Goal: Task Accomplishment & Management: Manage account settings

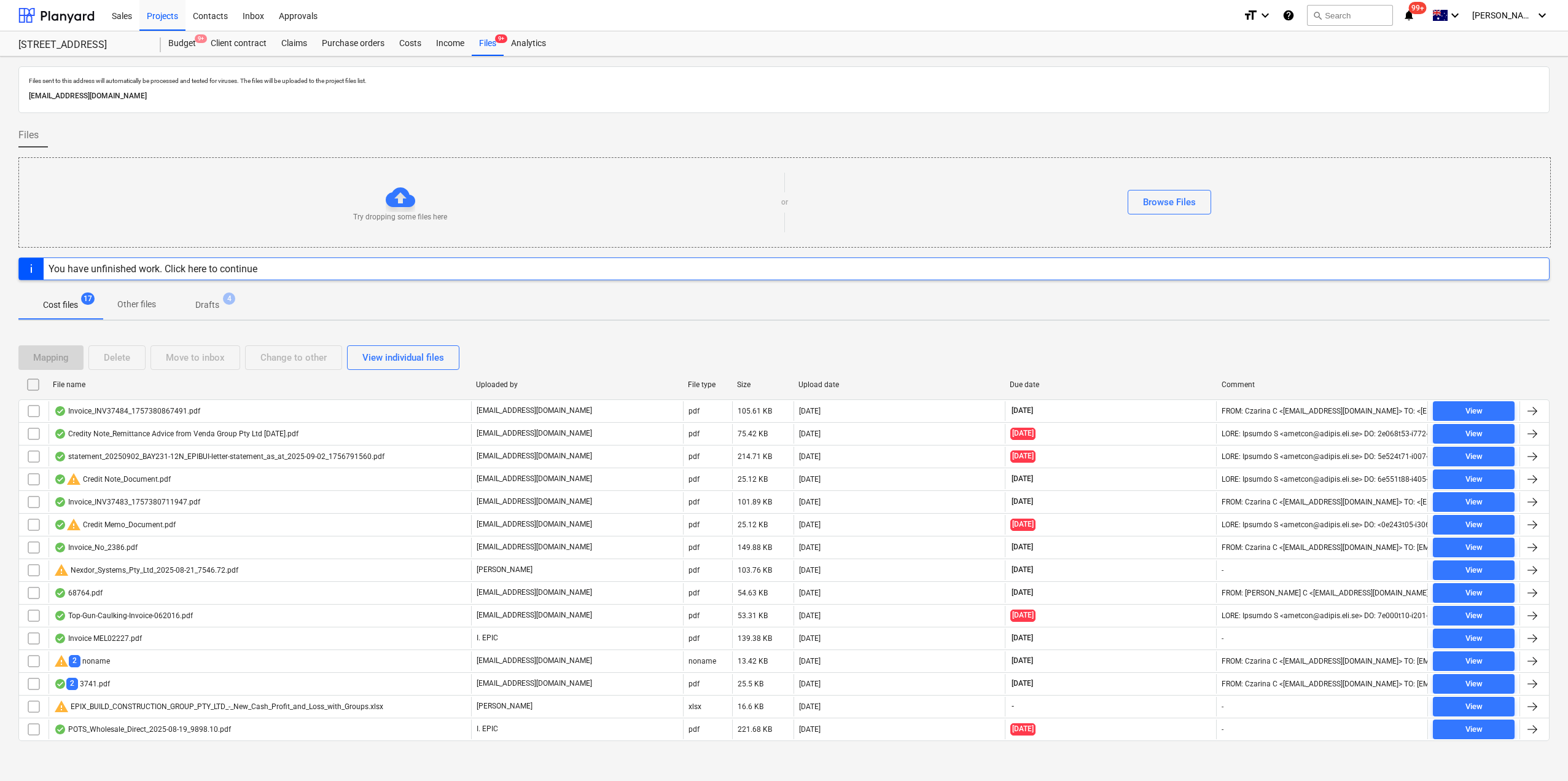
scroll to position [4, 0]
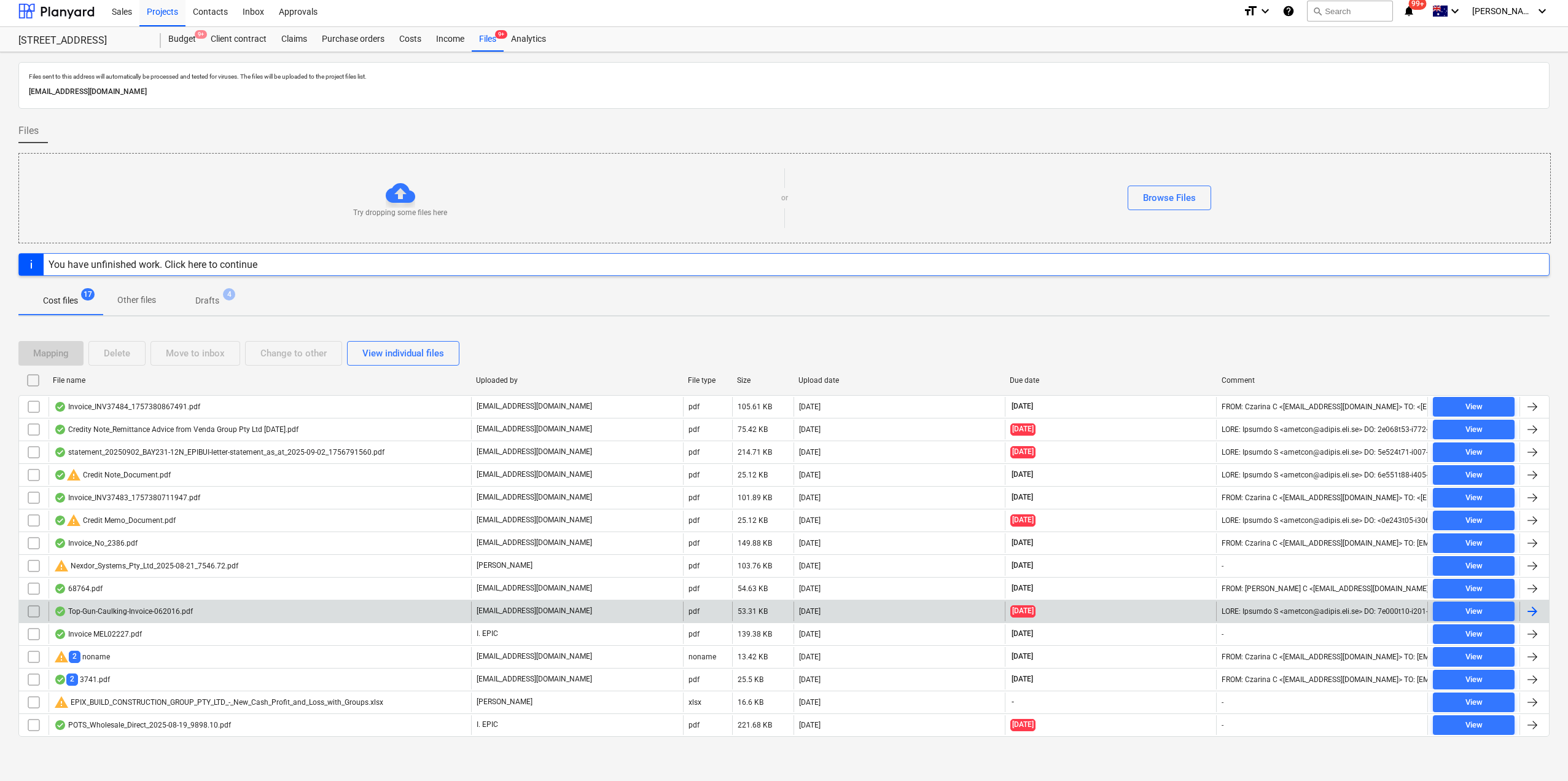
click at [135, 599] on div "Top-Gun-Caulking-Invoice-062016.pdf [EMAIL_ADDRESS][DOMAIN_NAME] pdf 53.31 KB […" at bounding box center [784, 611] width 1531 height 23
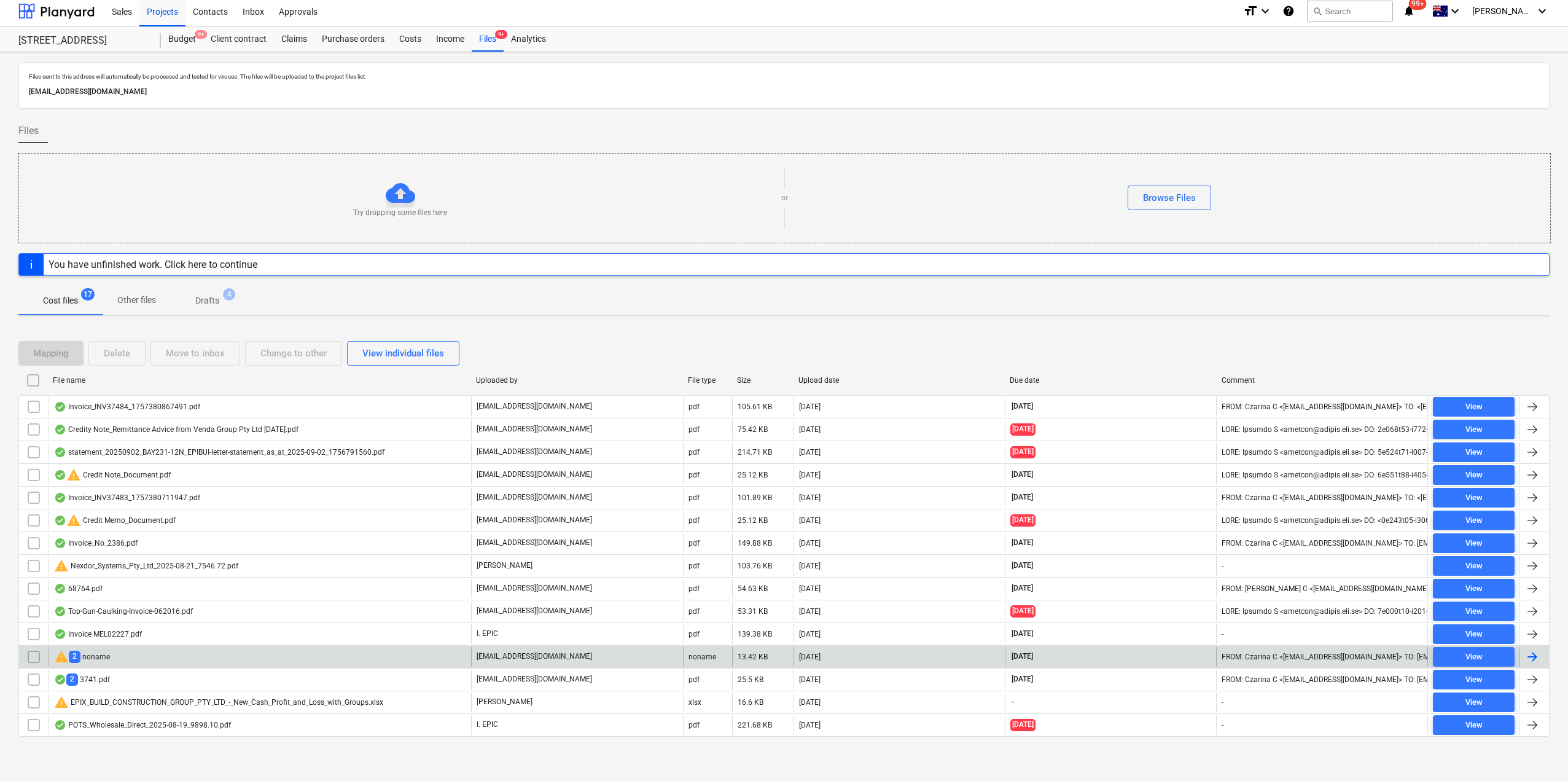
click at [123, 656] on div "warning 2 noname" at bounding box center [259, 656] width 422 height 19
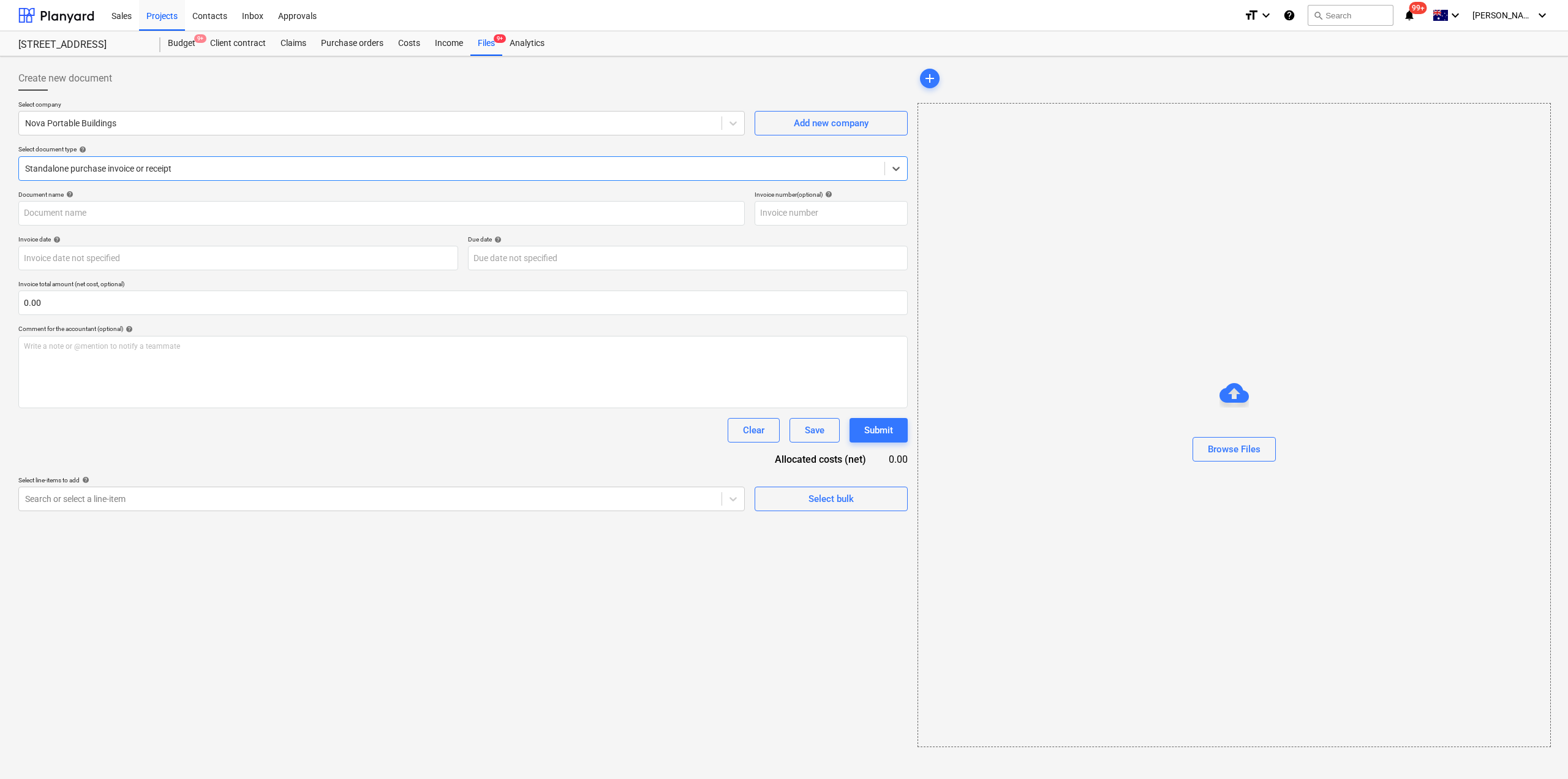
type input "3740"
type input "[DATE]"
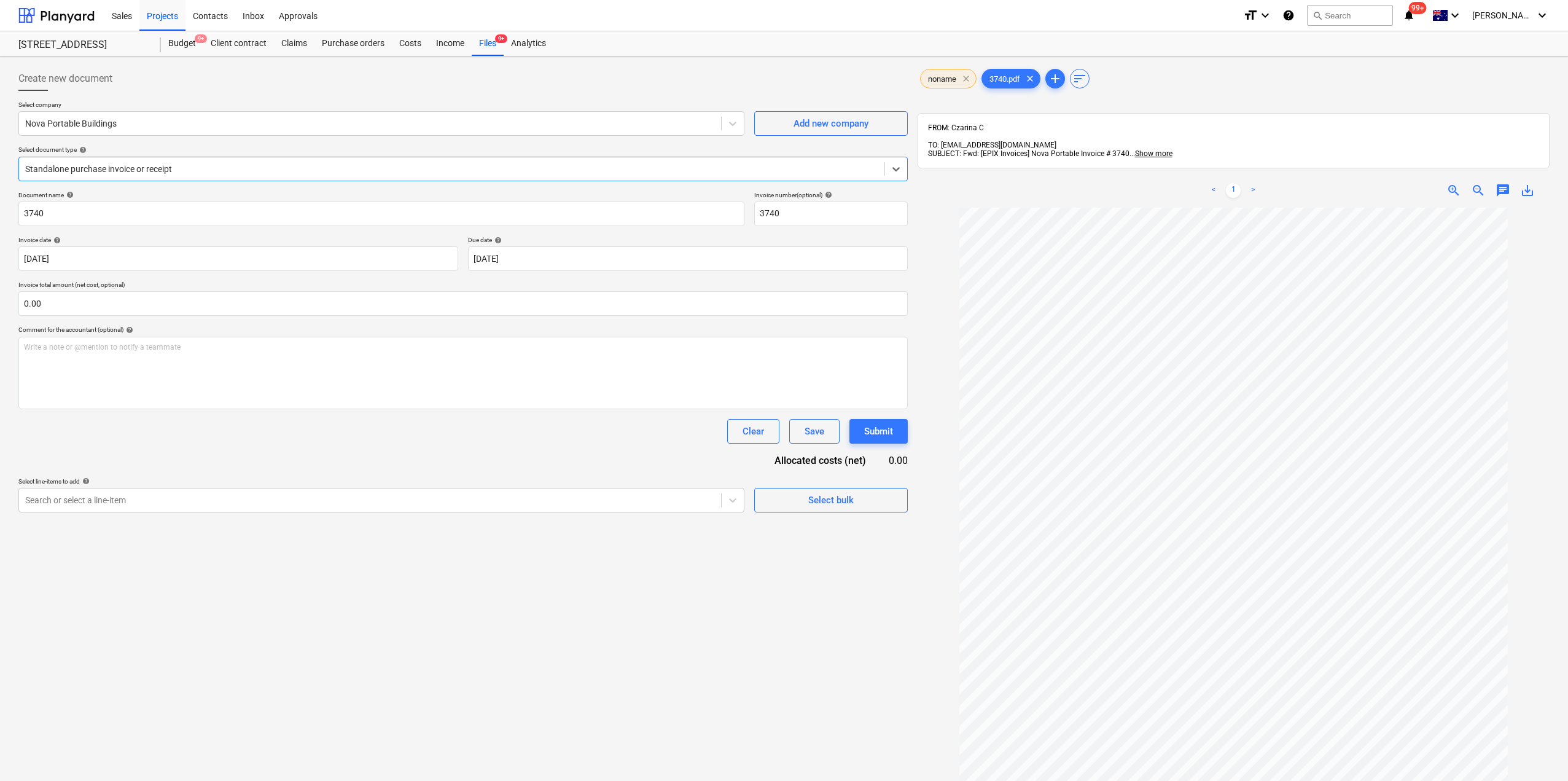
click at [965, 82] on span "clear" at bounding box center [966, 78] width 15 height 15
click at [971, 81] on span "clear" at bounding box center [969, 78] width 15 height 15
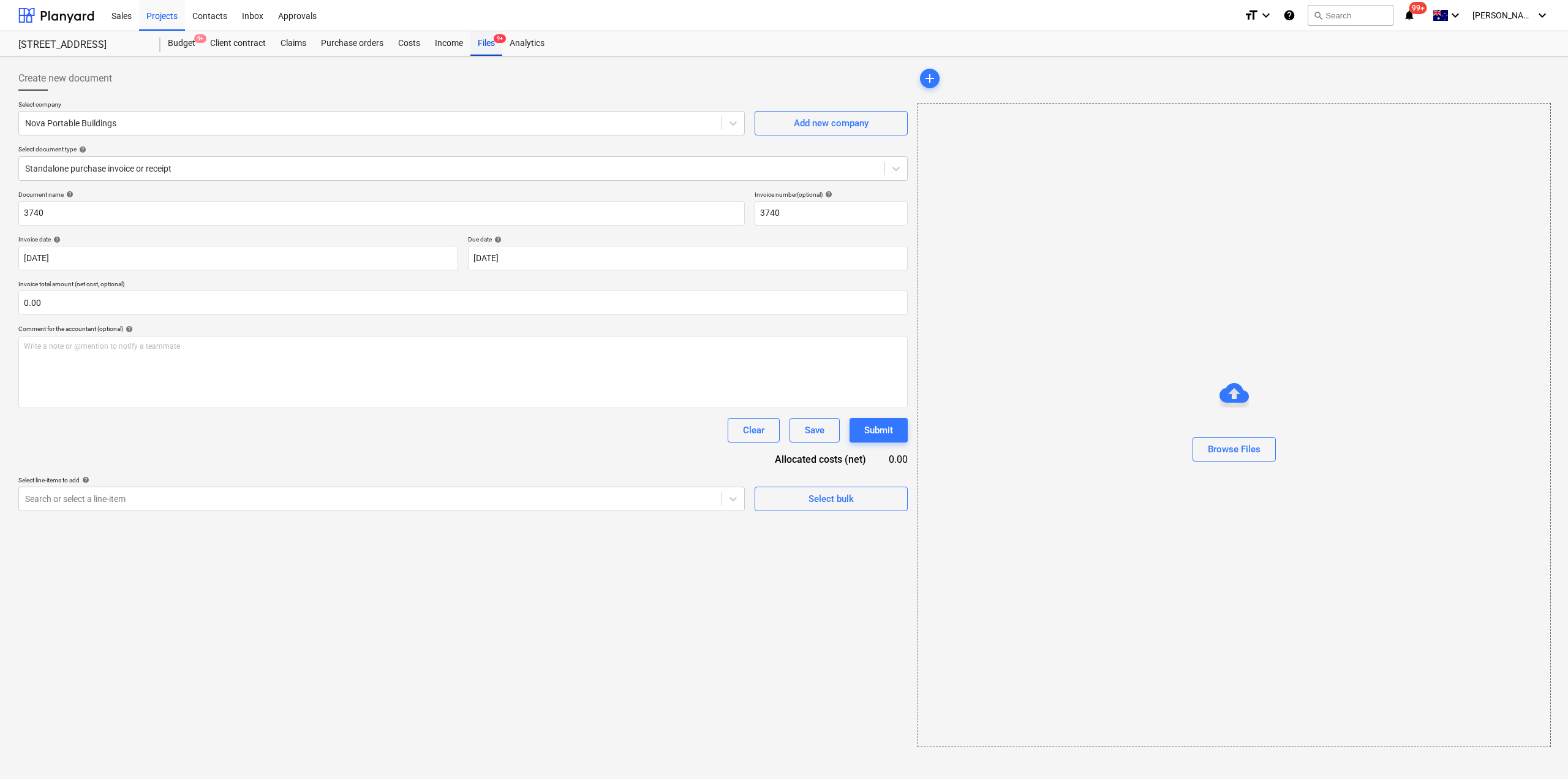
click at [486, 46] on div "Files 9+" at bounding box center [487, 43] width 32 height 25
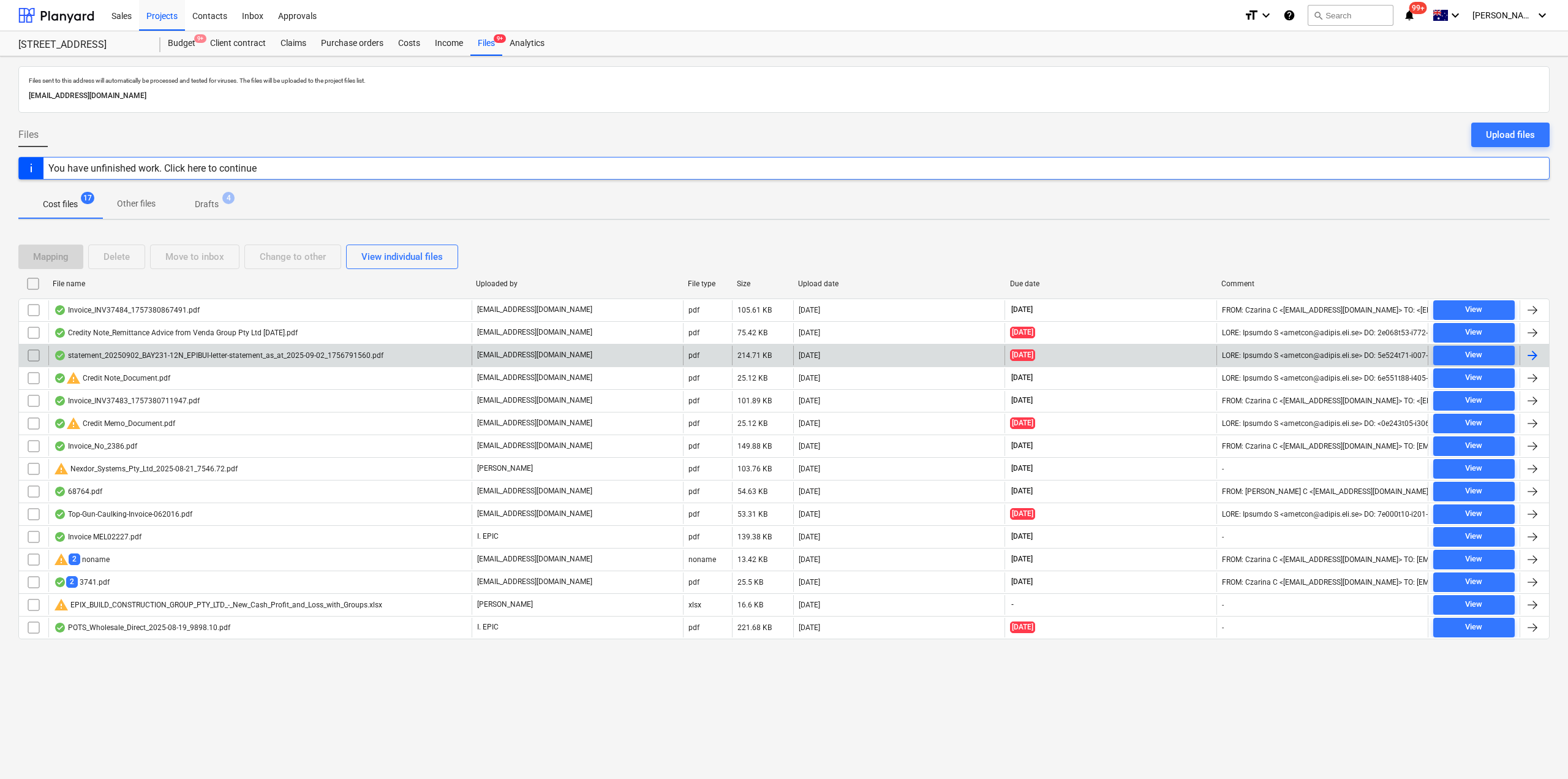
click at [226, 354] on div "statement_20250902_BAY231-12N_EPIBUI-letter-statement_as_at_2025-09-02_17567915…" at bounding box center [219, 355] width 330 height 10
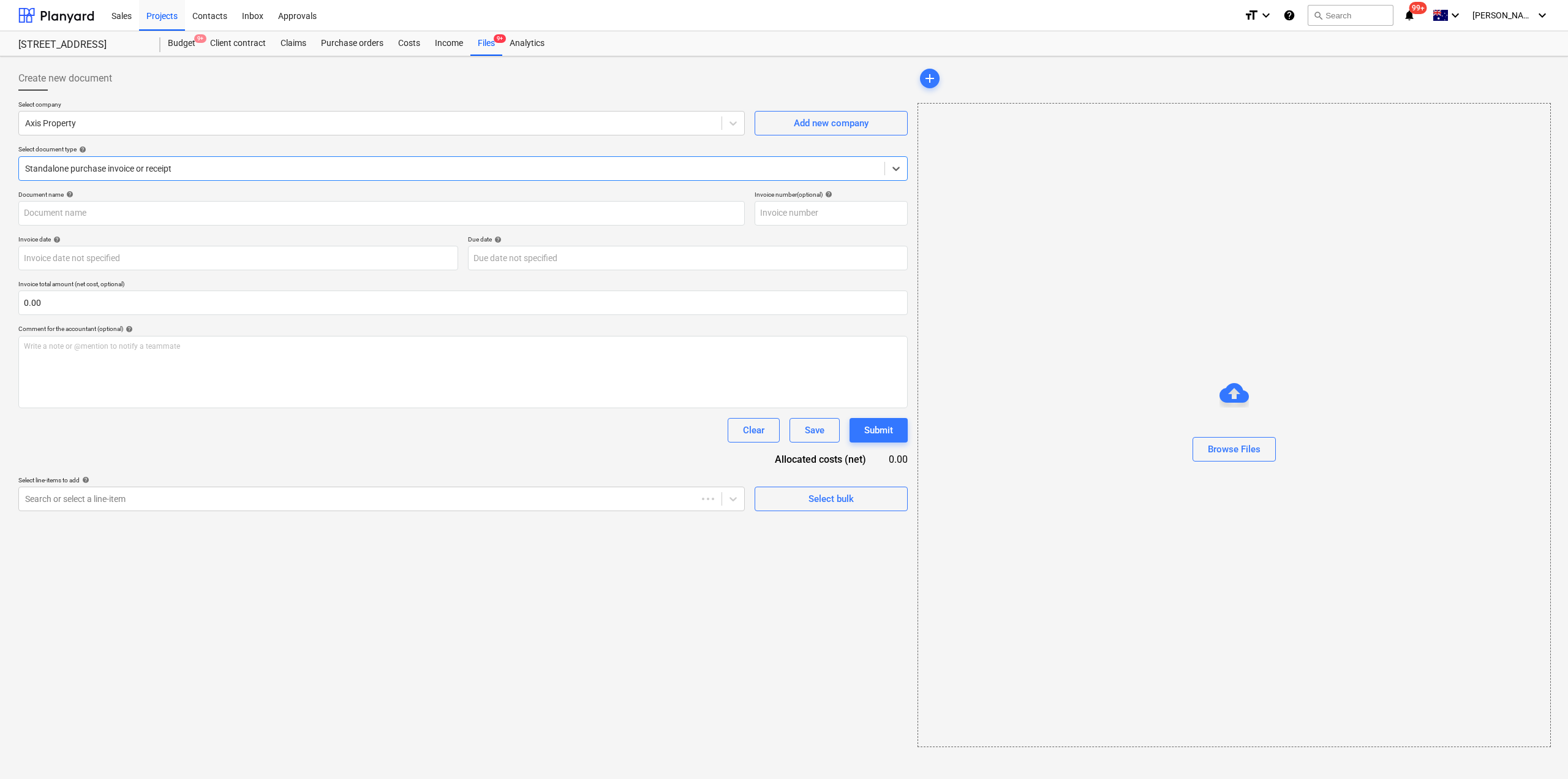
type input "89279"
type input "[DATE]"
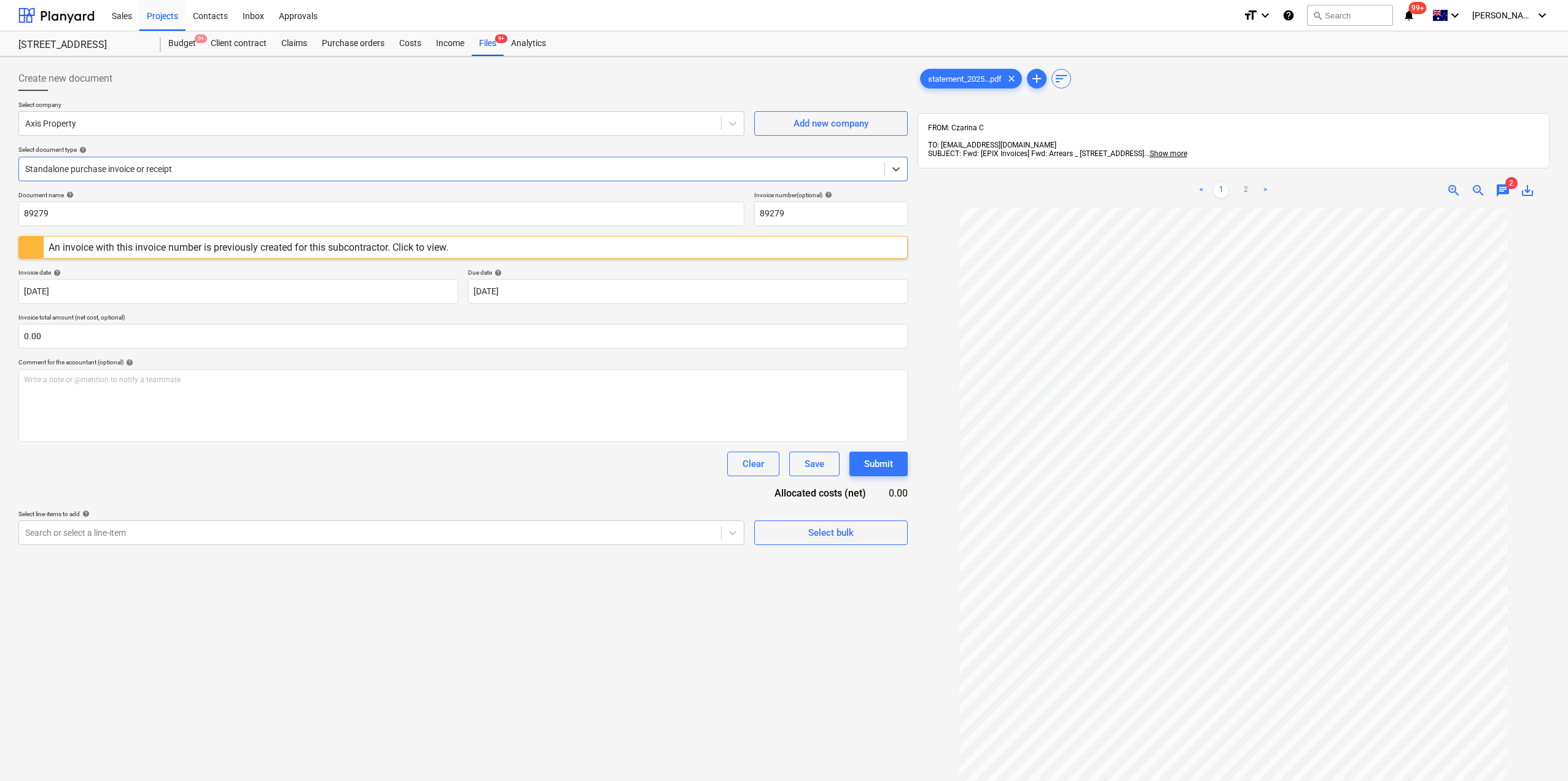
scroll to position [32, 0]
click at [487, 50] on div "Files 9+" at bounding box center [488, 44] width 32 height 25
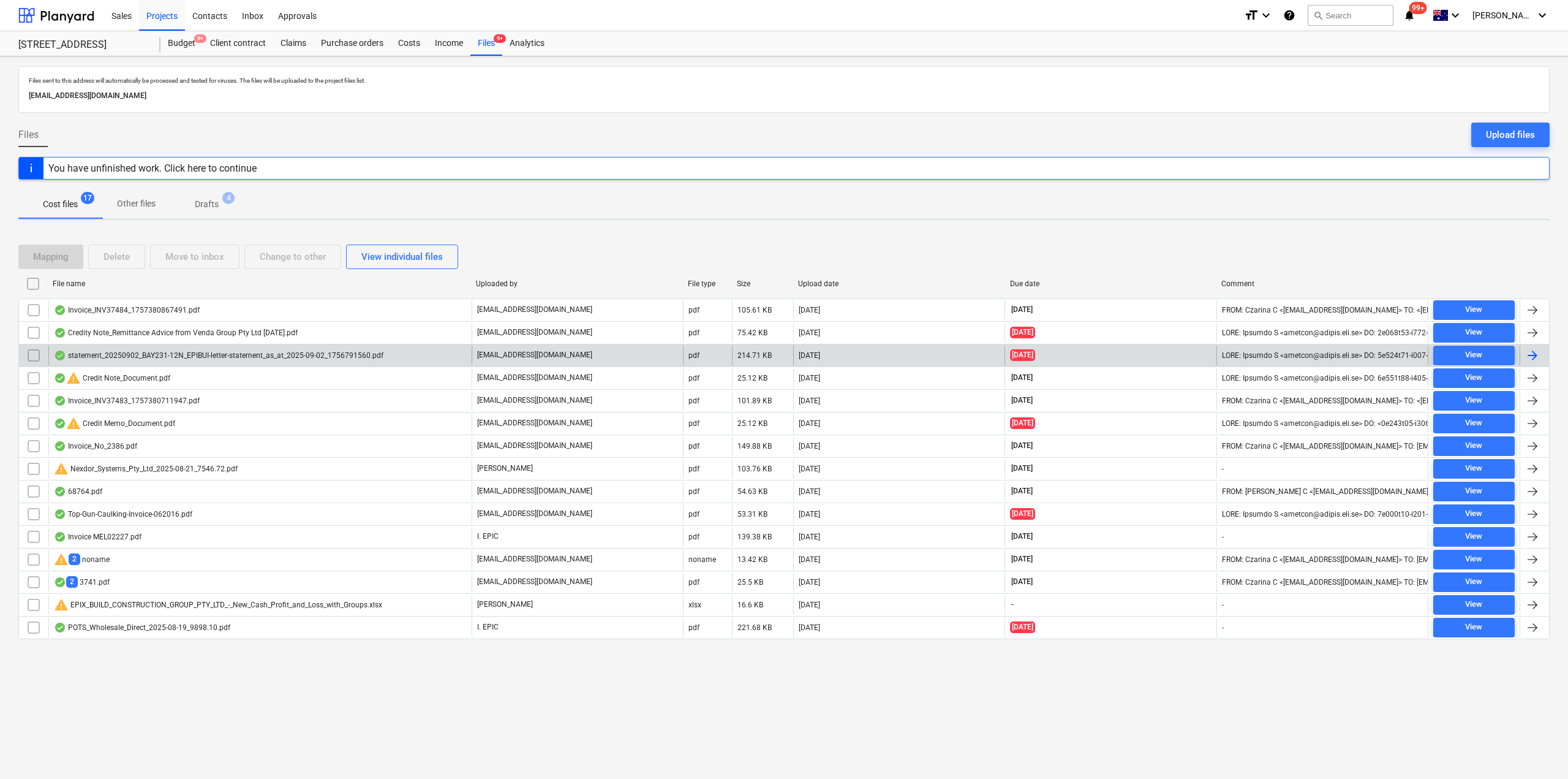
click at [29, 357] on input "checkbox" at bounding box center [33, 355] width 19 height 19
click at [125, 253] on div "Delete" at bounding box center [116, 257] width 26 height 16
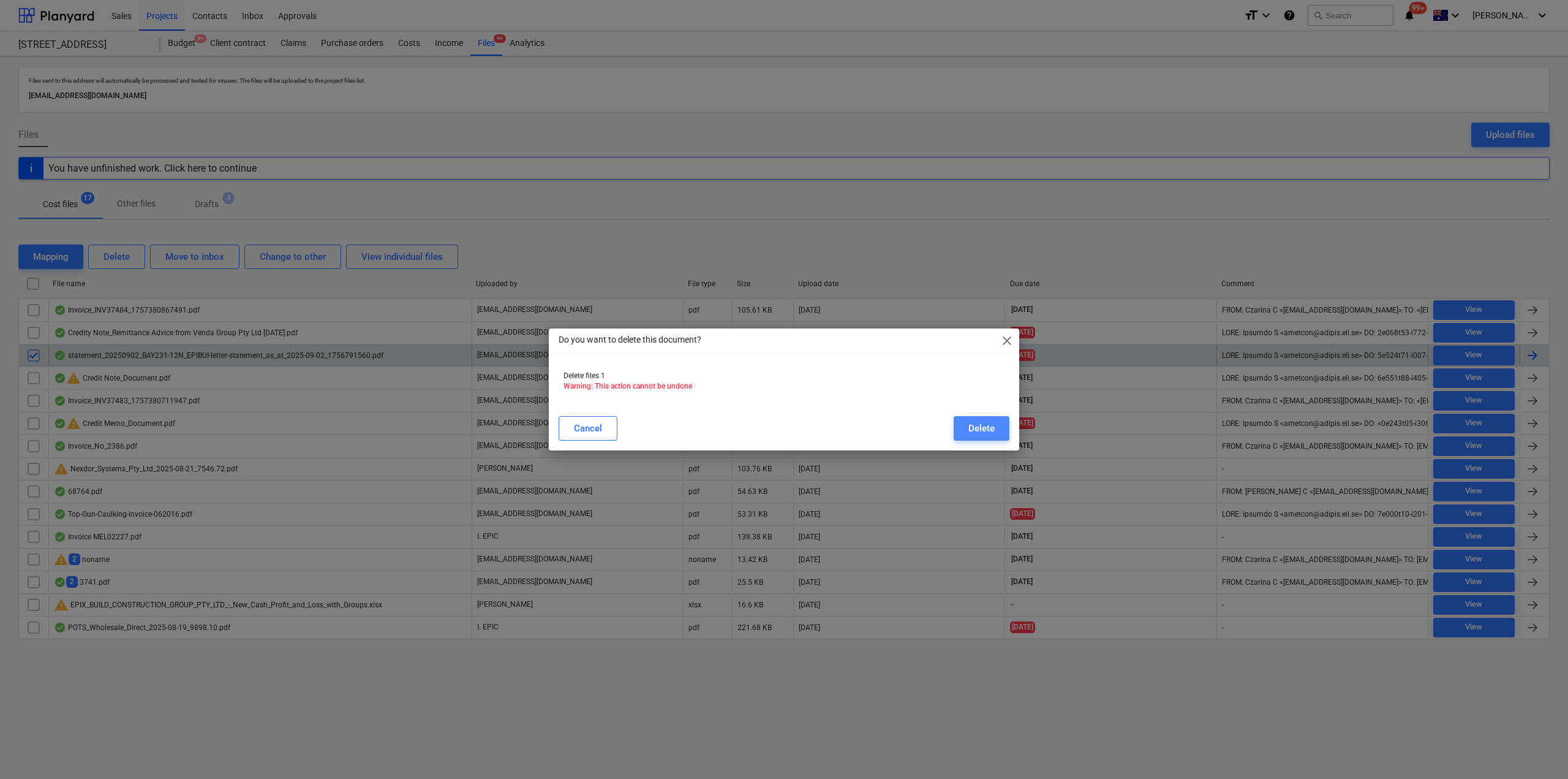
click at [996, 431] on button "Delete" at bounding box center [981, 428] width 55 height 25
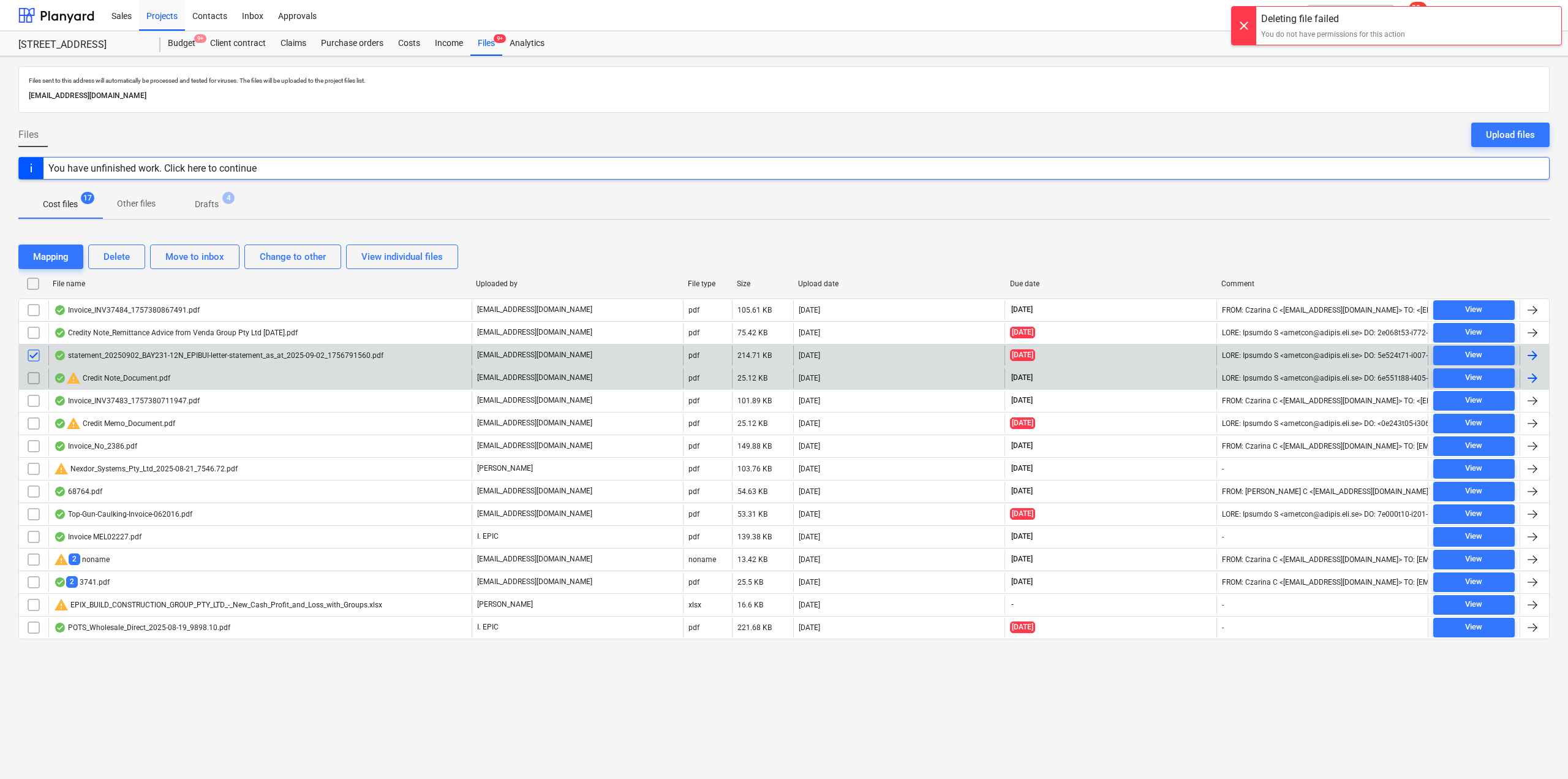
click at [393, 378] on div "warning Credit Note_Document.pdf" at bounding box center [260, 377] width 423 height 19
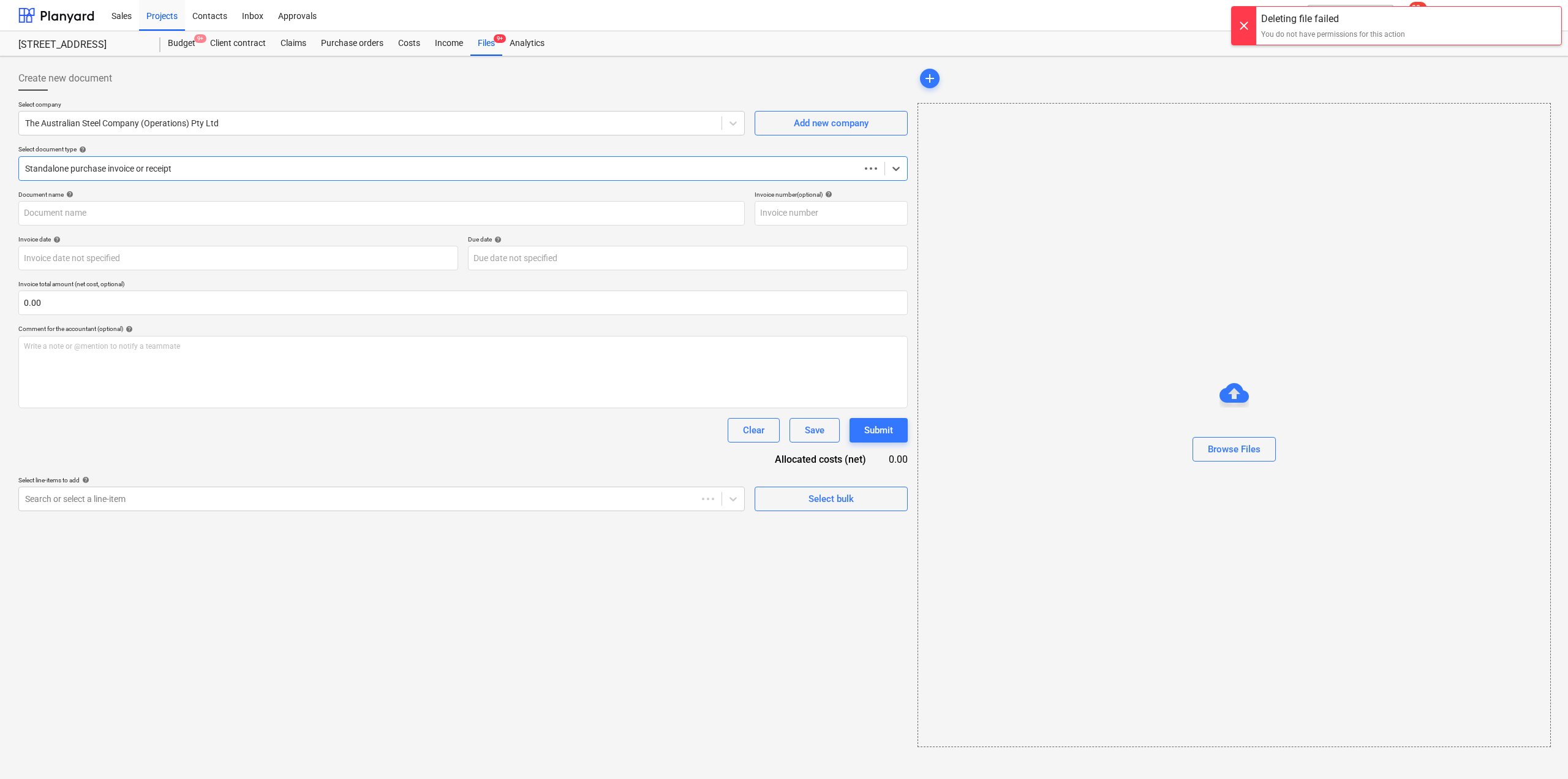
type input "4941286-0"
type input "[DATE]"
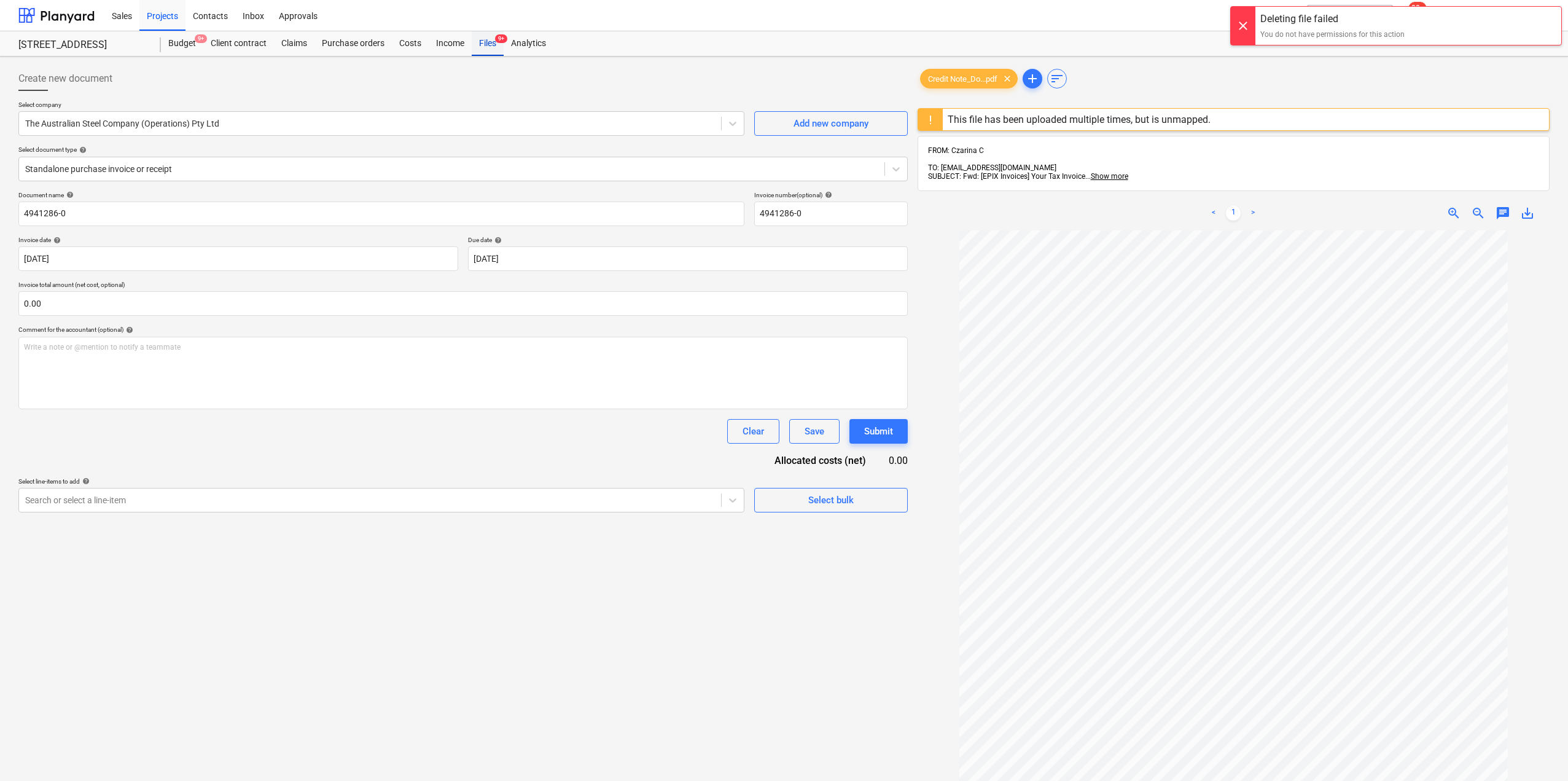
click at [483, 48] on div "Files 9+" at bounding box center [488, 44] width 32 height 25
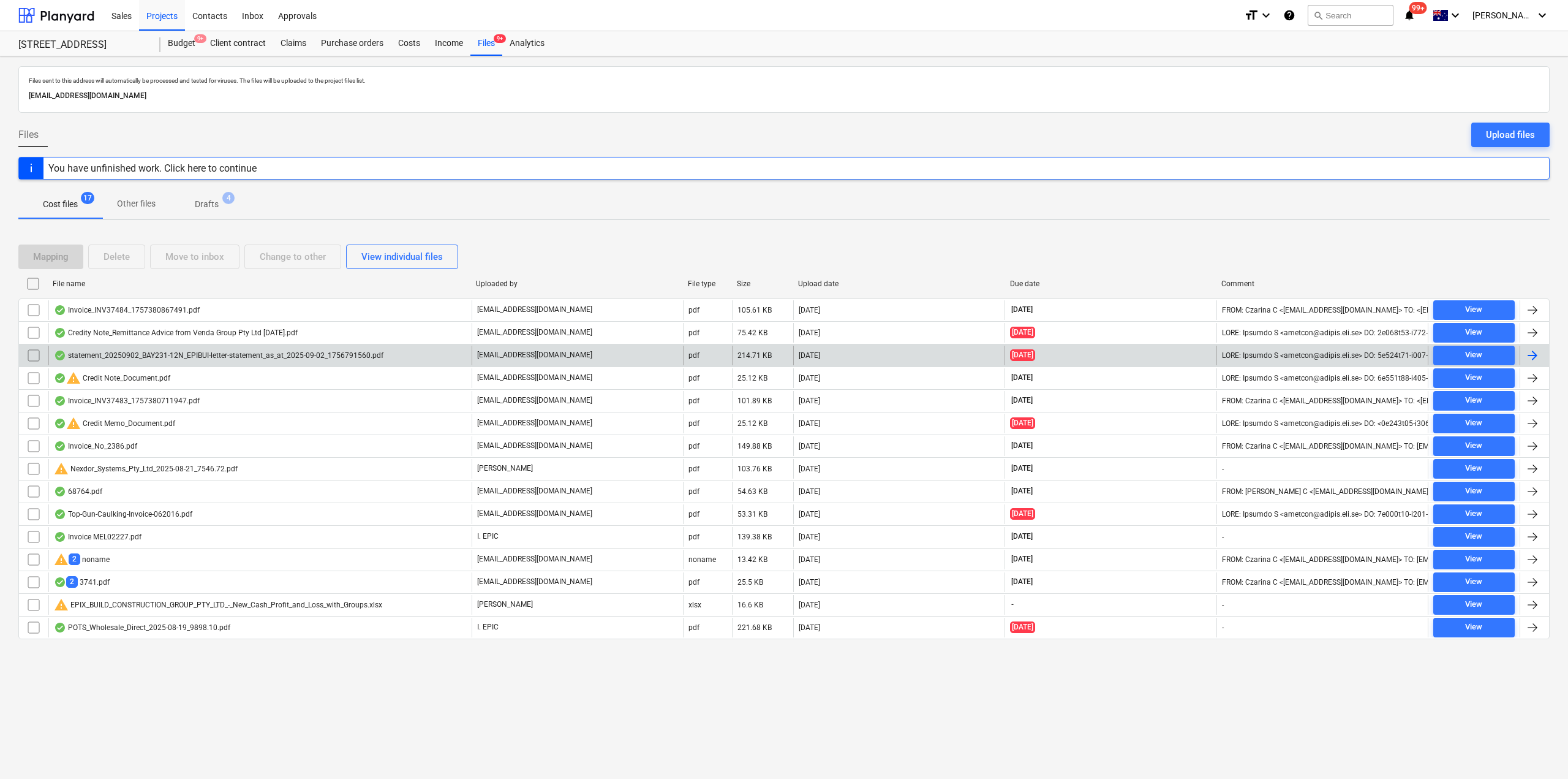
click at [158, 353] on div "statement_20250902_BAY231-12N_EPIBUI-letter-statement_as_at_2025-09-02_17567915…" at bounding box center [219, 355] width 330 height 10
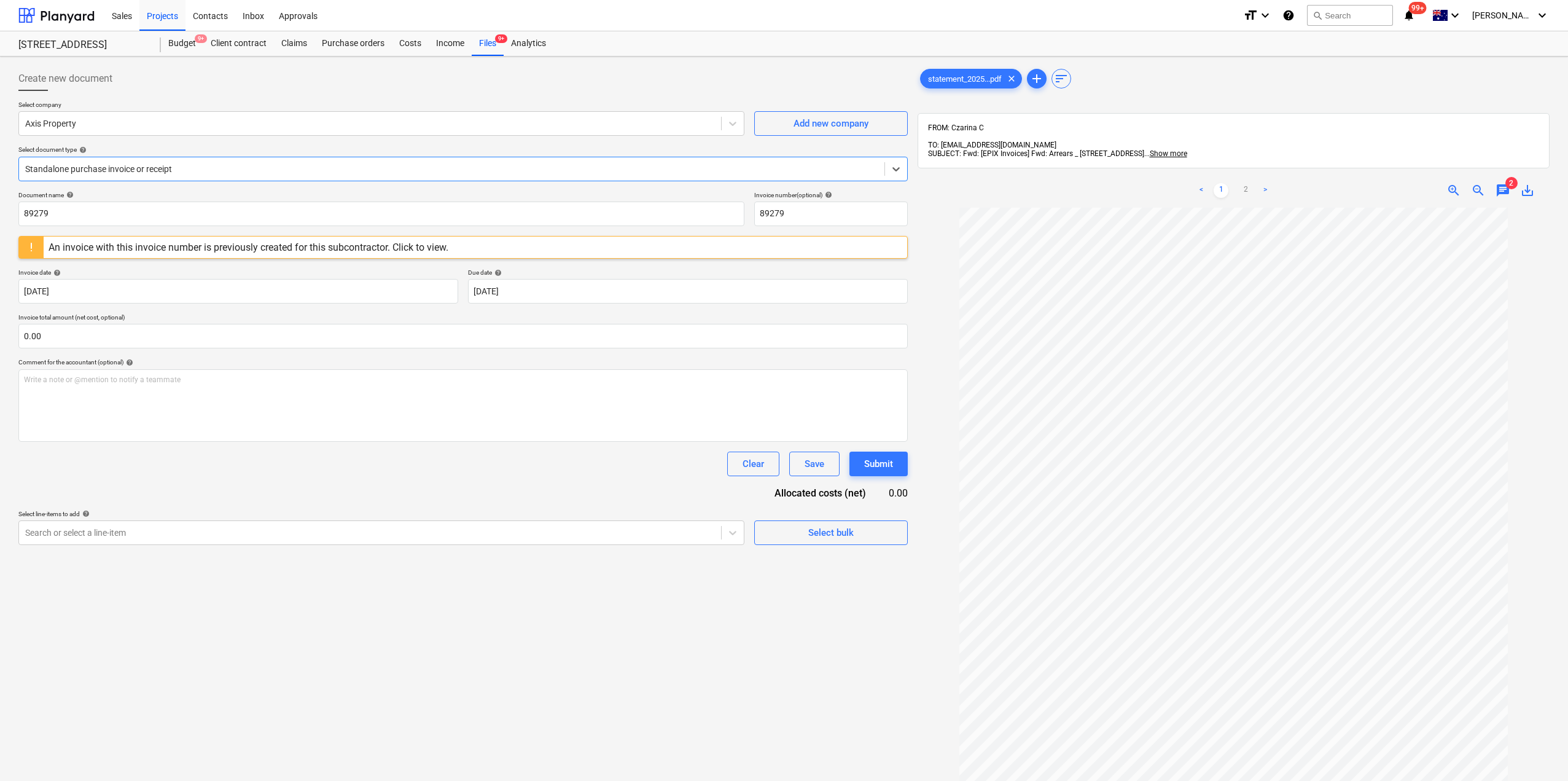
click at [1504, 183] on span "chat" at bounding box center [1503, 190] width 15 height 15
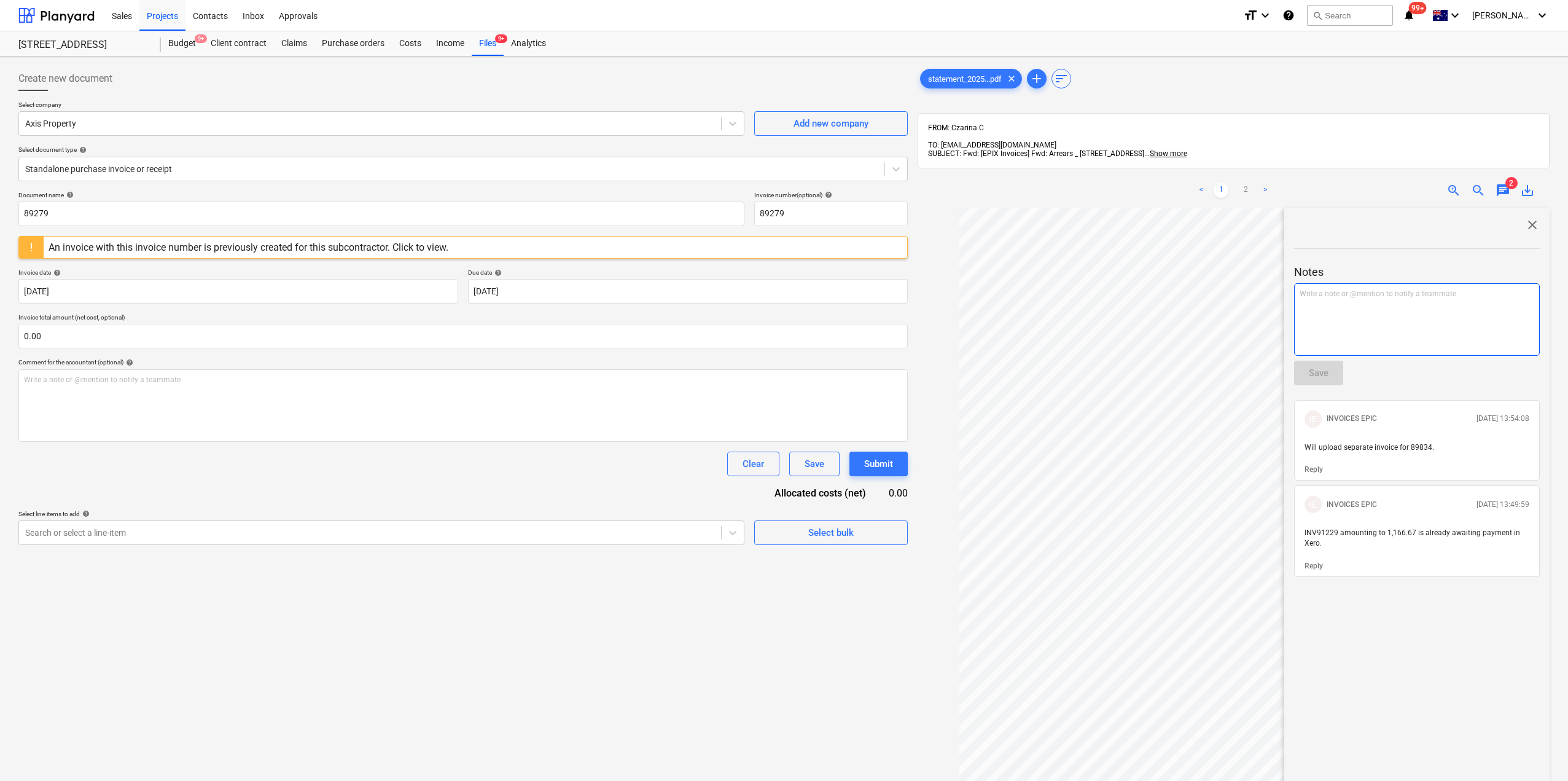
click at [1388, 301] on div "Write a note or @mention to notify a teammate [PERSON_NAME]" at bounding box center [1417, 320] width 246 height 72
click at [1236, 281] on div "< 1 2 > zoom_in zoom_out chat 2 save_alt close Notes @czar Save IE INVOICES EPI…" at bounding box center [1233, 564] width 632 height 781
click at [1318, 365] on div "Save" at bounding box center [1318, 373] width 19 height 16
click at [1528, 218] on span "close" at bounding box center [1533, 225] width 15 height 15
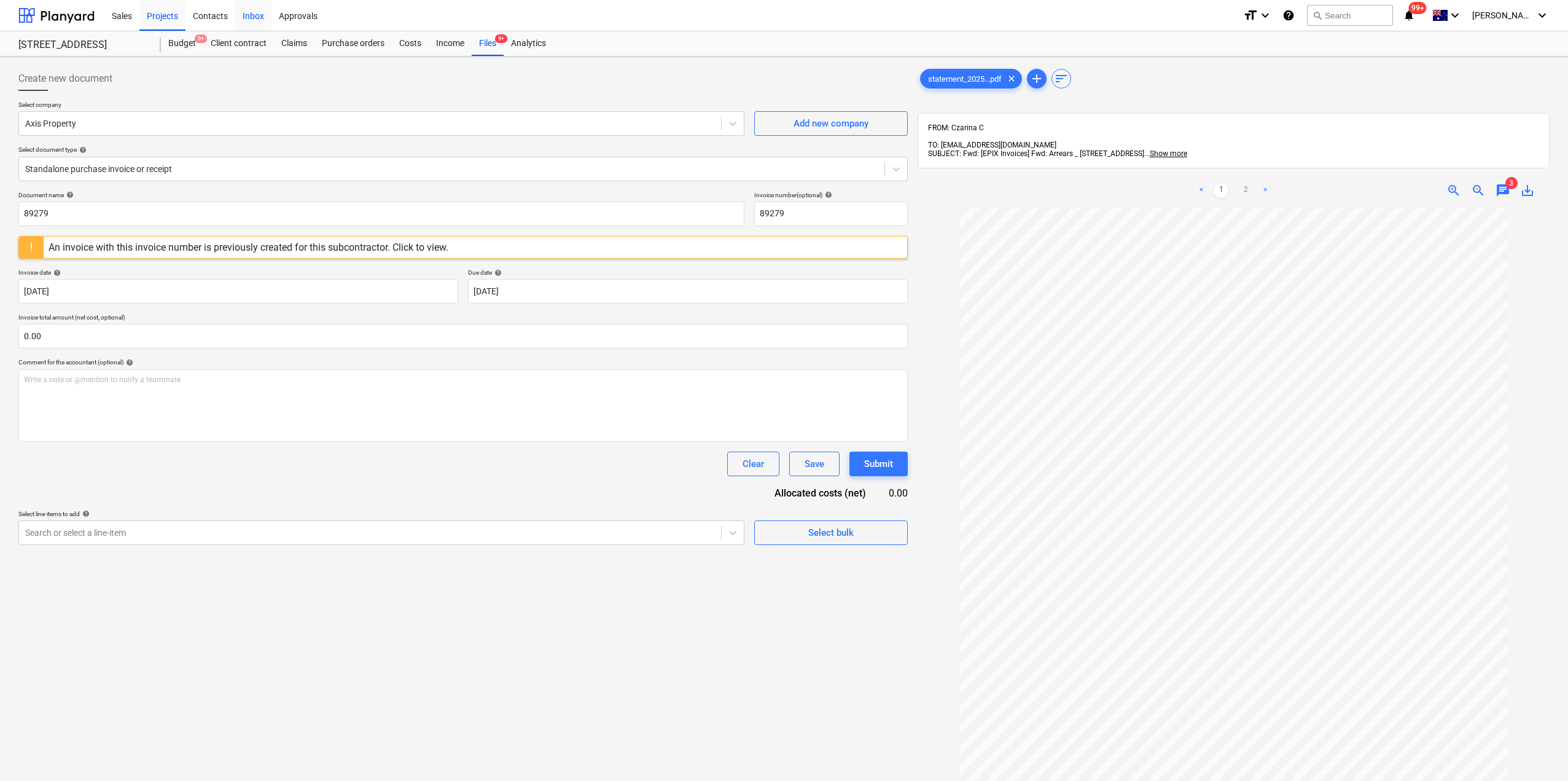
click at [246, 15] on div "Inbox" at bounding box center [253, 15] width 36 height 31
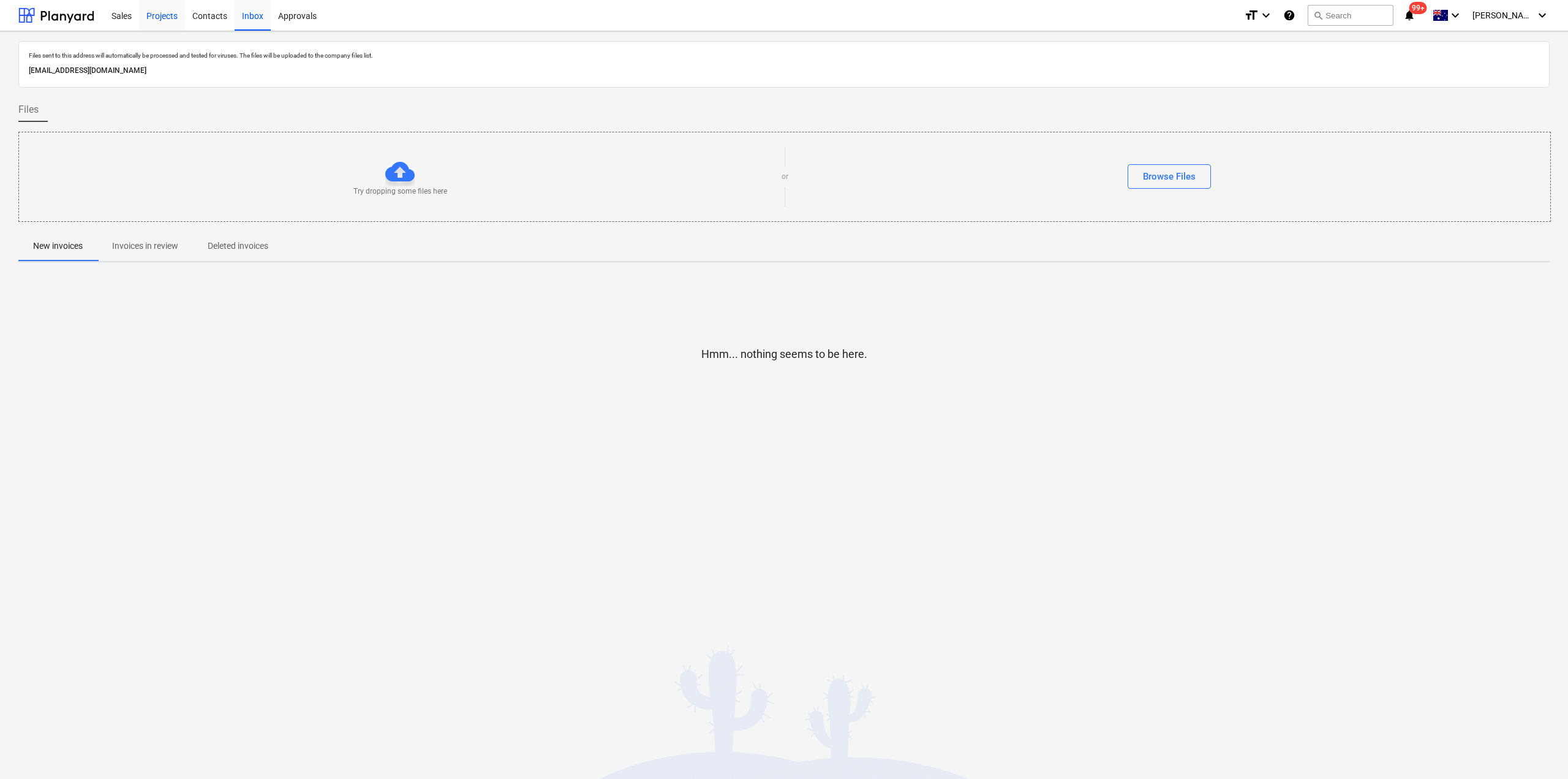
click at [163, 16] on div "Projects" at bounding box center [162, 15] width 46 height 31
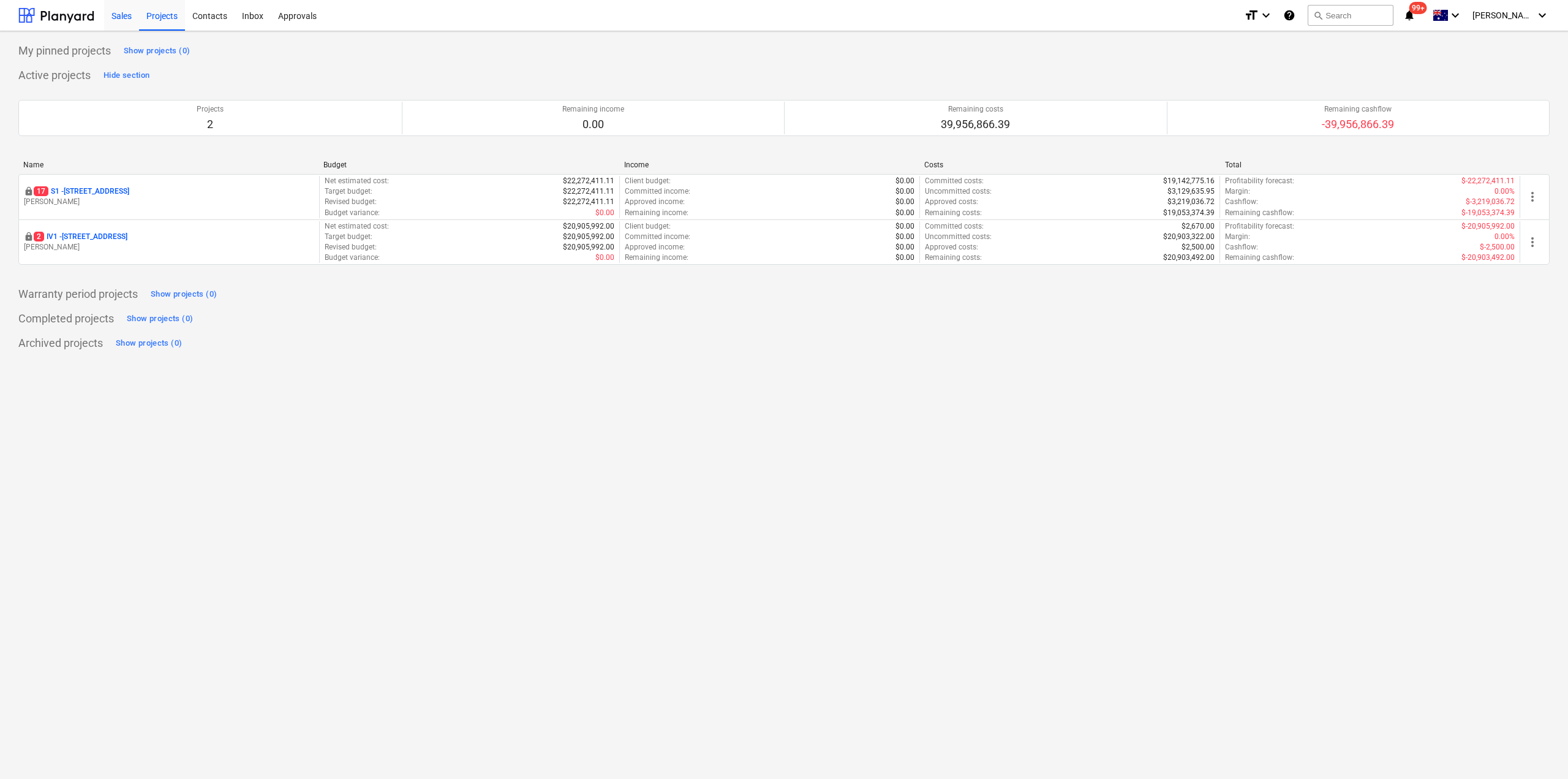
click at [126, 12] on div "Sales" at bounding box center [122, 15] width 35 height 31
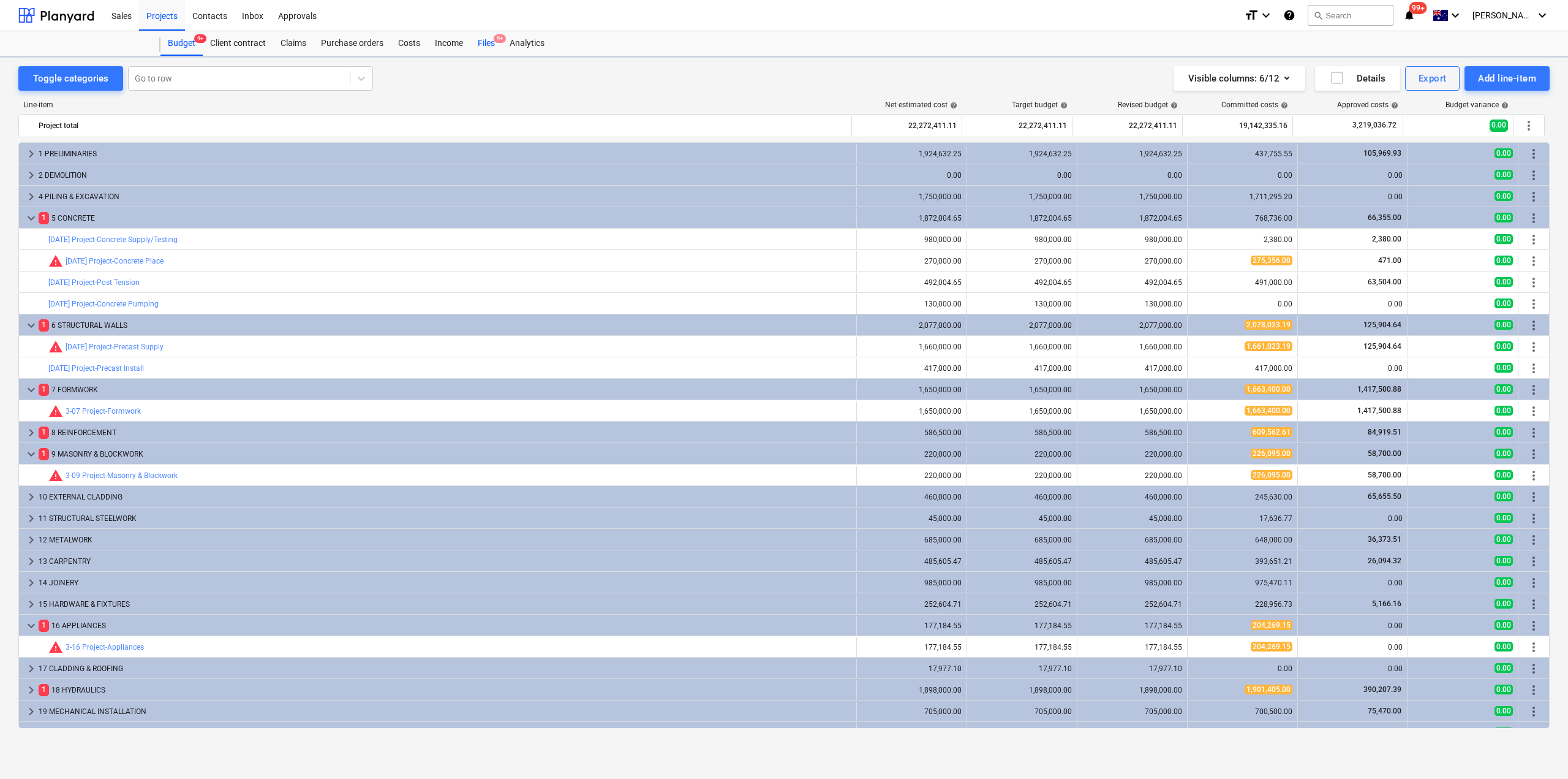
click at [481, 43] on div "Files 9+" at bounding box center [487, 43] width 32 height 25
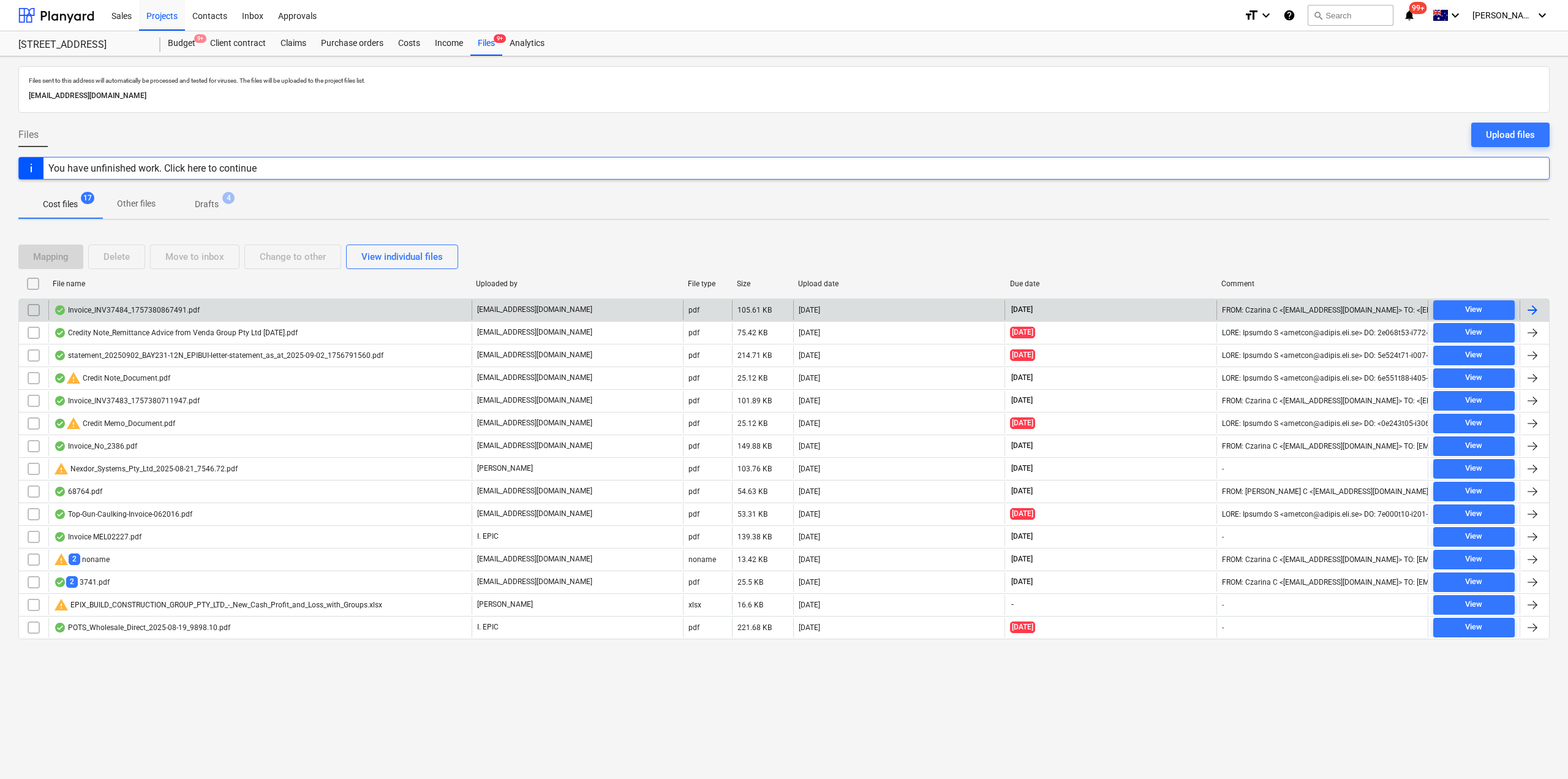
click at [300, 314] on div "Invoice_INV37484_1757380867491.pdf" at bounding box center [260, 309] width 423 height 19
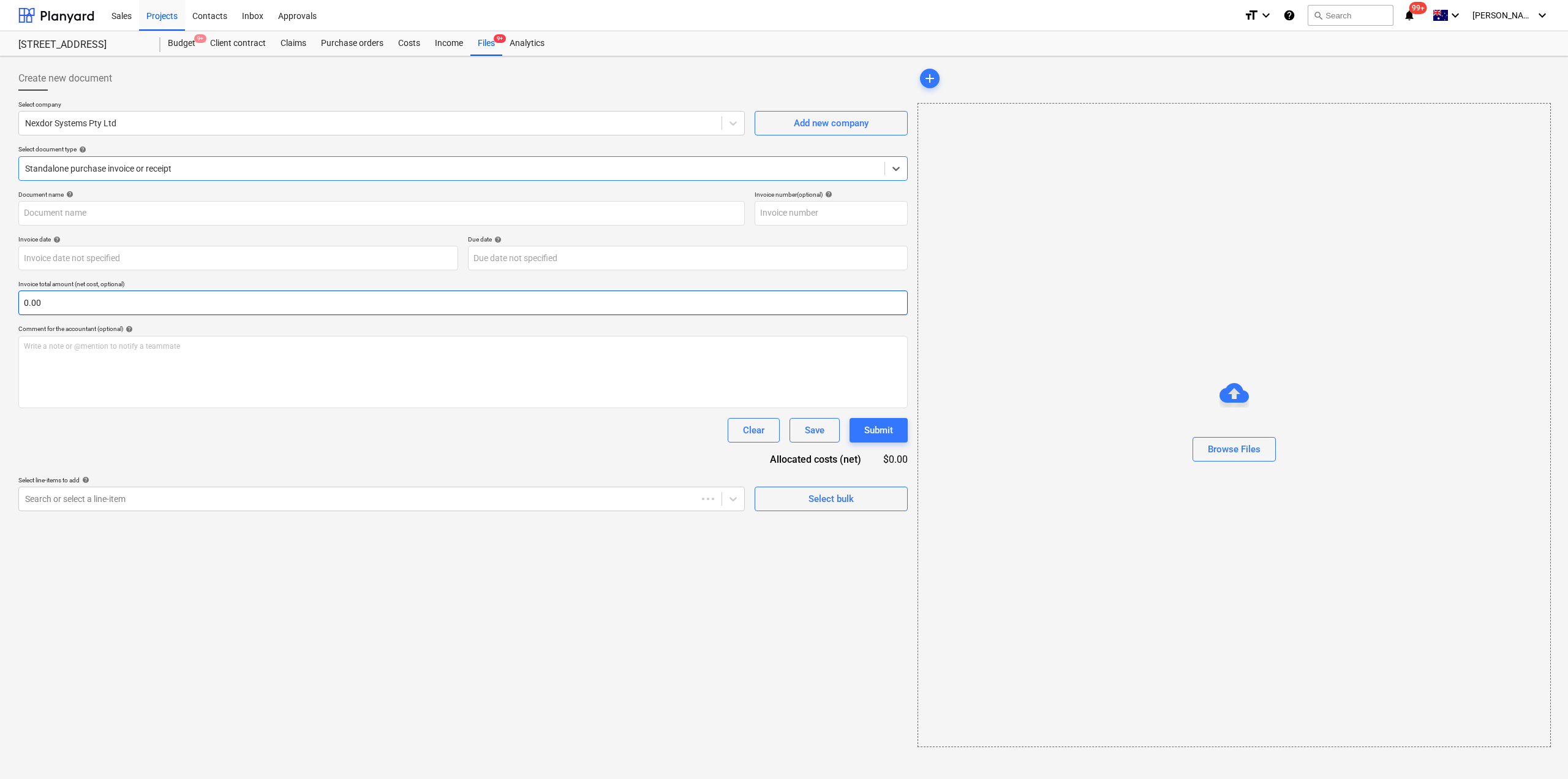
type input "INV37484"
type input "[DATE]"
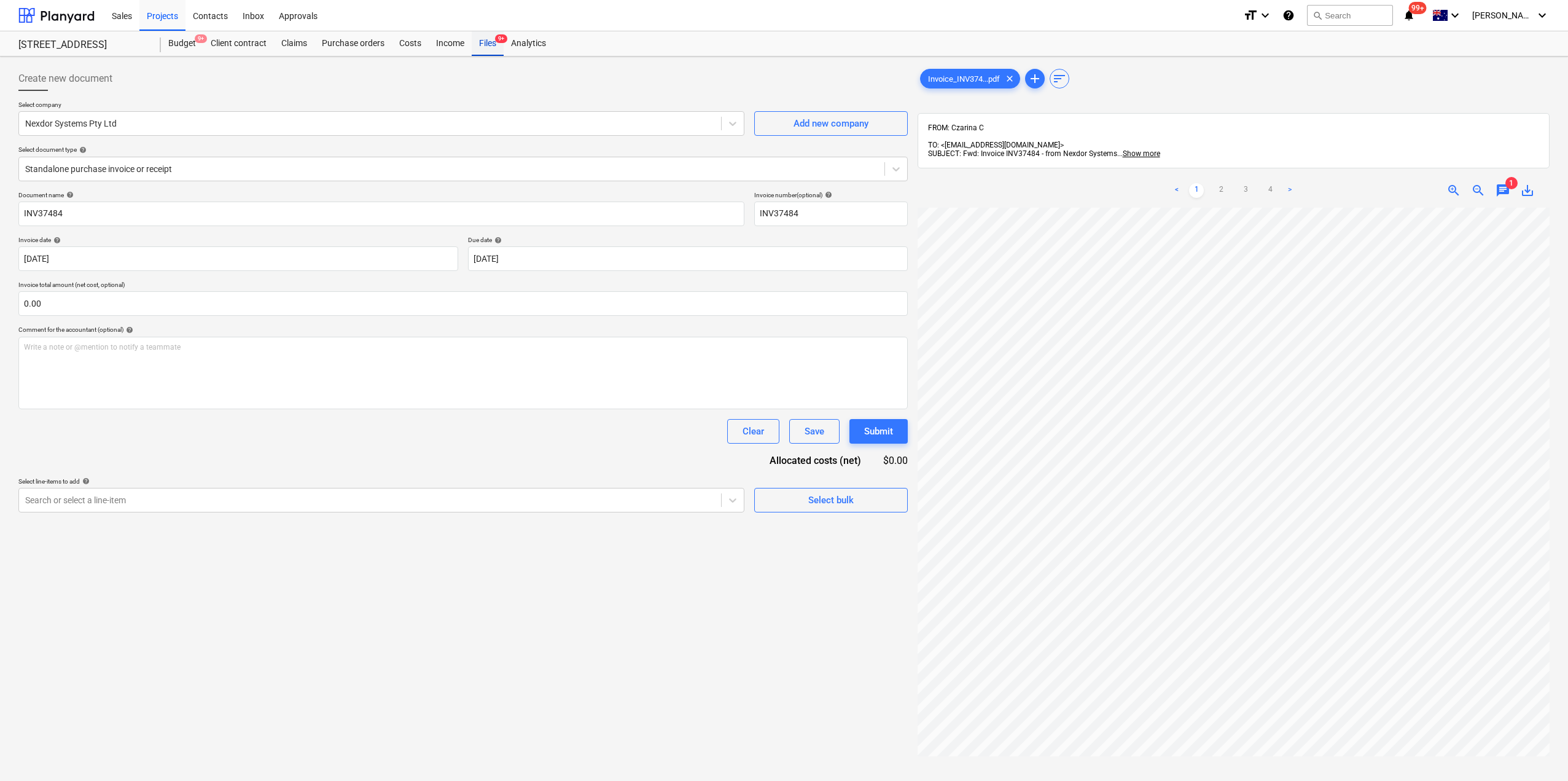
click at [487, 34] on div "Files 9+" at bounding box center [488, 44] width 32 height 25
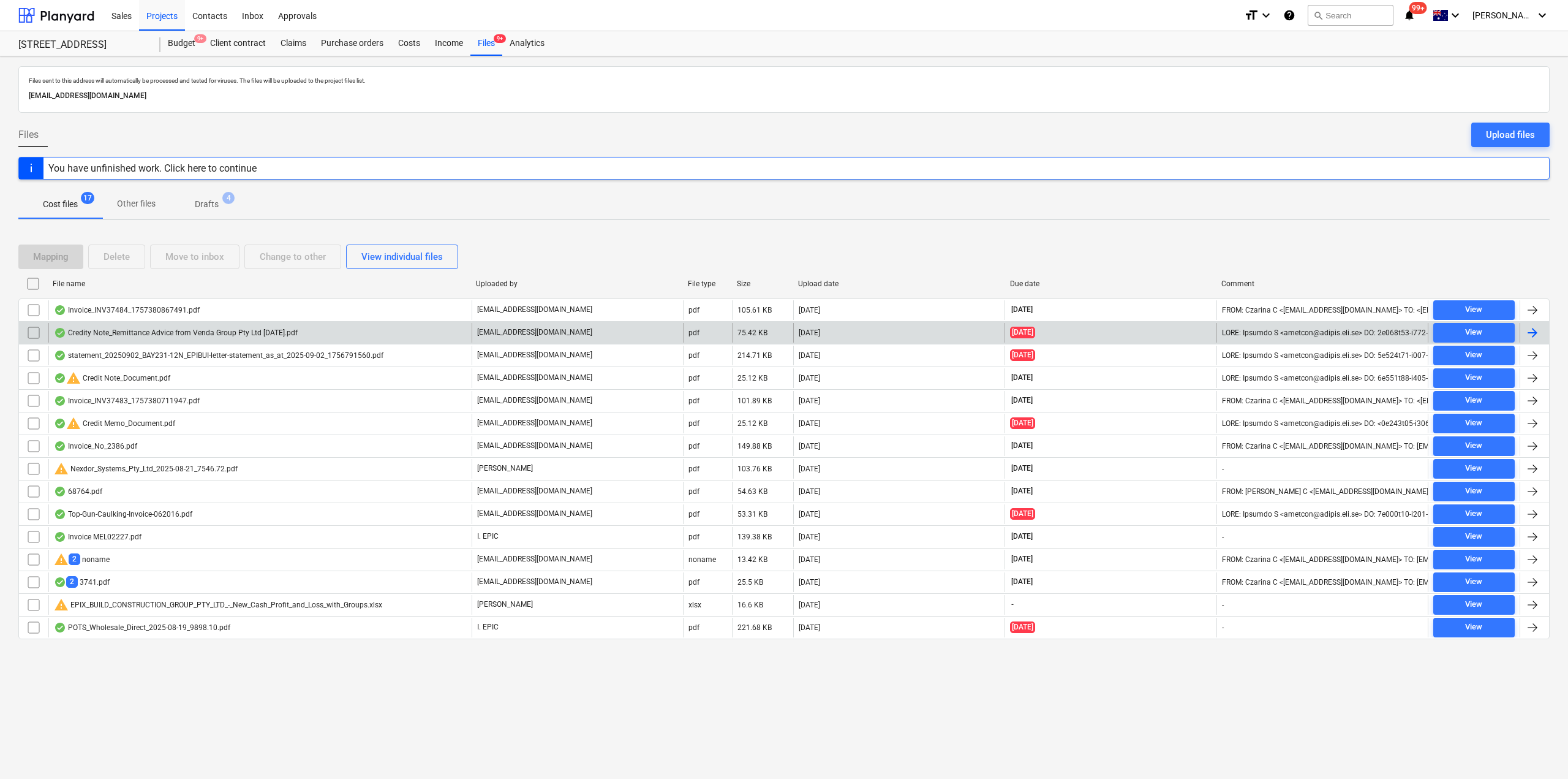
click at [132, 331] on div "Credity Note_Remittance Advice from Venda Group Pty Ltd [DATE].pdf" at bounding box center [176, 333] width 244 height 10
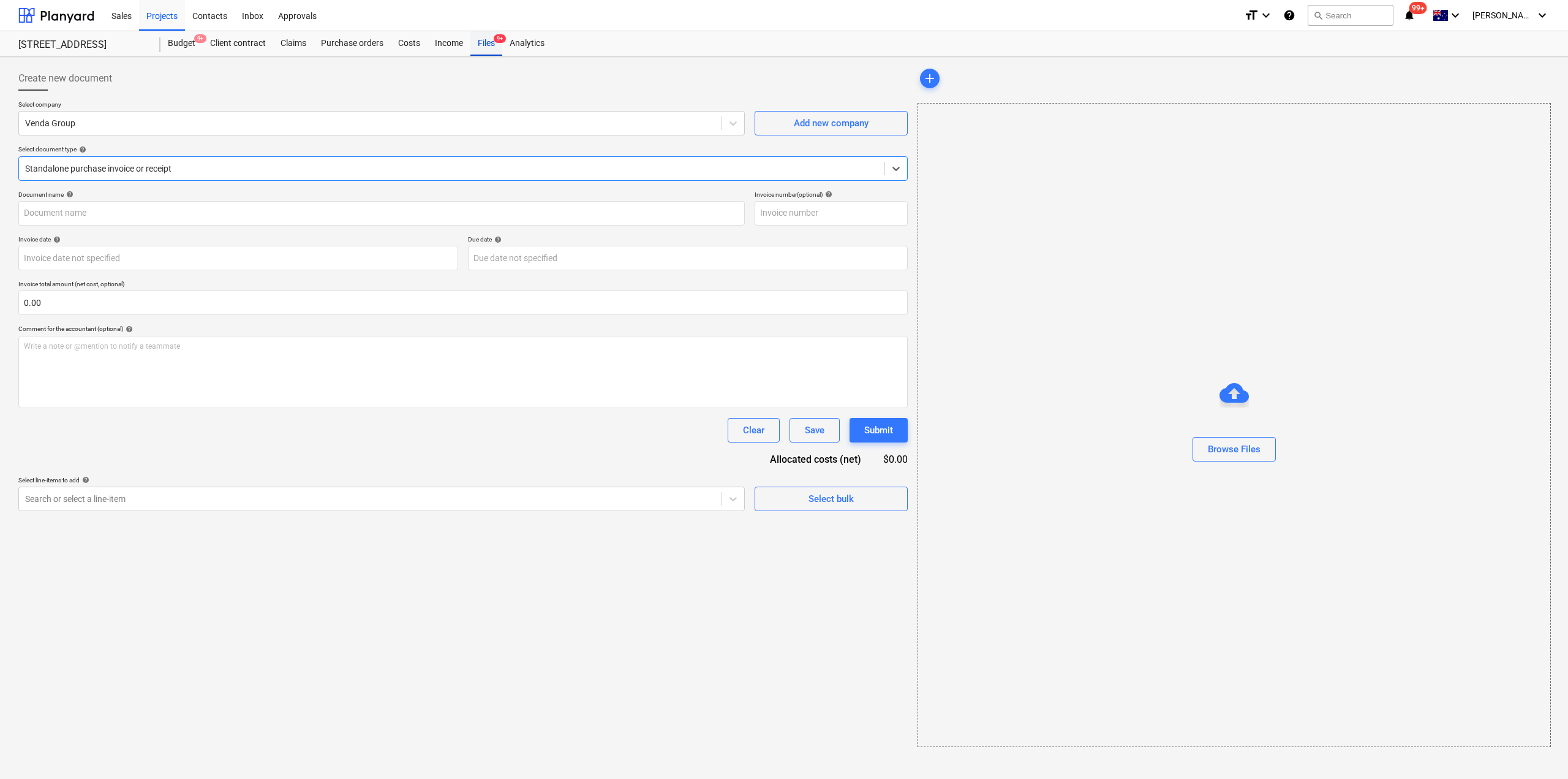
click at [488, 38] on div "Files 9+" at bounding box center [487, 43] width 32 height 25
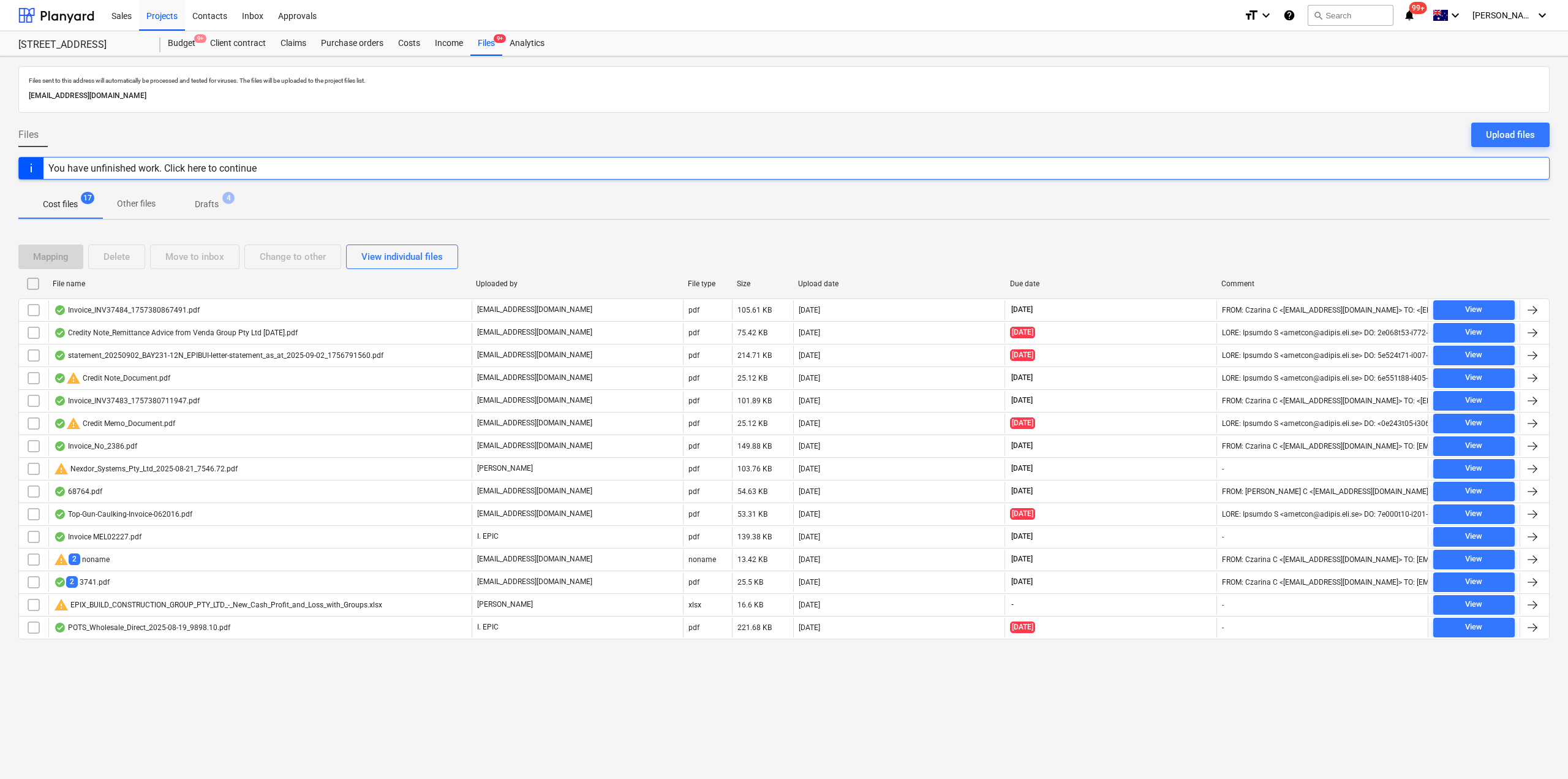
click at [202, 359] on div "statement_20250902_BAY231-12N_EPIBUI-letter-statement_as_at_2025-09-02_17567915…" at bounding box center [219, 355] width 330 height 10
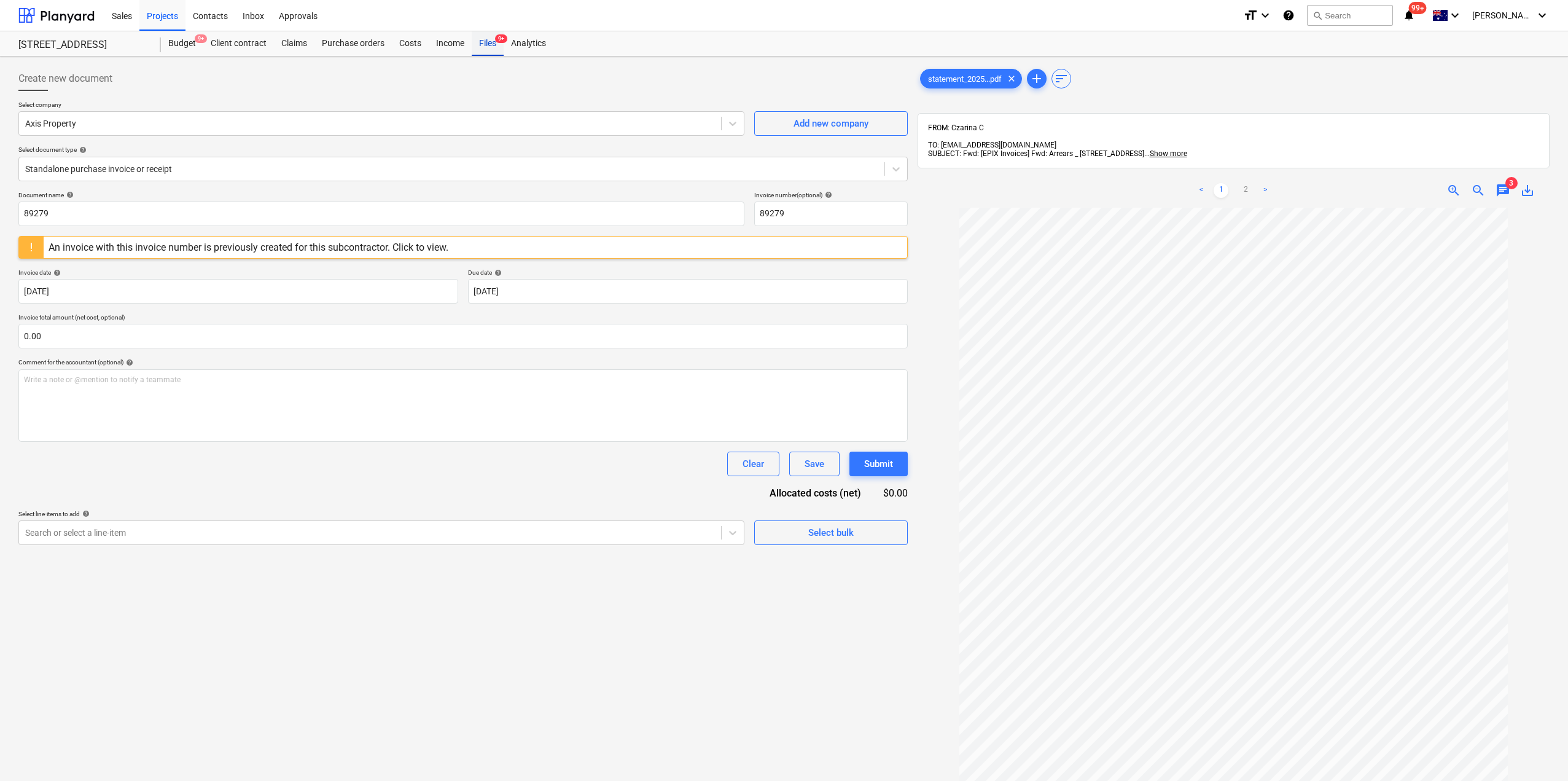
click at [488, 48] on div "Files 9+" at bounding box center [488, 44] width 32 height 25
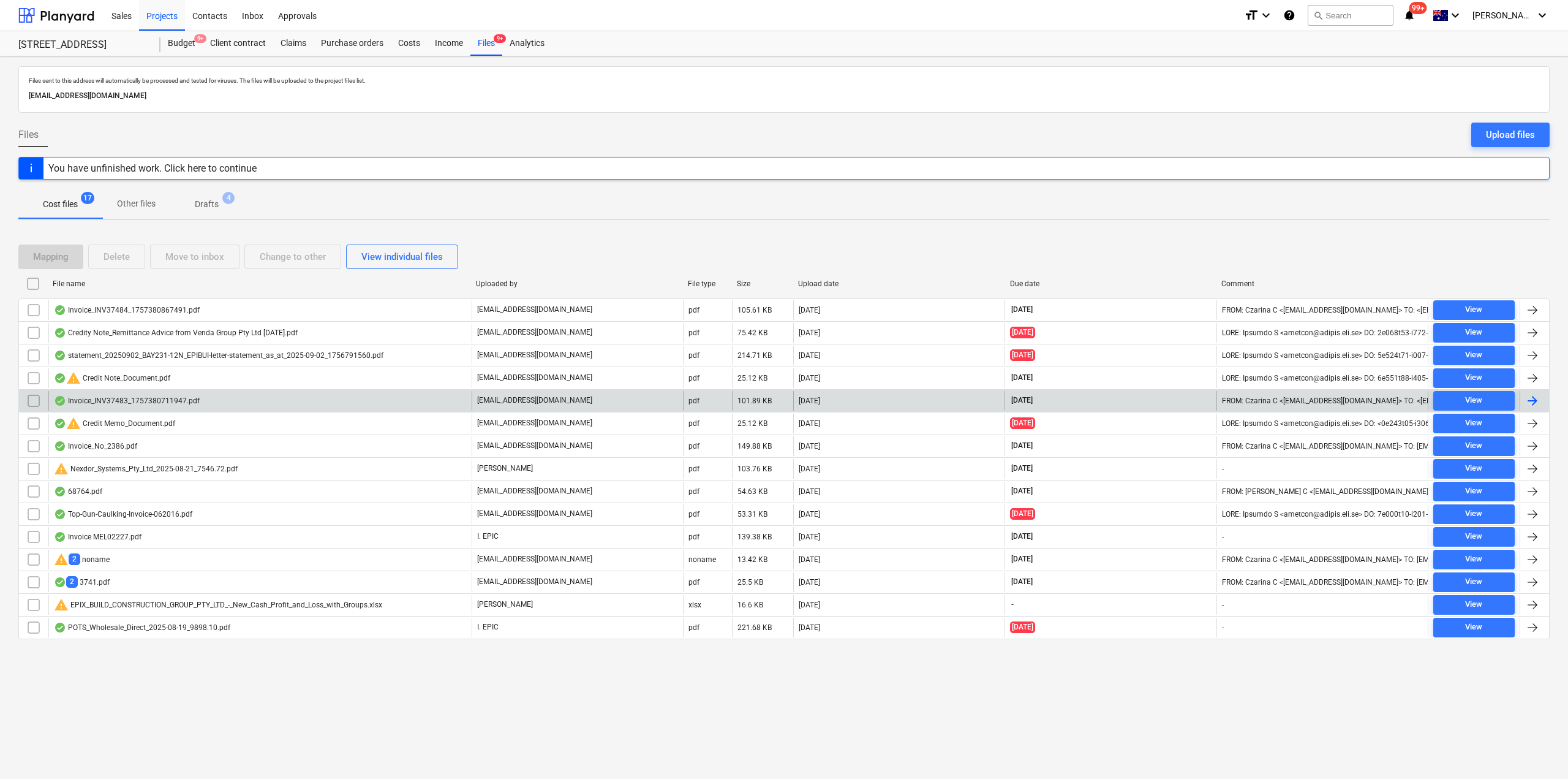
click at [156, 400] on div "Invoice_INV37483_1757380711947.pdf" at bounding box center [127, 401] width 146 height 10
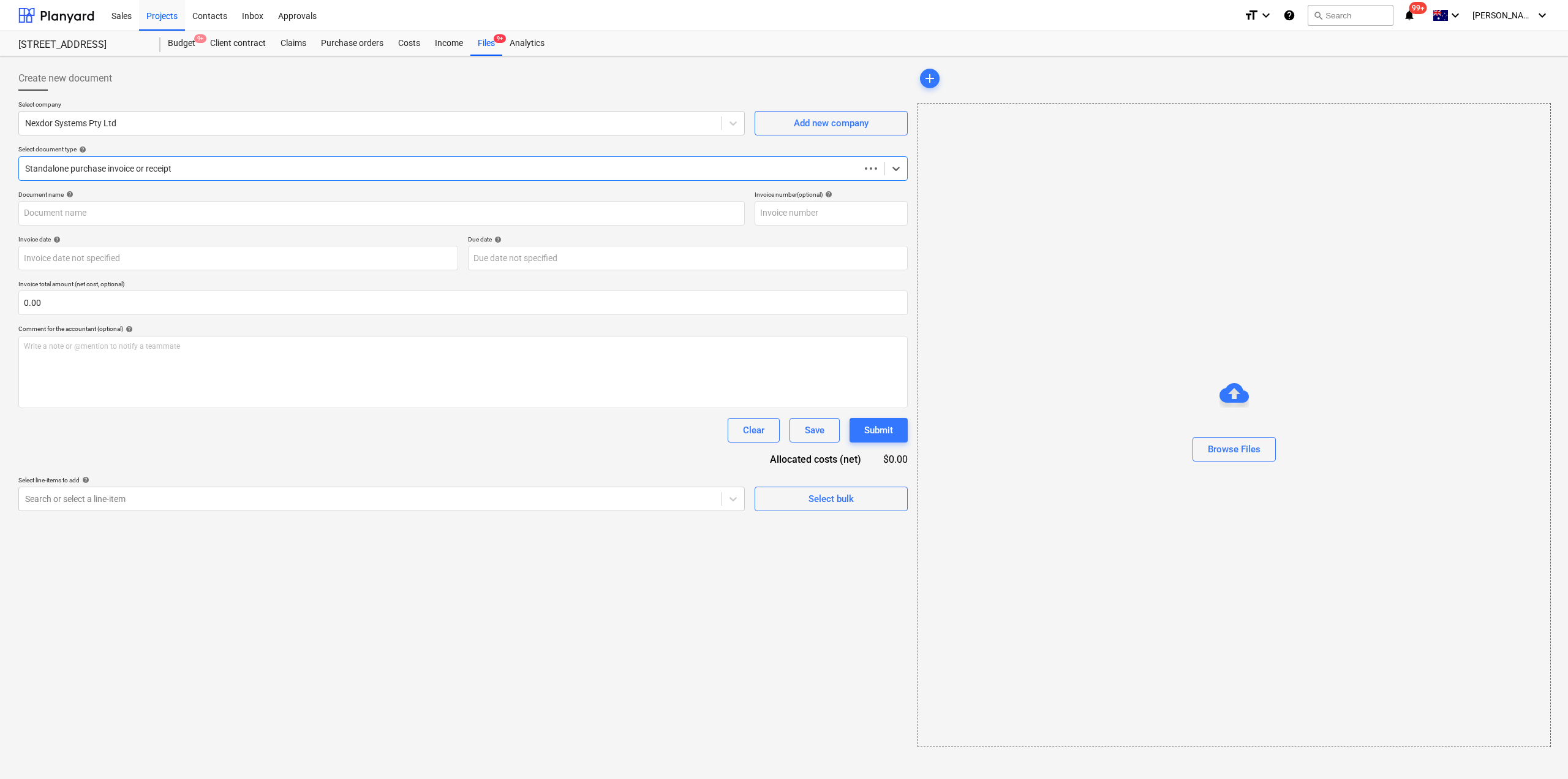
type input "INV37483"
type input "[DATE]"
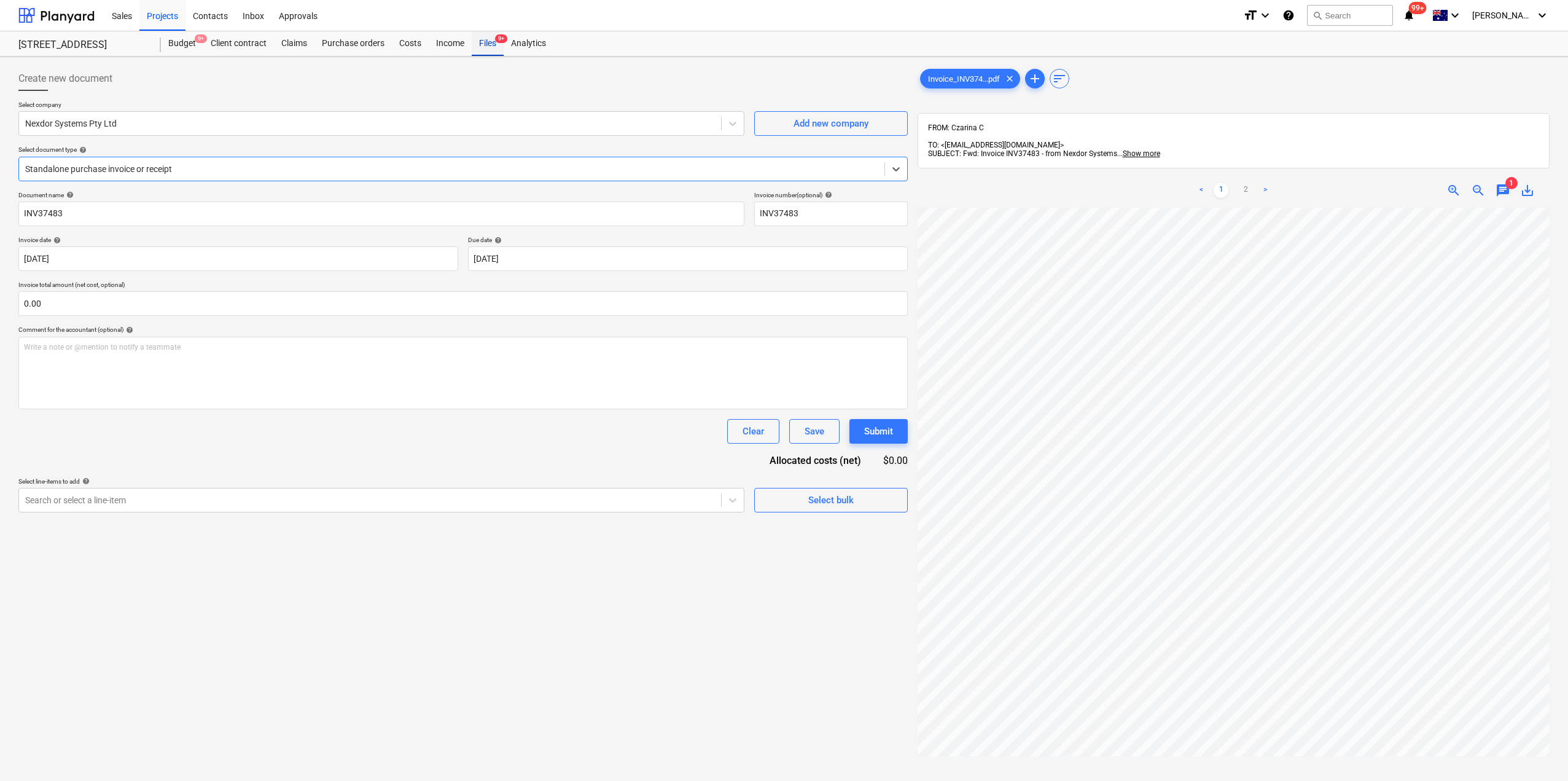
click at [494, 47] on div "Files 9+" at bounding box center [488, 44] width 32 height 25
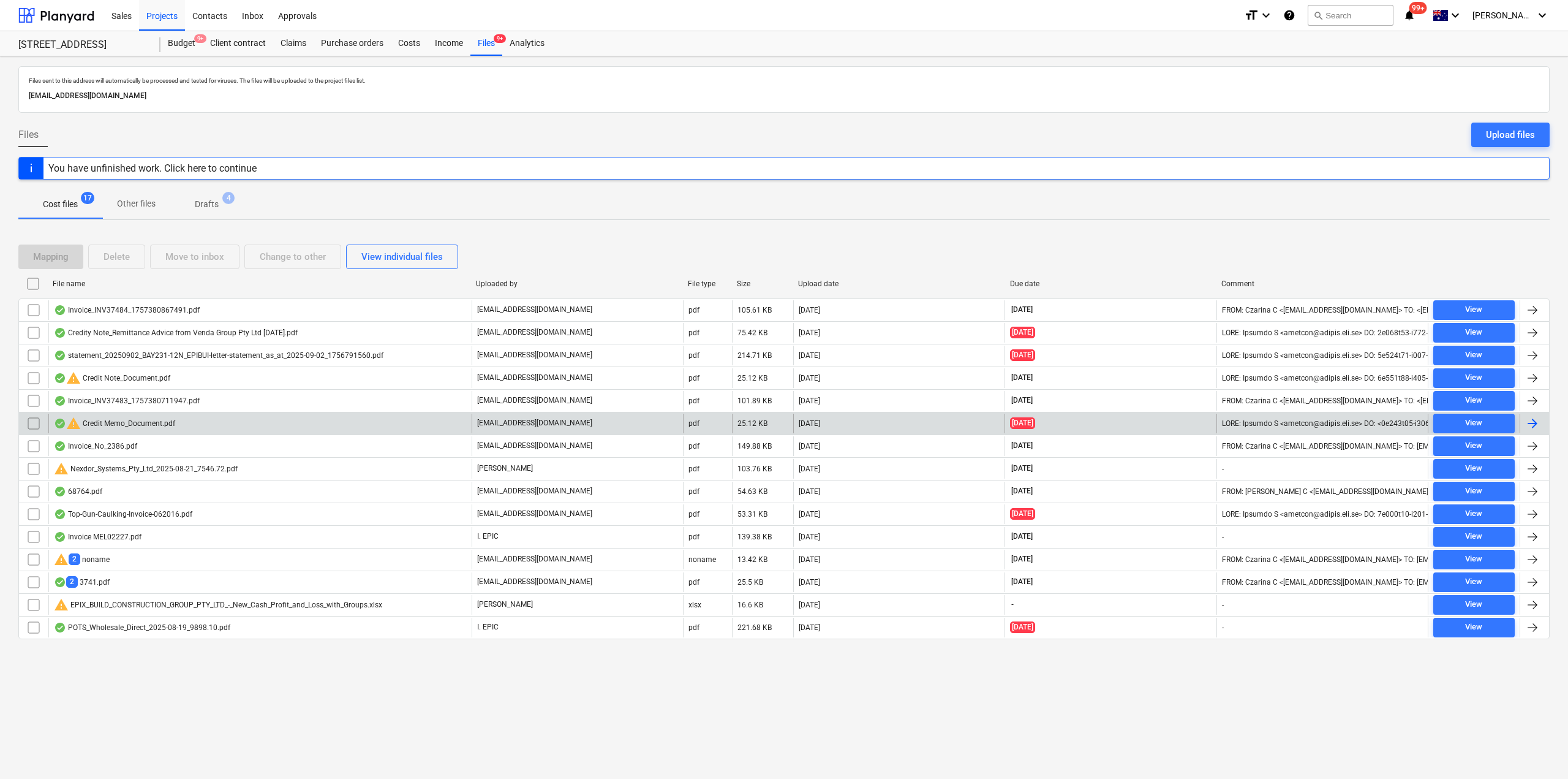
click at [142, 427] on div "warning Credit Memo_Document.pdf" at bounding box center [115, 424] width 122 height 15
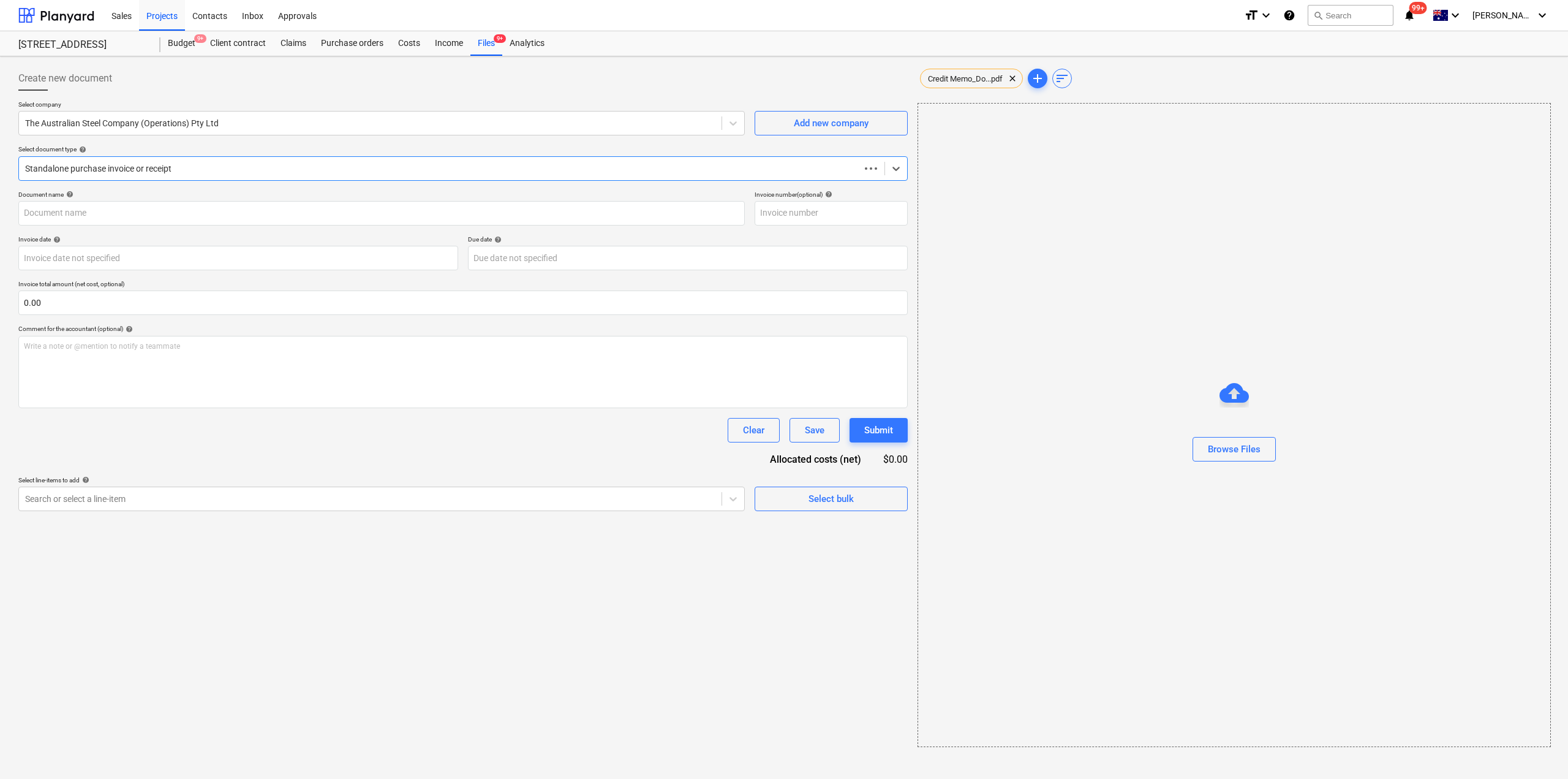
type input "4941286-0"
type input "[DATE]"
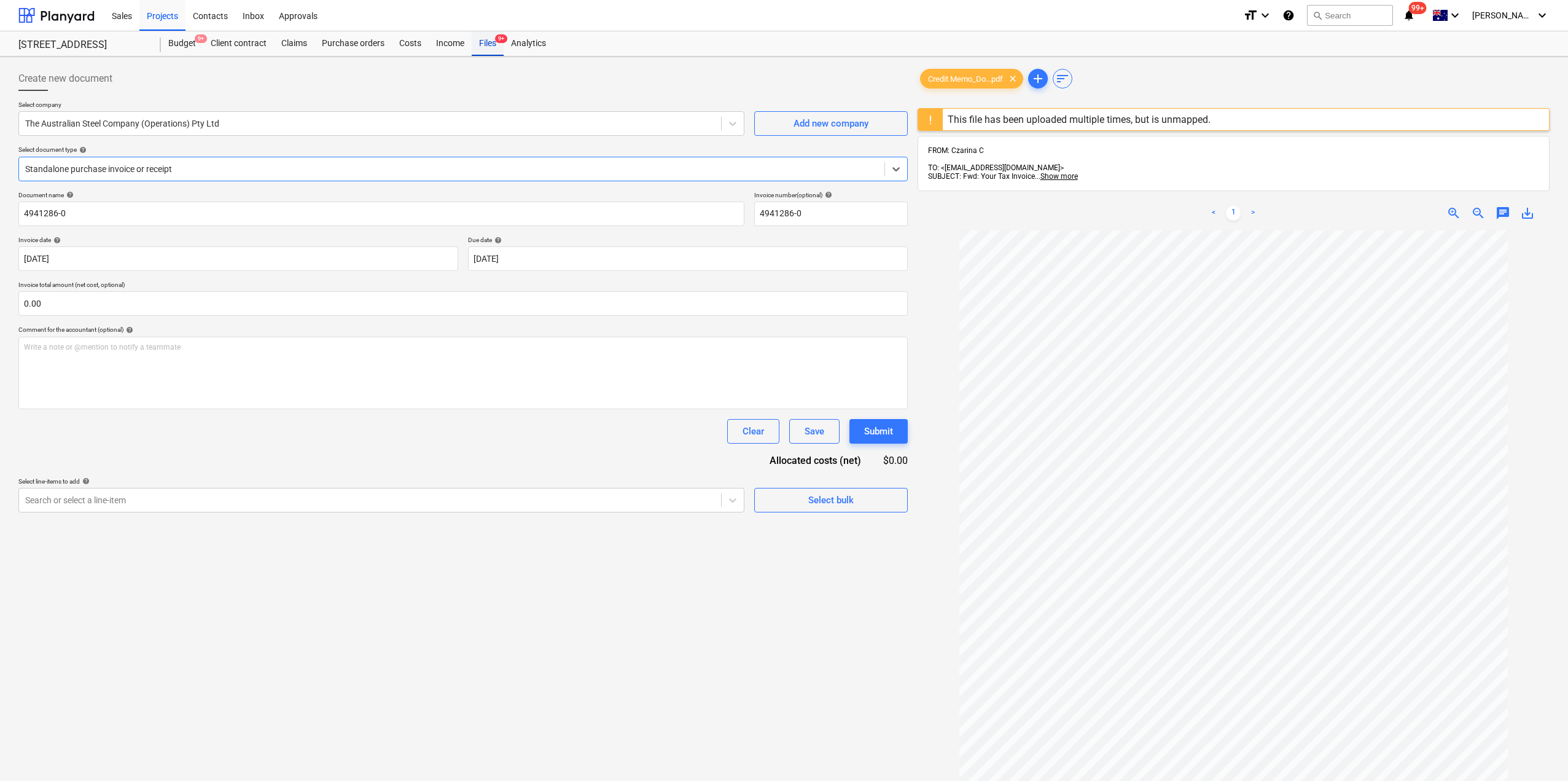
click at [486, 40] on div "Files 9+" at bounding box center [488, 44] width 32 height 25
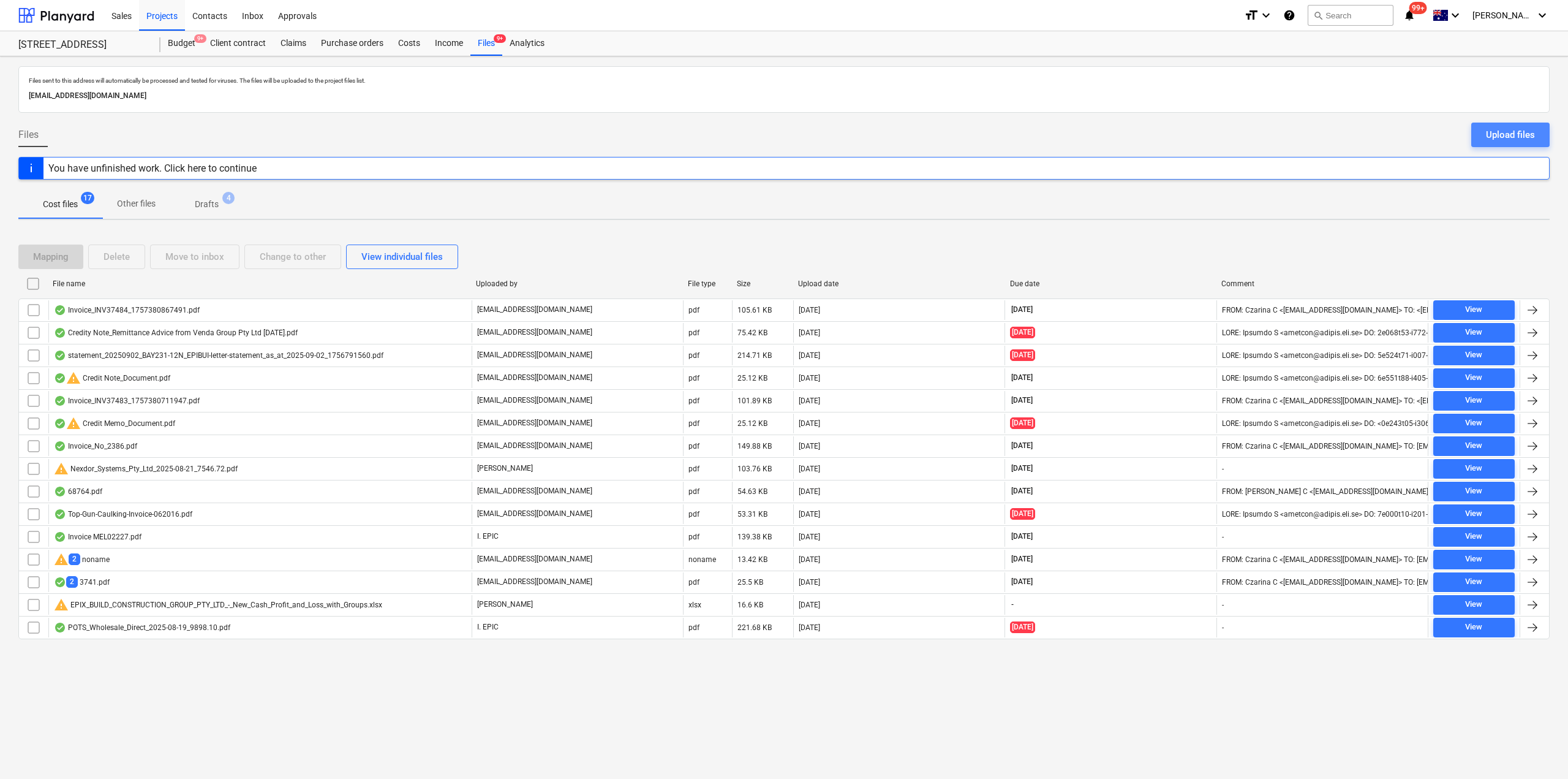
click at [1507, 130] on div "Upload files" at bounding box center [1510, 135] width 49 height 16
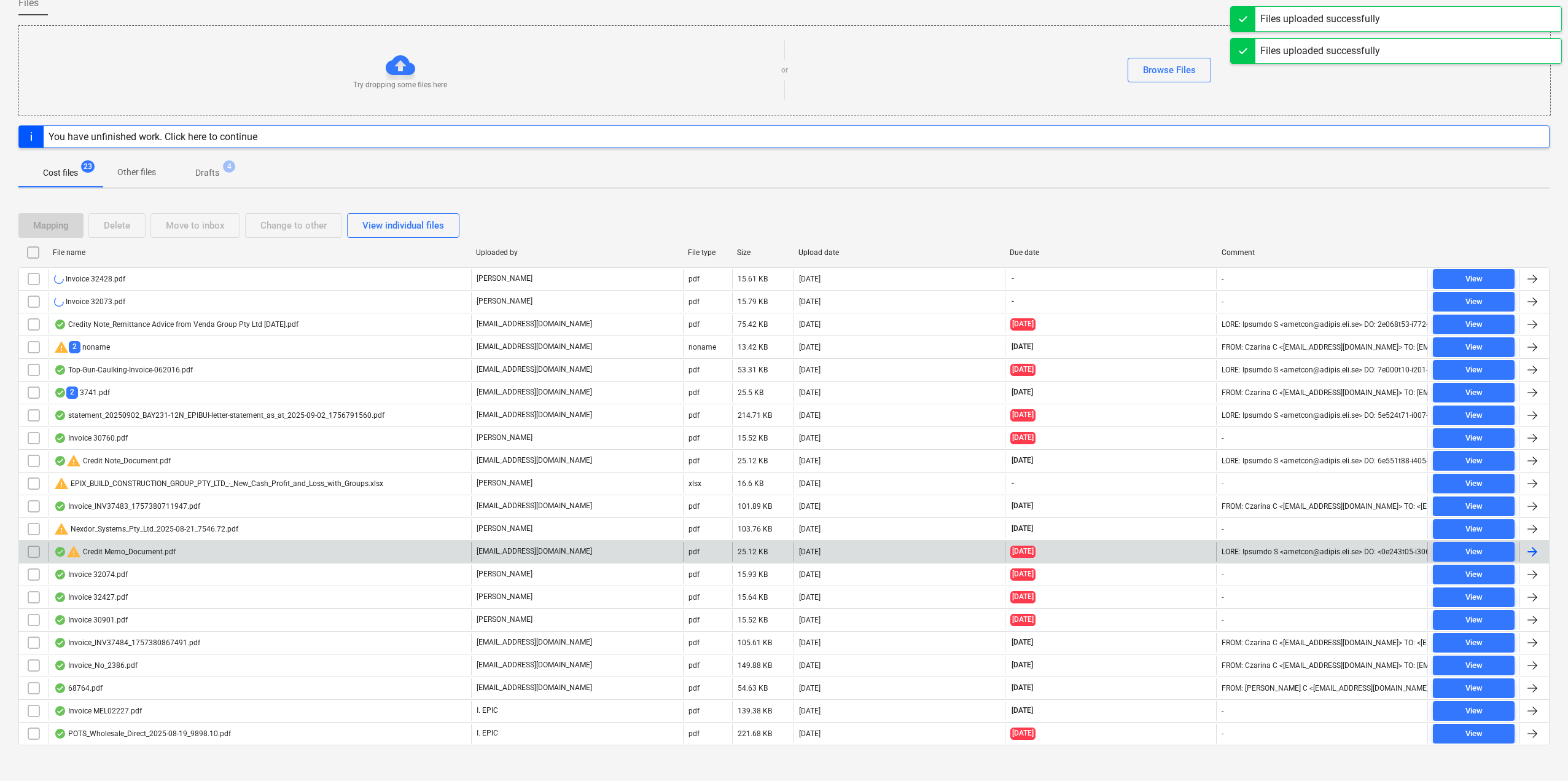
scroll to position [141, 0]
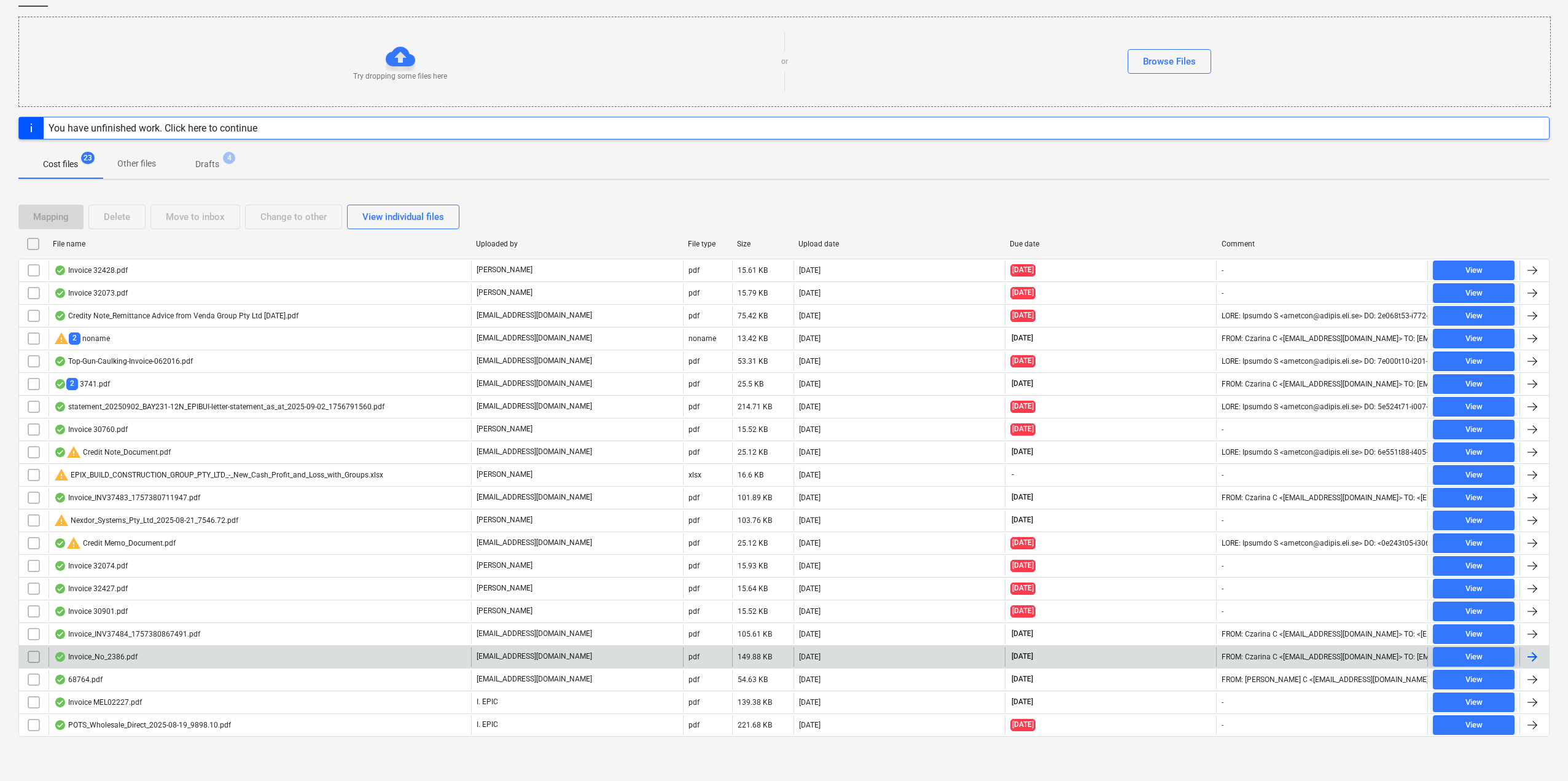
click at [163, 658] on div "Invoice_No_2386.pdf" at bounding box center [259, 656] width 422 height 19
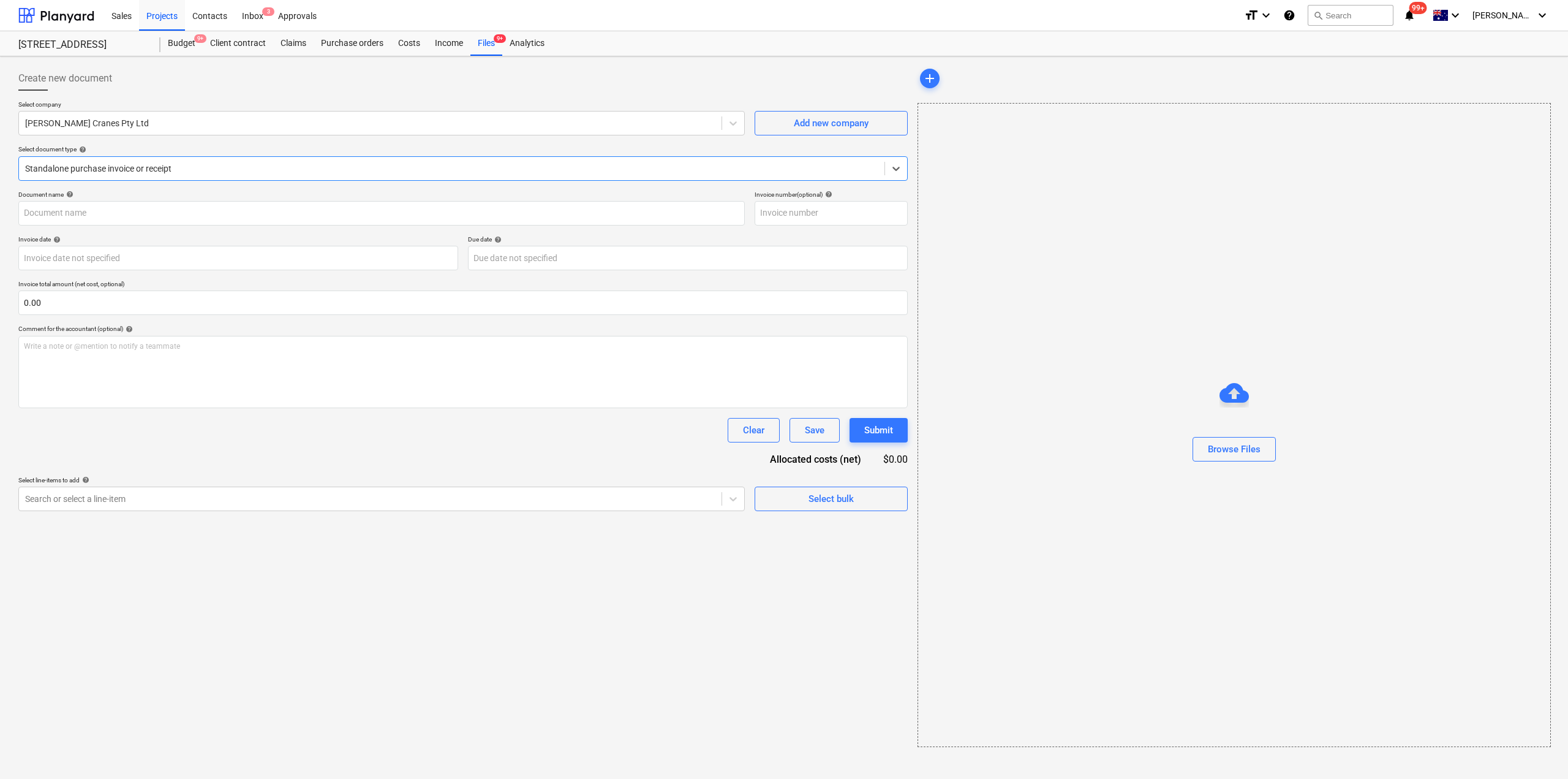
type input "2386"
type input "[DATE]"
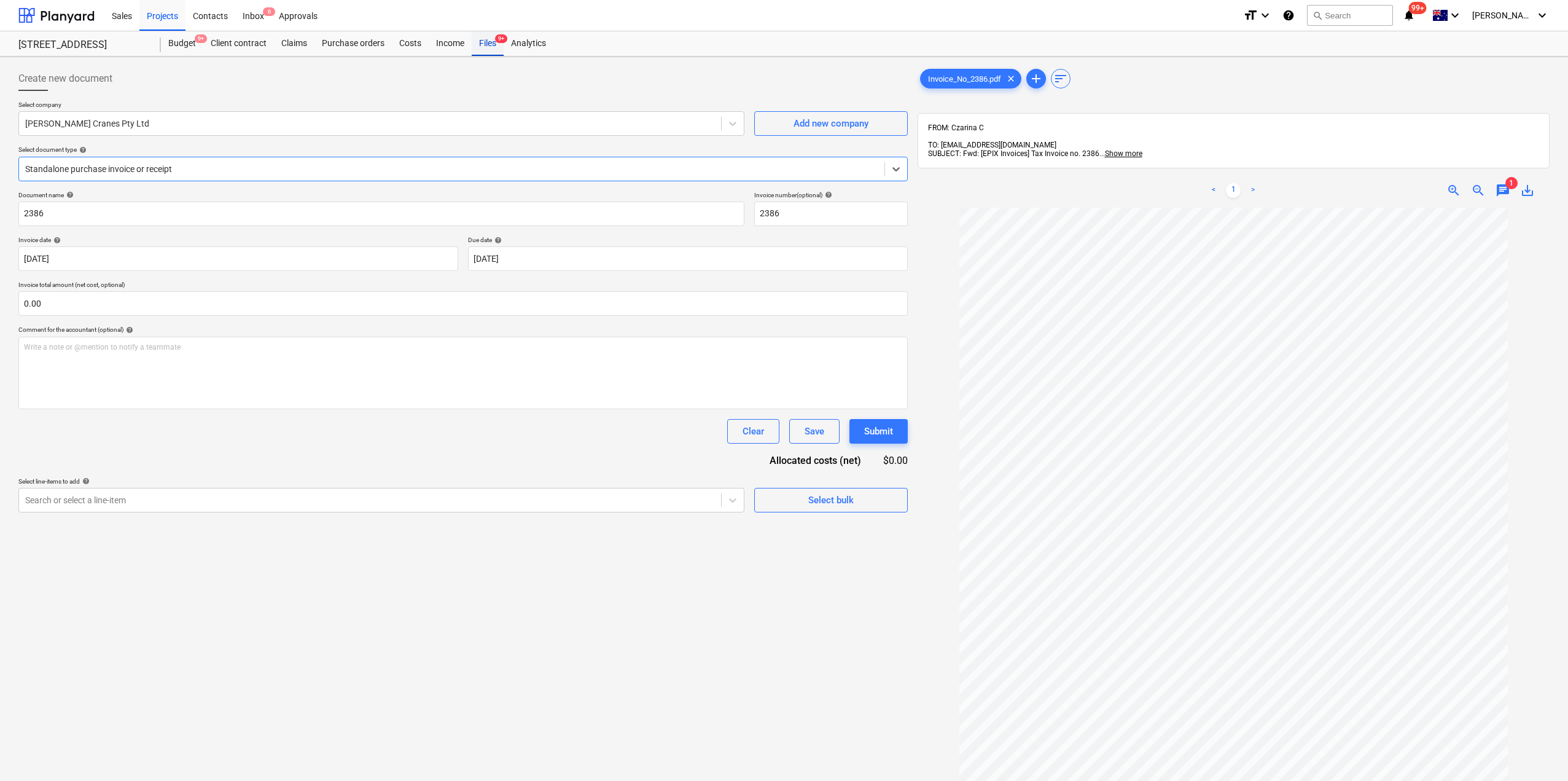
click at [480, 46] on div "Files 9+" at bounding box center [488, 44] width 32 height 25
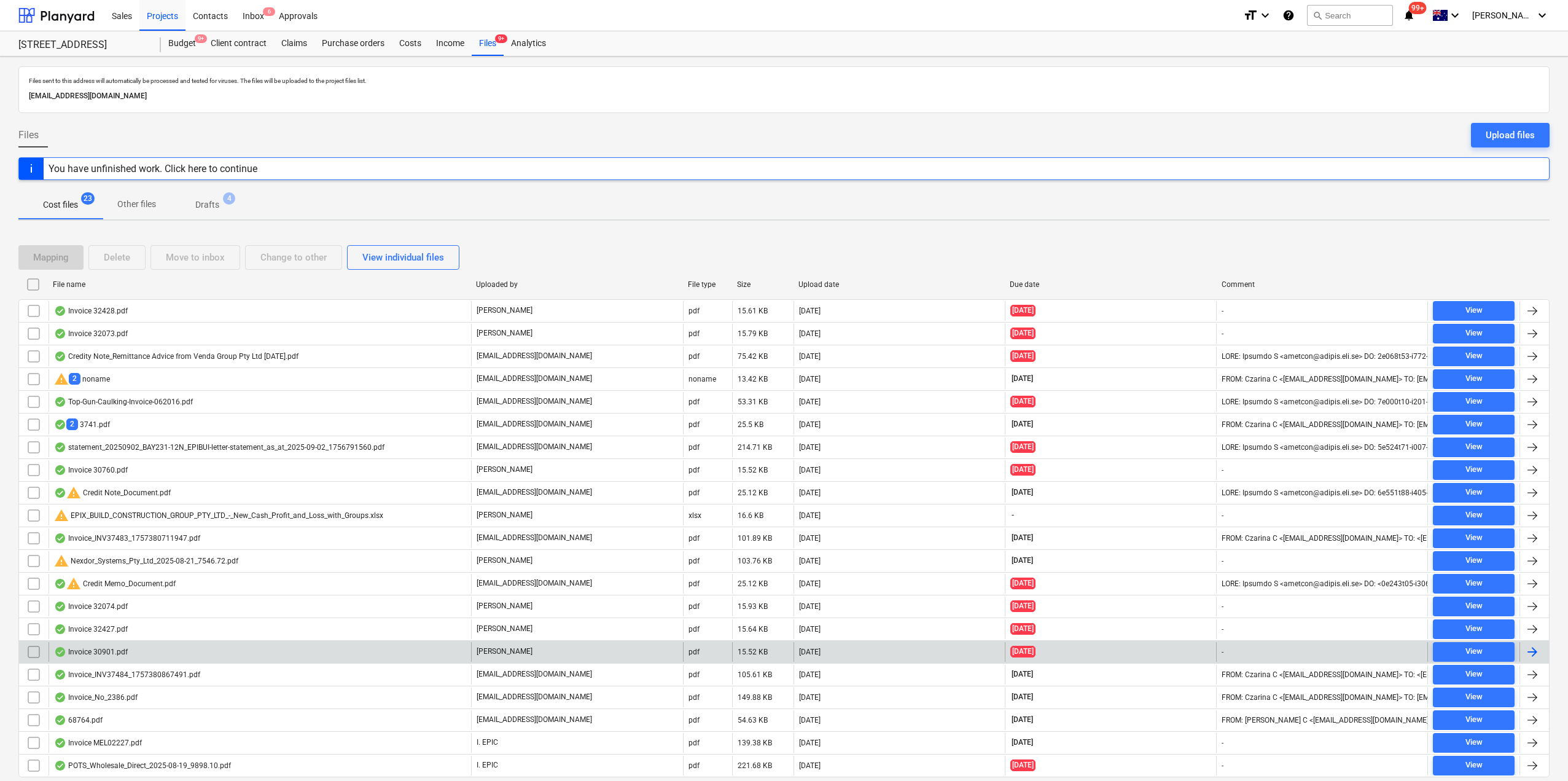
click at [123, 656] on div "Invoice 30901.pdf" at bounding box center [91, 652] width 74 height 10
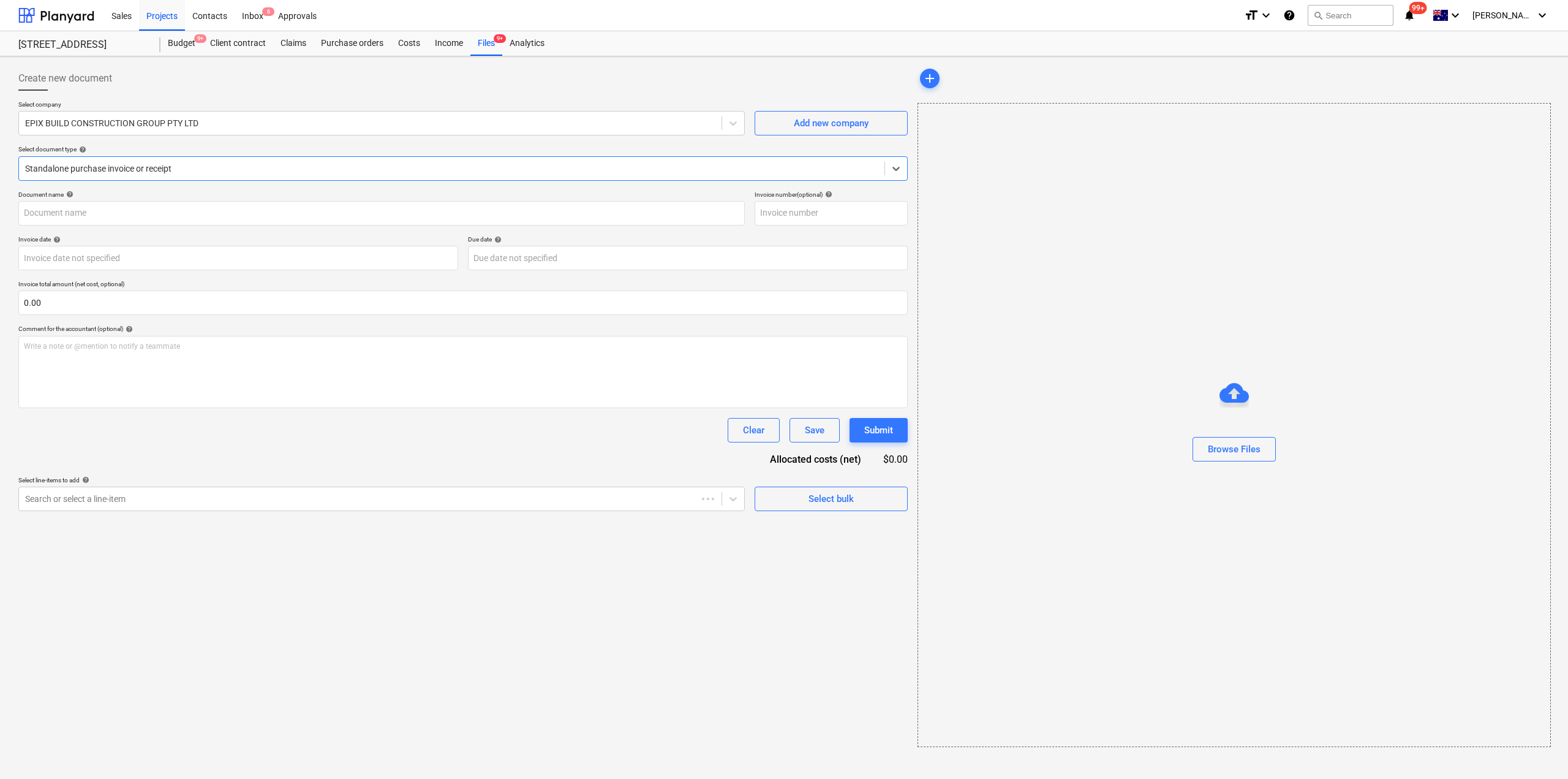
type input "30901"
type input "[DATE]"
click at [721, 168] on div at bounding box center [451, 168] width 851 height 12
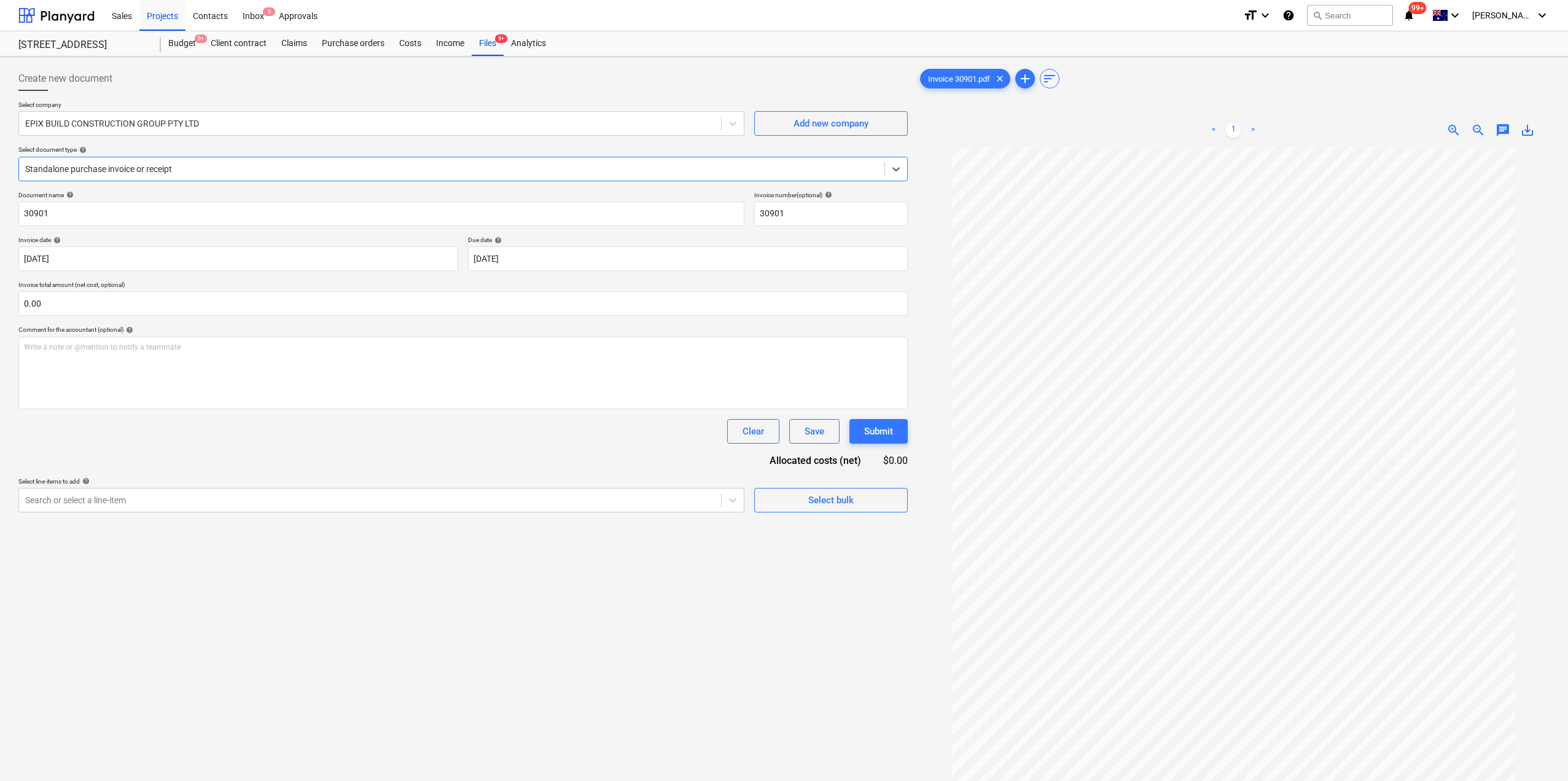
click at [722, 169] on div at bounding box center [452, 169] width 853 height 12
click at [249, 303] on input "text" at bounding box center [463, 303] width 889 height 25
type input "0.00"
click at [449, 44] on div "Income" at bounding box center [450, 44] width 43 height 25
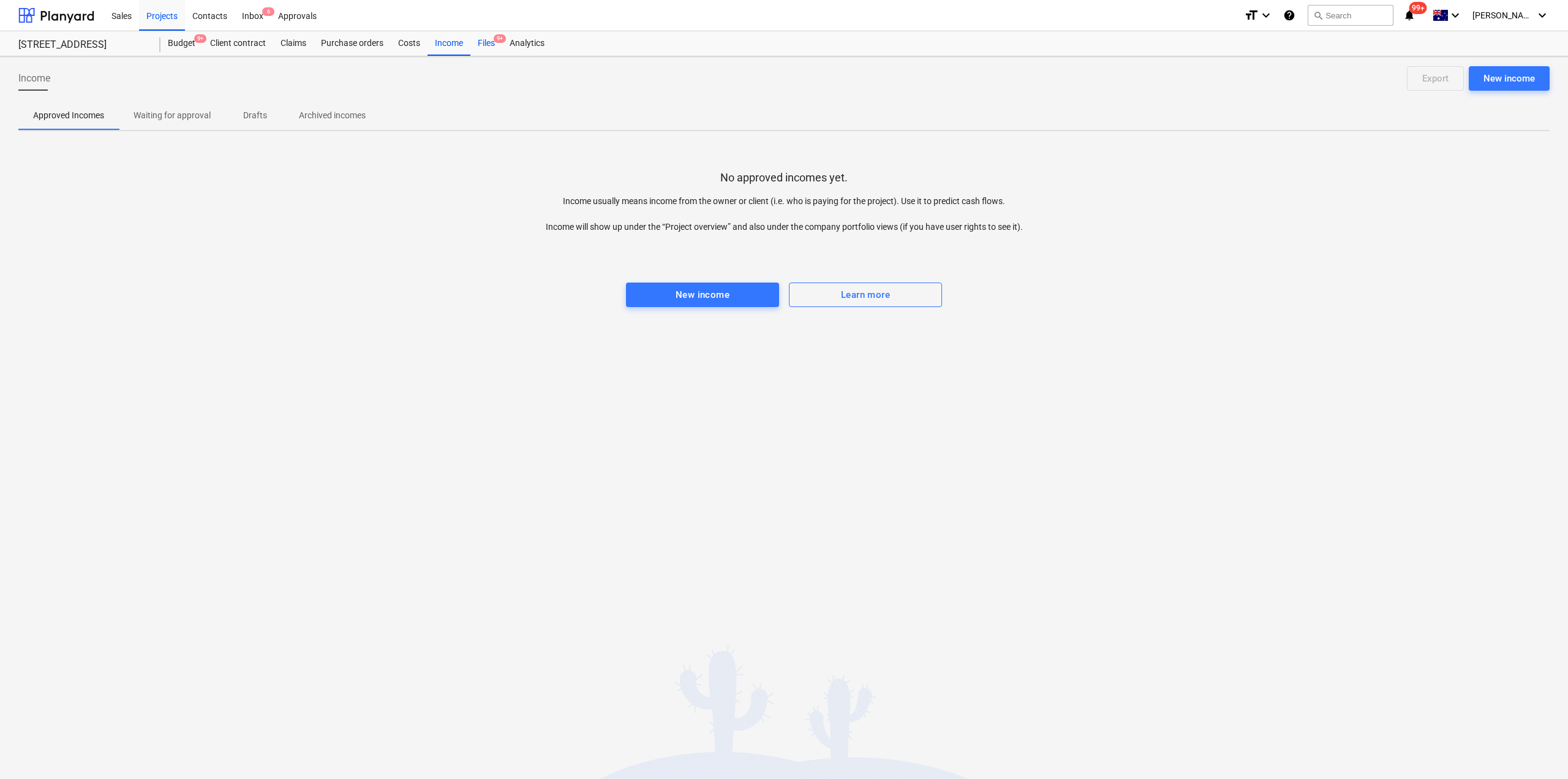
click at [494, 44] on div "Files 9+" at bounding box center [487, 43] width 32 height 25
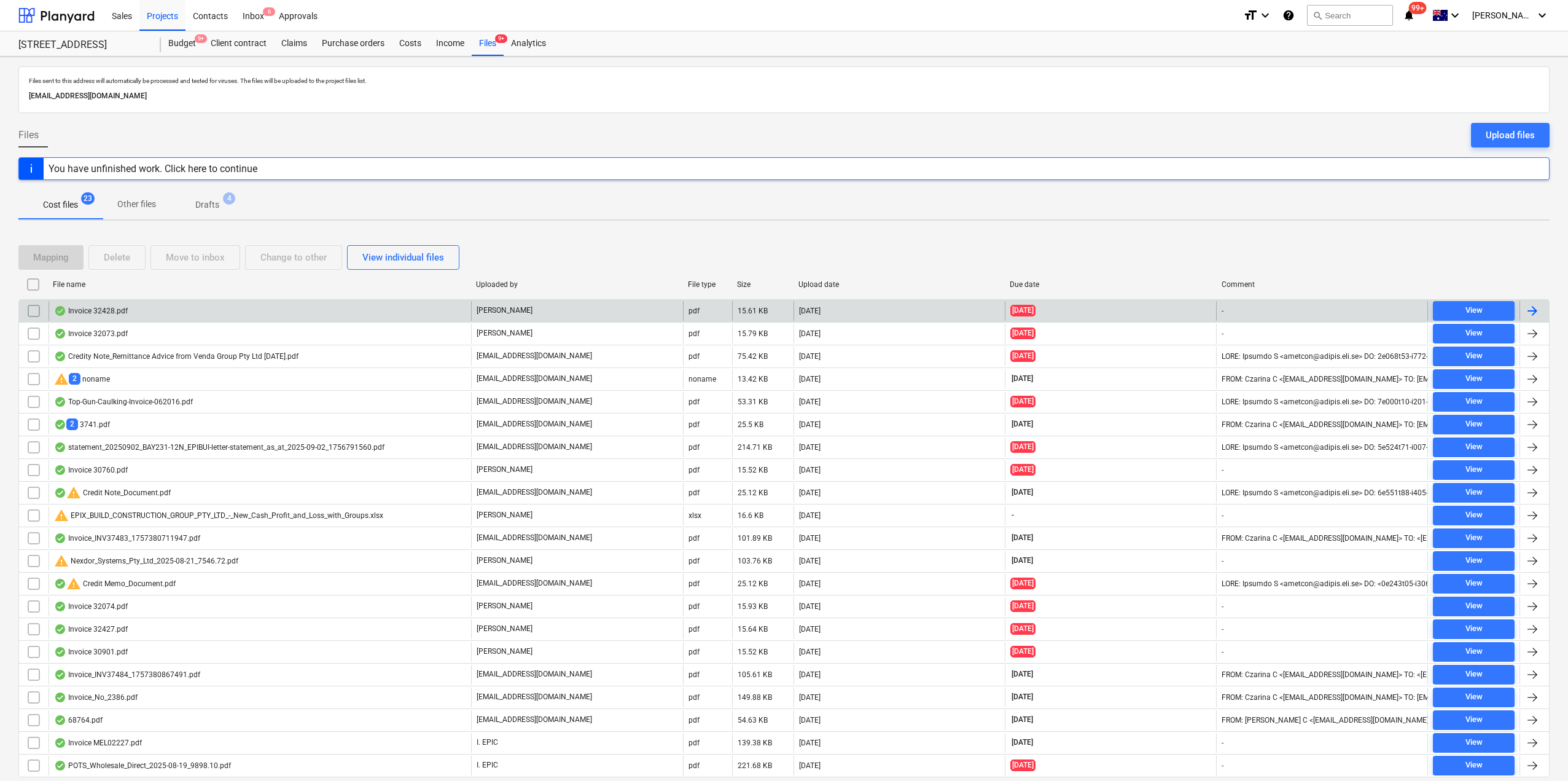
click at [173, 316] on div "Invoice 32428.pdf" at bounding box center [259, 310] width 422 height 19
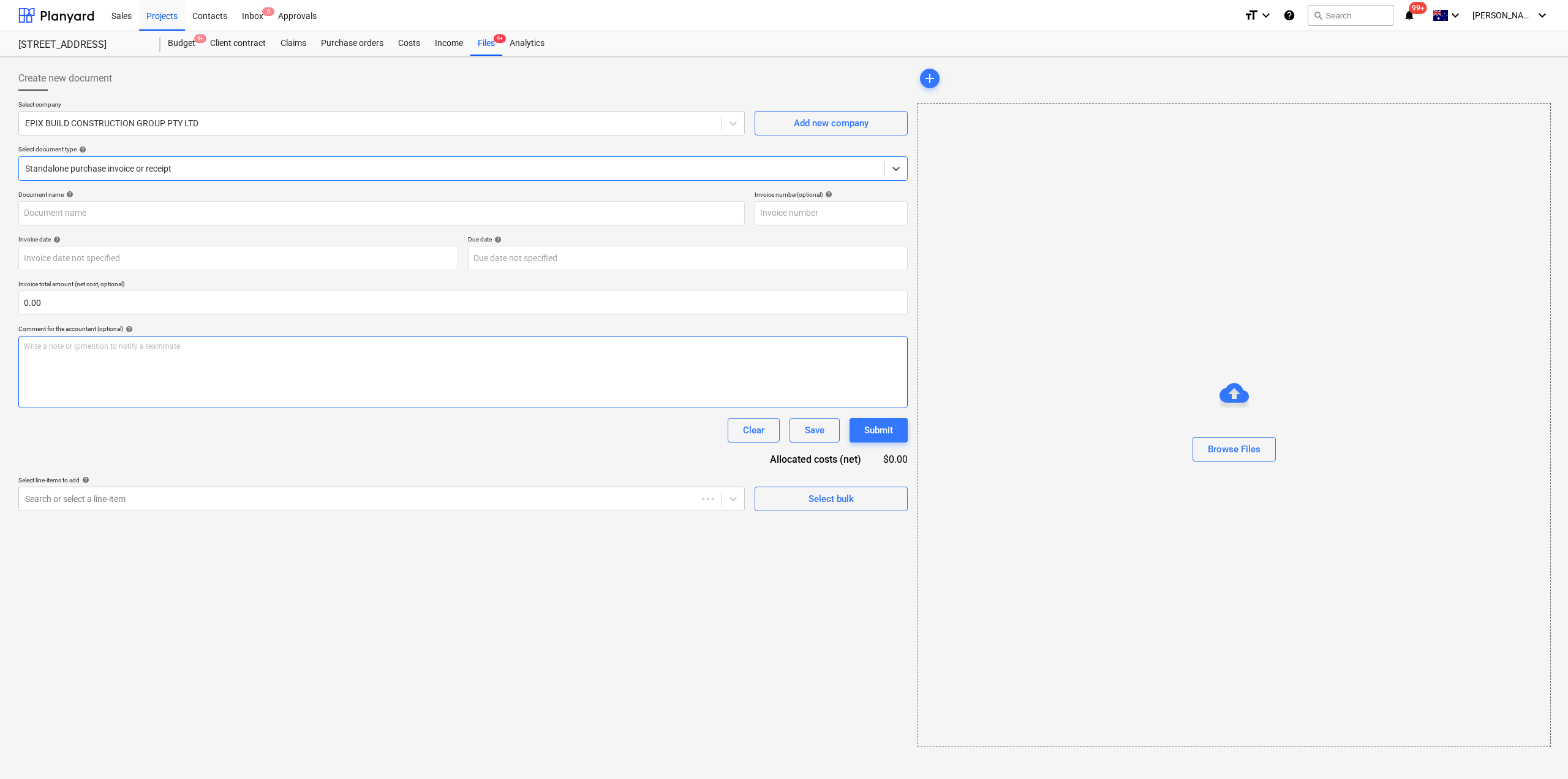
type input "32428"
type input "[DATE]"
click at [490, 41] on div "Files 9+" at bounding box center [487, 43] width 32 height 25
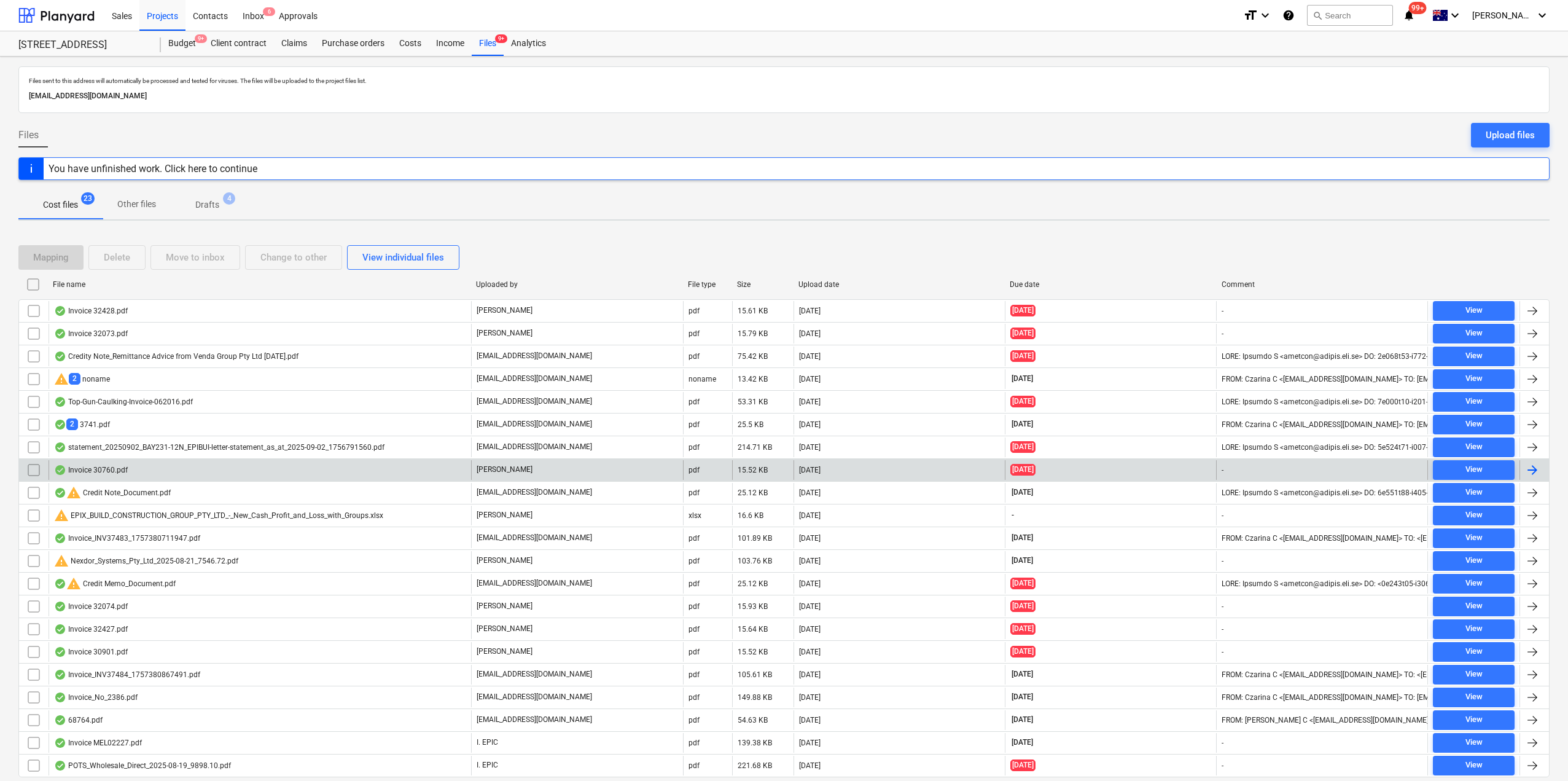
click at [30, 470] on input "checkbox" at bounding box center [33, 470] width 19 height 19
click at [359, 44] on div "Purchase orders" at bounding box center [354, 44] width 78 height 25
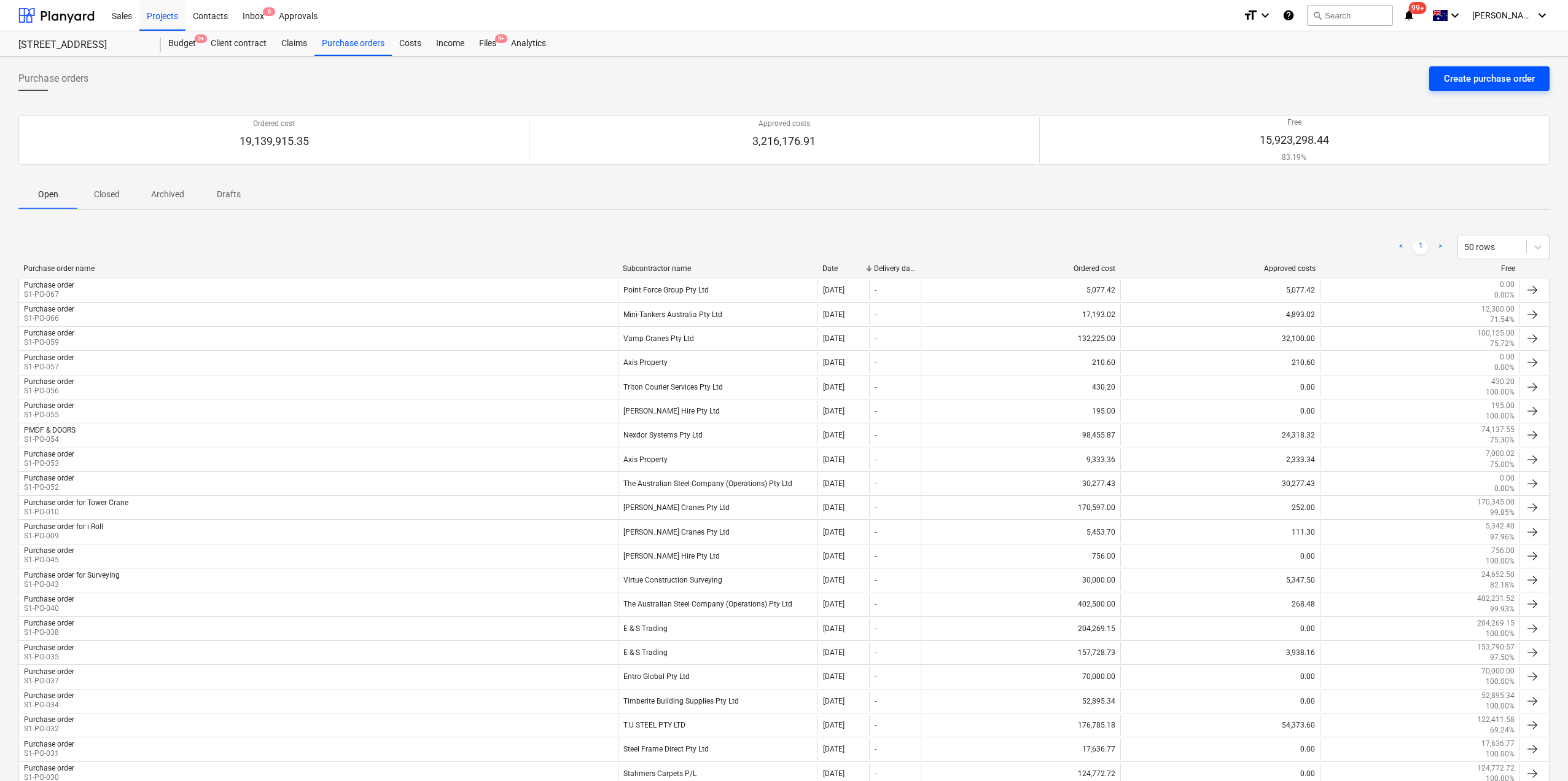
click at [1443, 87] on button "Create purchase order" at bounding box center [1490, 78] width 121 height 25
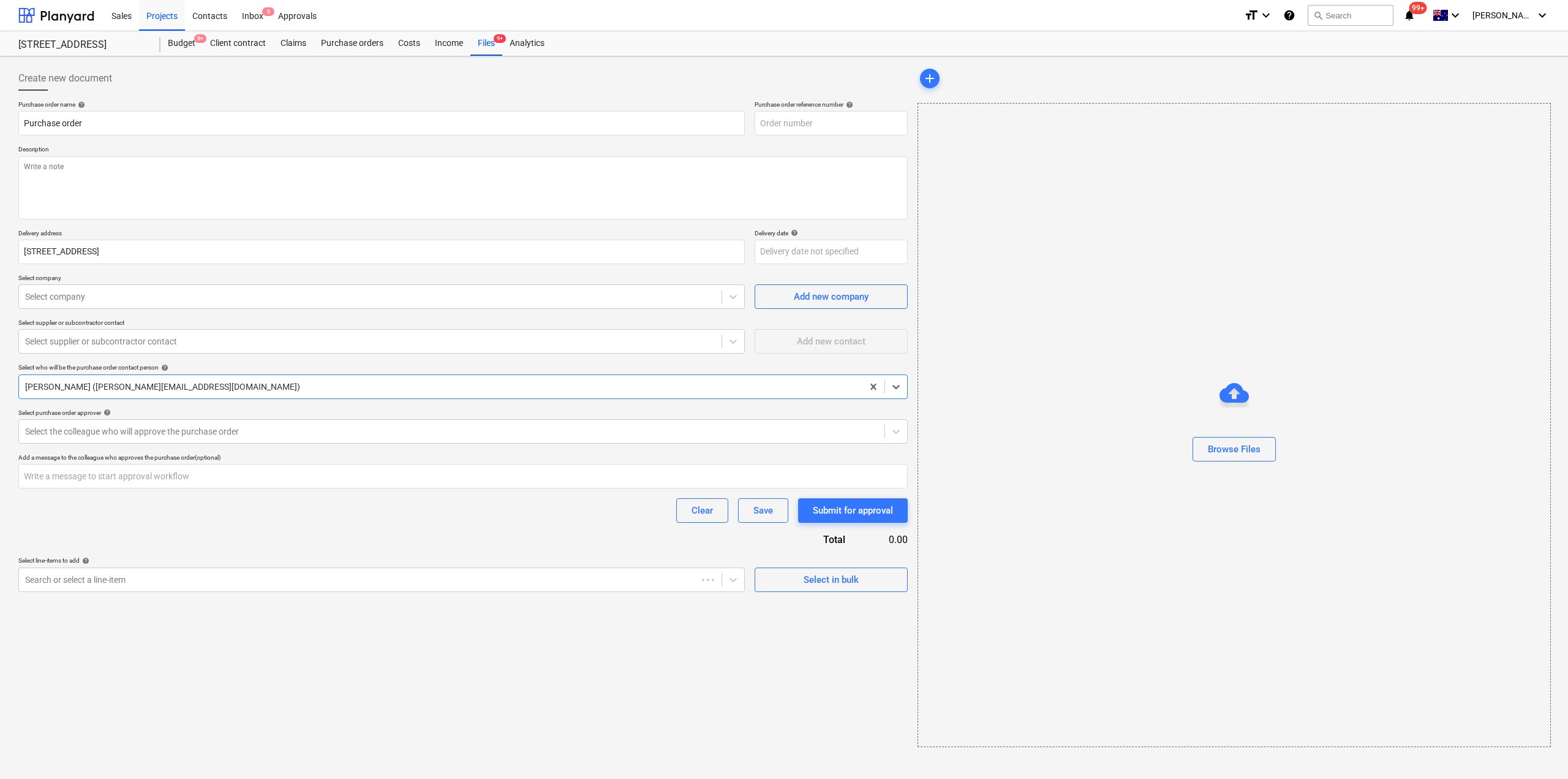
type input "S1-PO-069"
click at [168, 293] on div at bounding box center [371, 297] width 691 height 12
type input "ASCOT"
click at [100, 778] on div "Ascot Bins Pty Ltd" at bounding box center [784, 784] width 1568 height 10
click at [110, 339] on div at bounding box center [371, 341] width 691 height 12
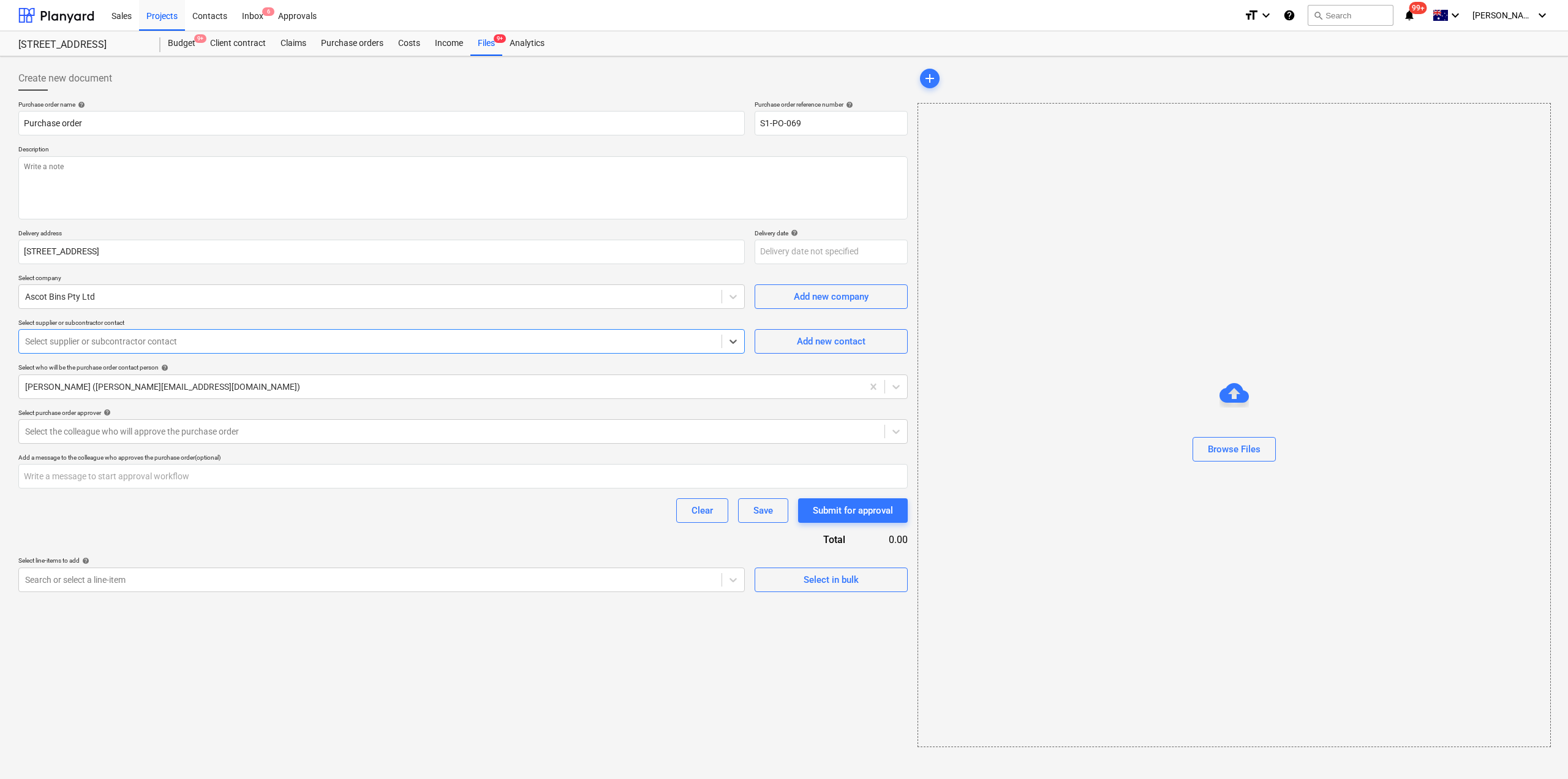
click at [115, 338] on div at bounding box center [371, 341] width 691 height 12
click at [126, 343] on div at bounding box center [371, 341] width 691 height 12
click at [832, 335] on div "Add new contact" at bounding box center [831, 341] width 69 height 16
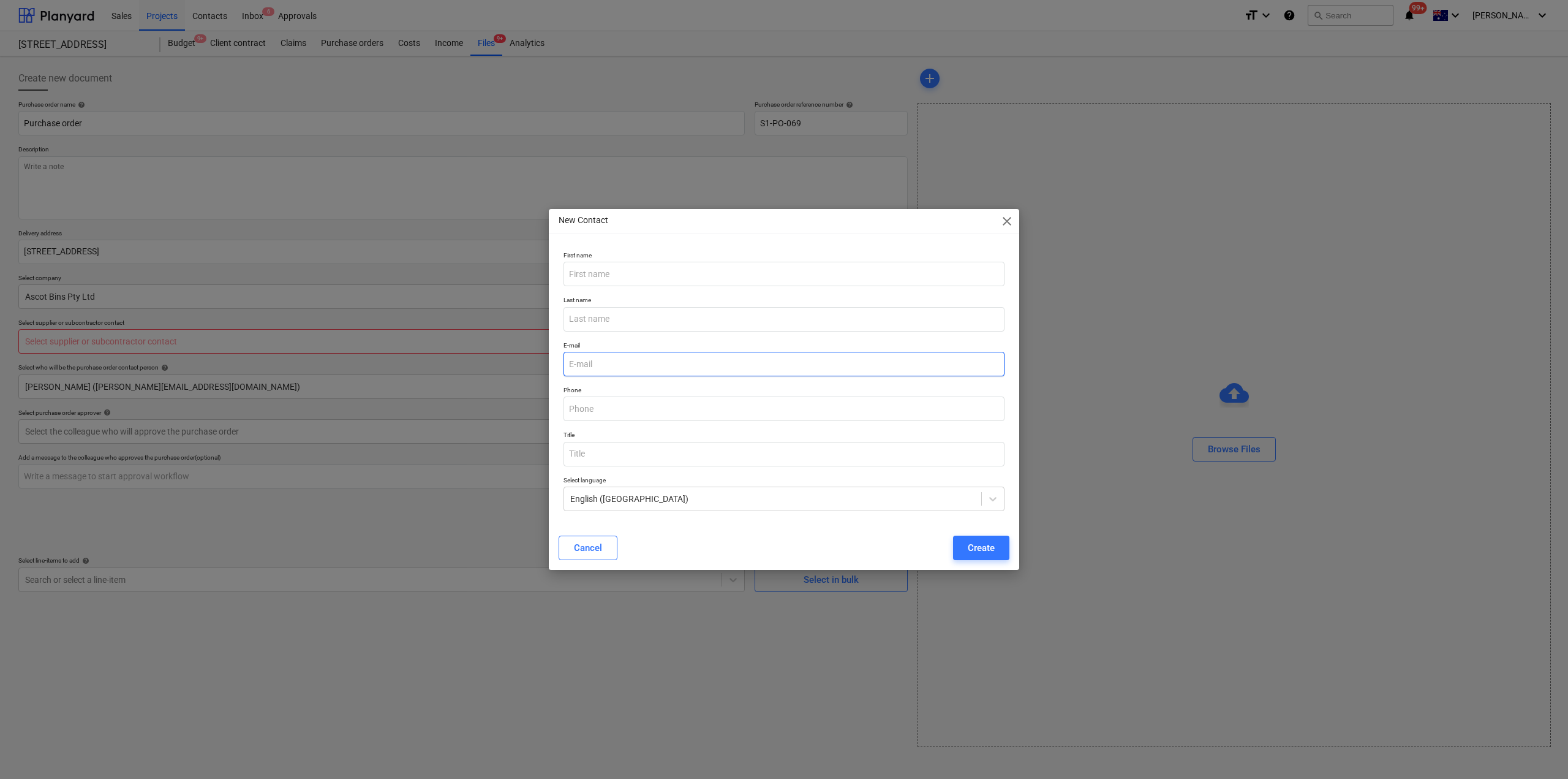
click at [614, 366] on input "email" at bounding box center [784, 364] width 441 height 25
paste input "[EMAIL_ADDRESS][DOMAIN_NAME]"
type input "[EMAIL_ADDRESS][DOMAIN_NAME]"
click at [656, 280] on input "text" at bounding box center [784, 274] width 441 height 25
type input "a"
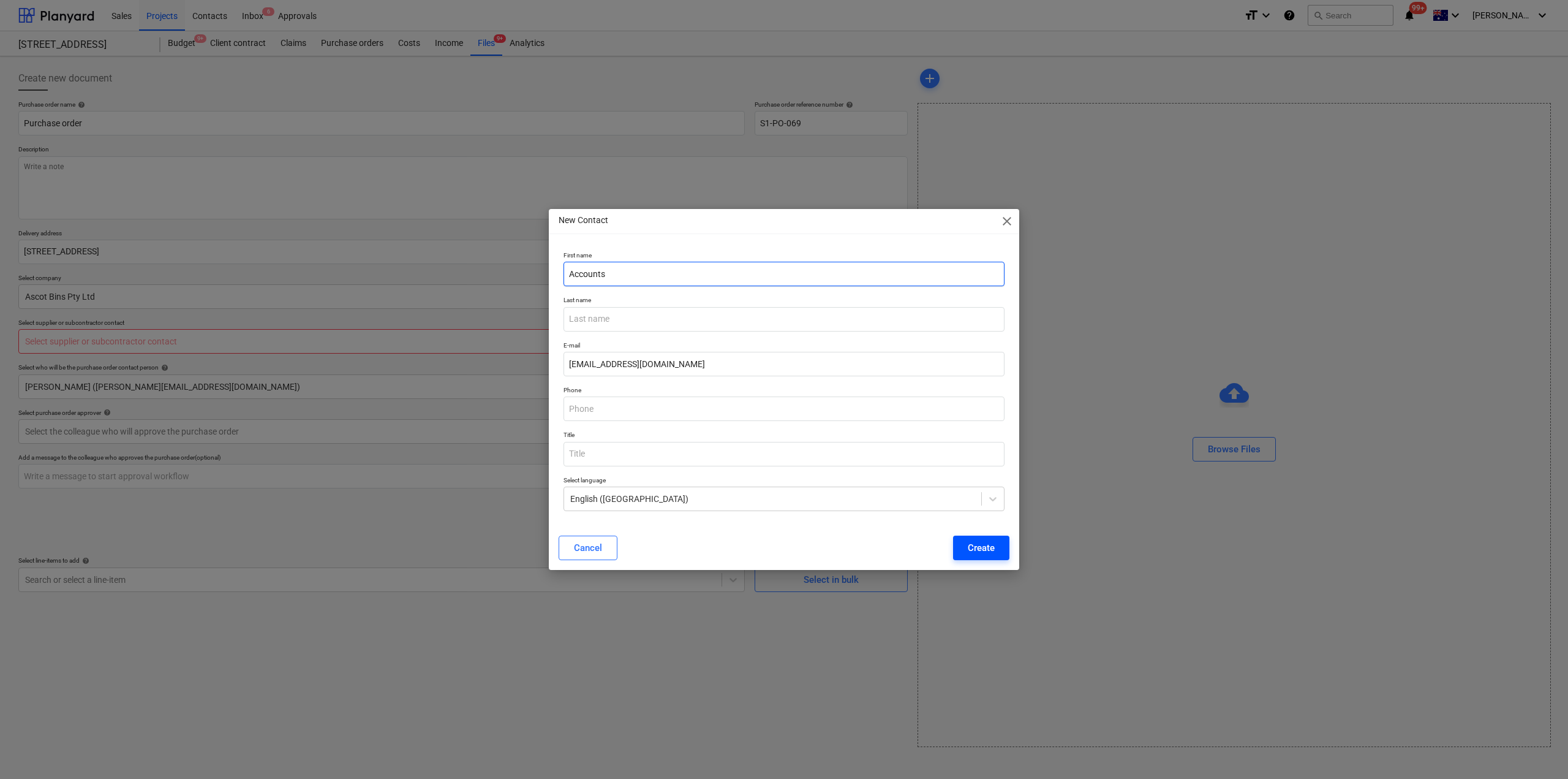
type input "Accounts"
click at [968, 553] on div "Create" at bounding box center [981, 548] width 27 height 16
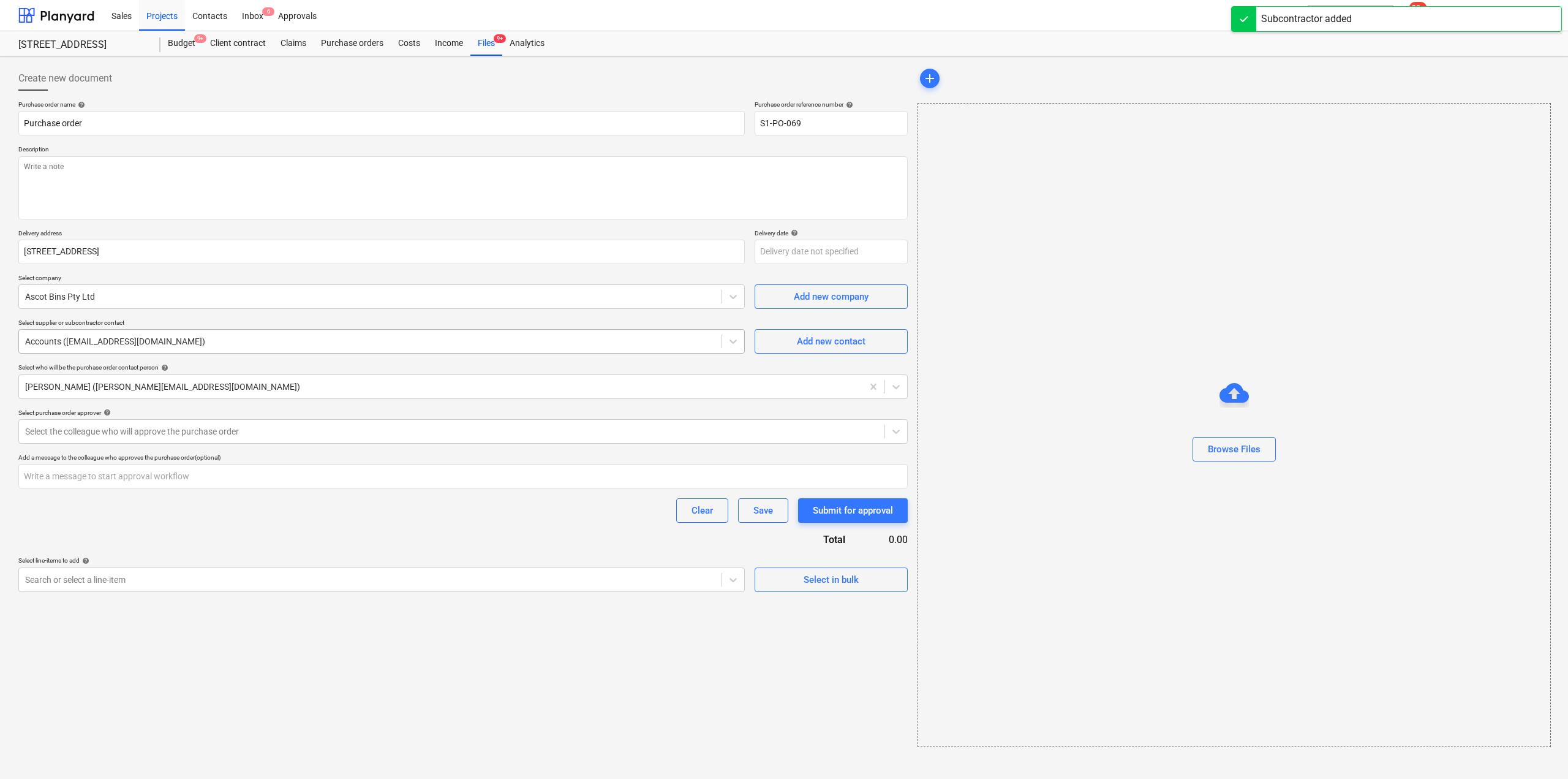
click at [344, 339] on div at bounding box center [371, 341] width 691 height 12
click at [240, 778] on div "Accounts ([EMAIL_ADDRESS][DOMAIN_NAME])" at bounding box center [784, 784] width 1568 height 10
click at [309, 540] on div "Purchase order name help Purchase order Purchase order reference number help S1…" at bounding box center [463, 346] width 890 height 492
click at [196, 430] on div at bounding box center [452, 432] width 853 height 12
click at [135, 778] on div "[PERSON_NAME]" at bounding box center [784, 784] width 1568 height 10
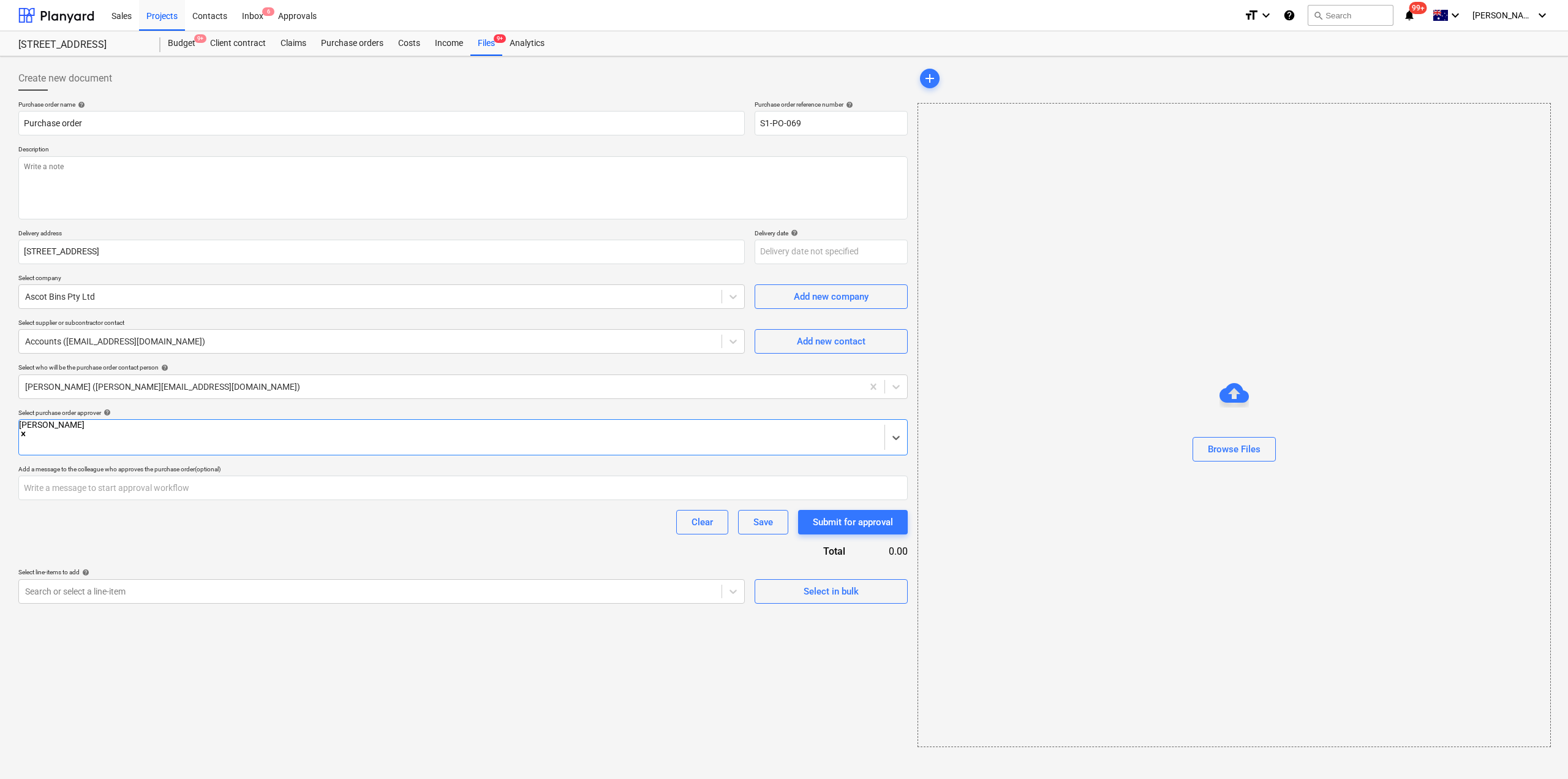
click at [185, 530] on div "Purchase order name help Purchase order Purchase order reference number help S1…" at bounding box center [463, 351] width 890 height 503
click at [408, 587] on div "Search or select a line-item" at bounding box center [370, 591] width 703 height 17
type input "rubbi"
click at [201, 778] on div "-- [DATE] Project-Rubbish Removal" at bounding box center [784, 784] width 1568 height 10
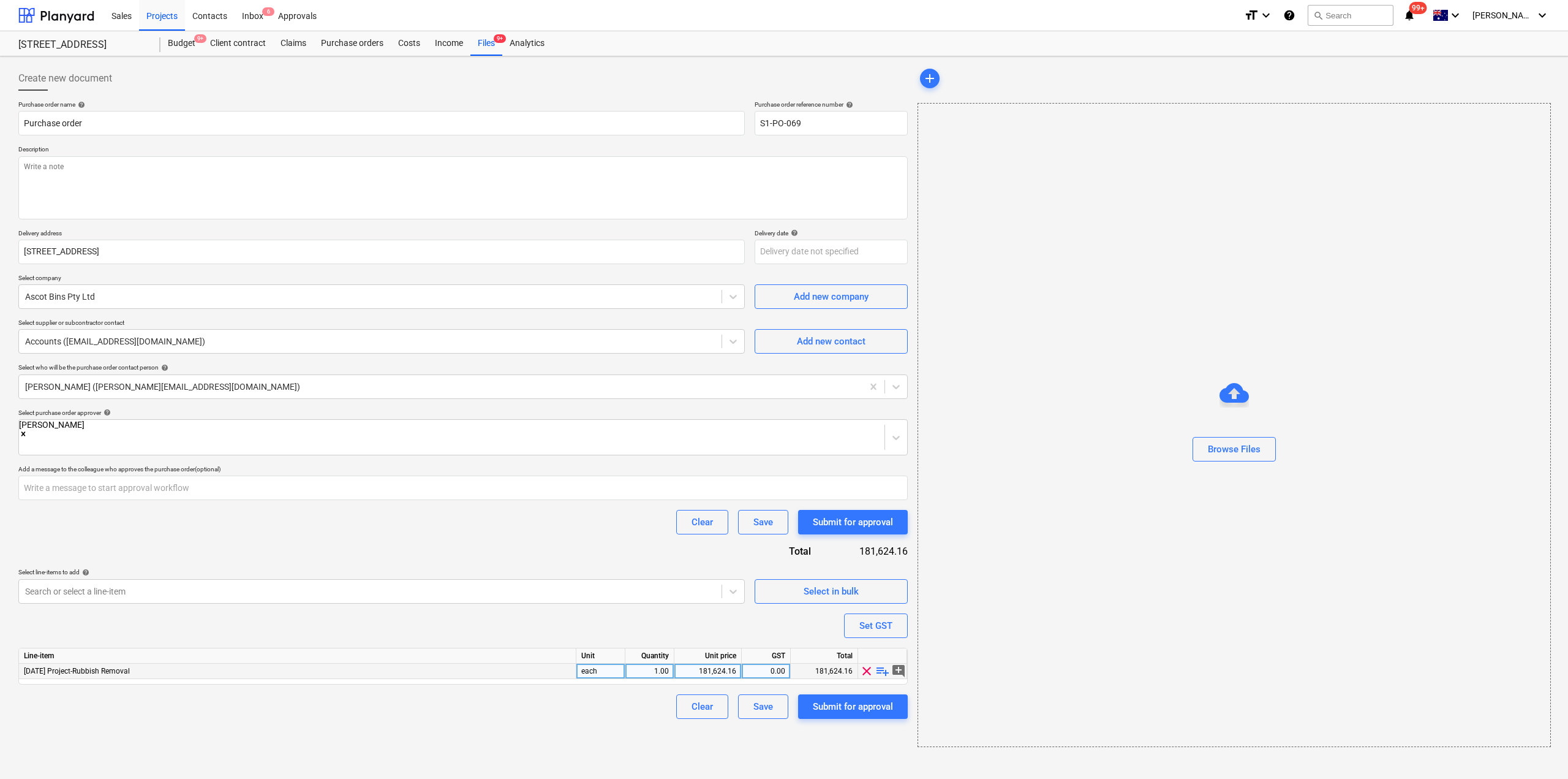
click at [883, 663] on span "playlist_add" at bounding box center [883, 671] width 15 height 15
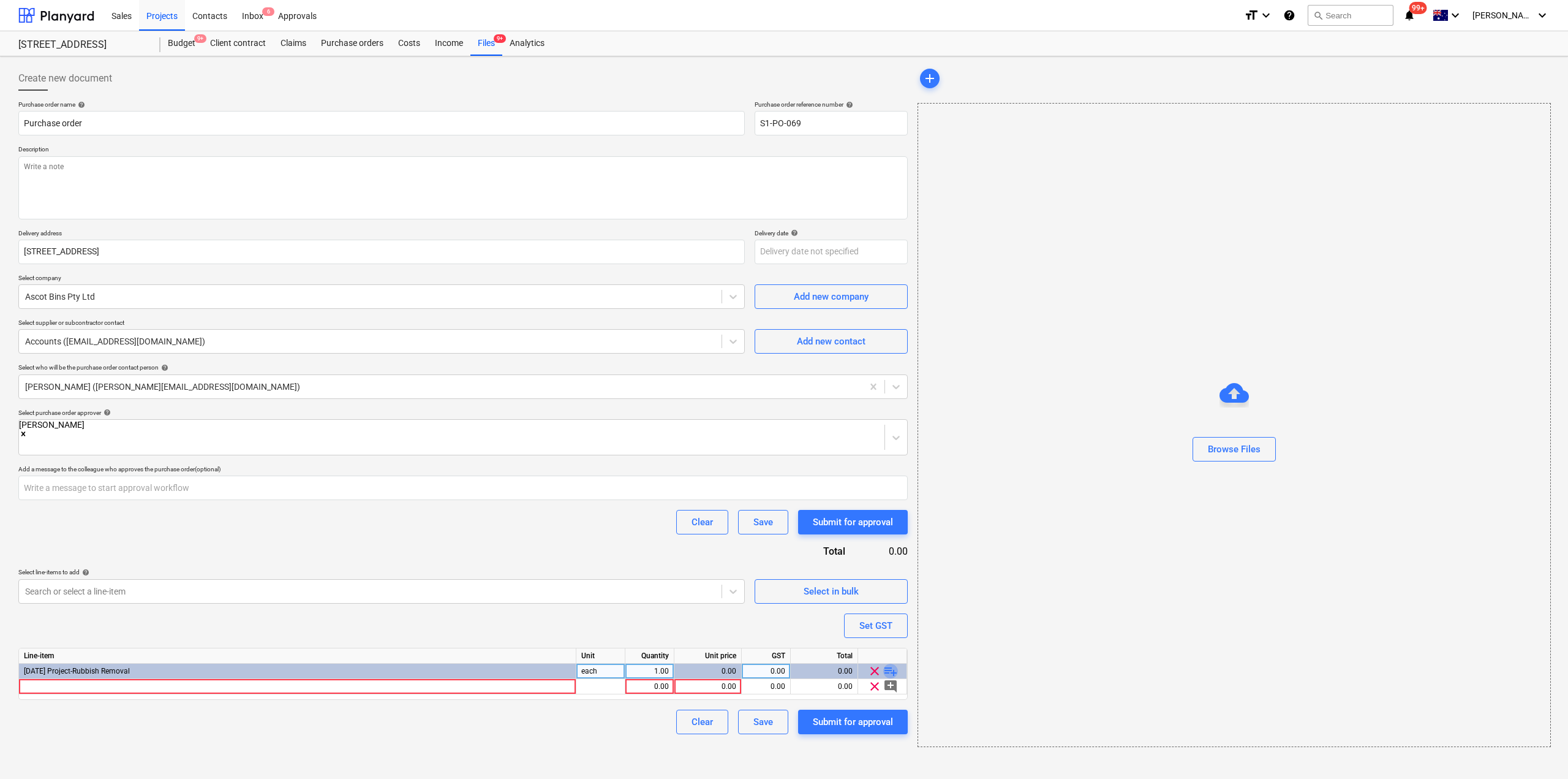
click at [890, 663] on span "playlist_add" at bounding box center [891, 671] width 15 height 15
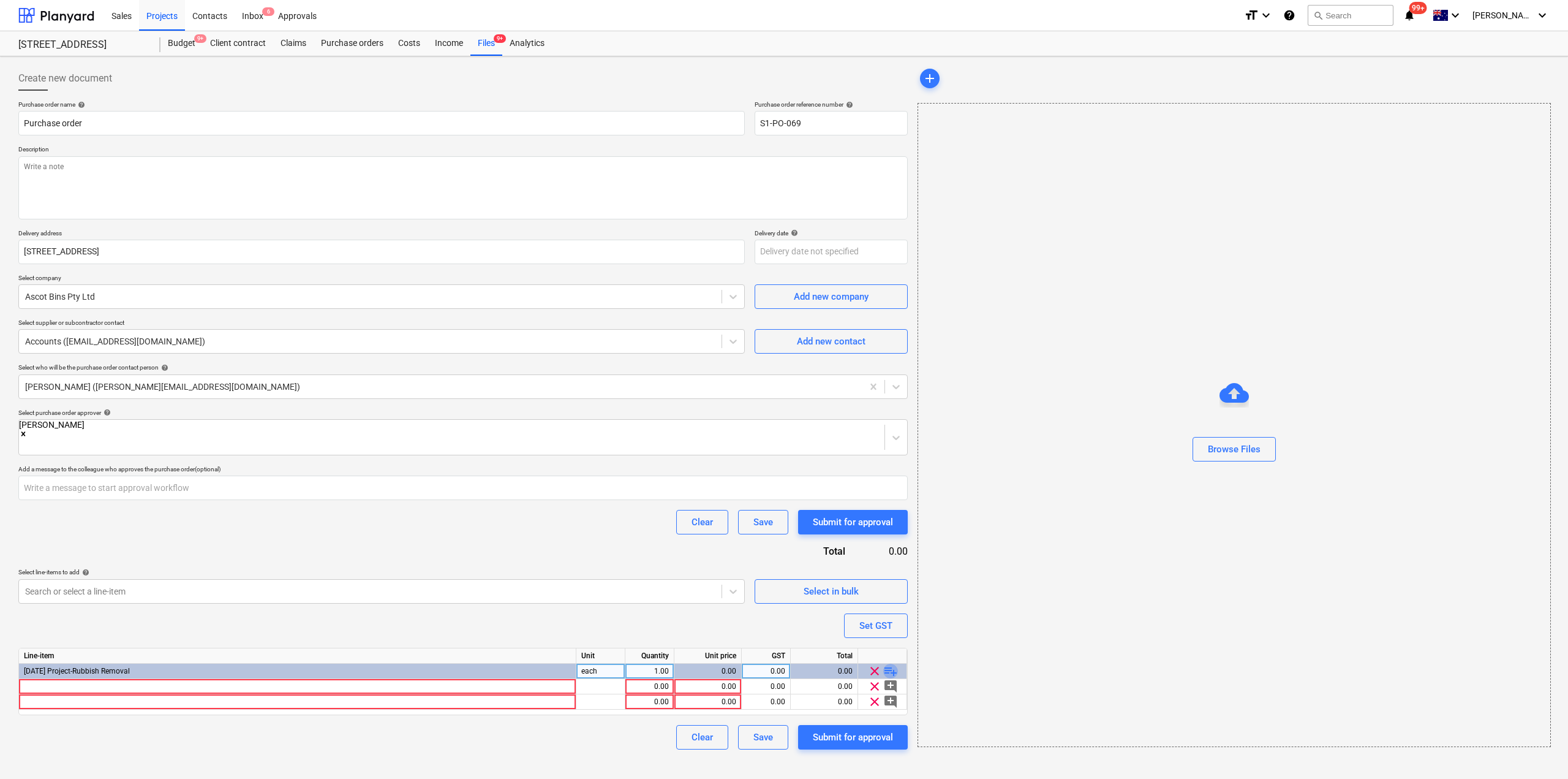
click at [891, 663] on span "playlist_add" at bounding box center [891, 671] width 15 height 15
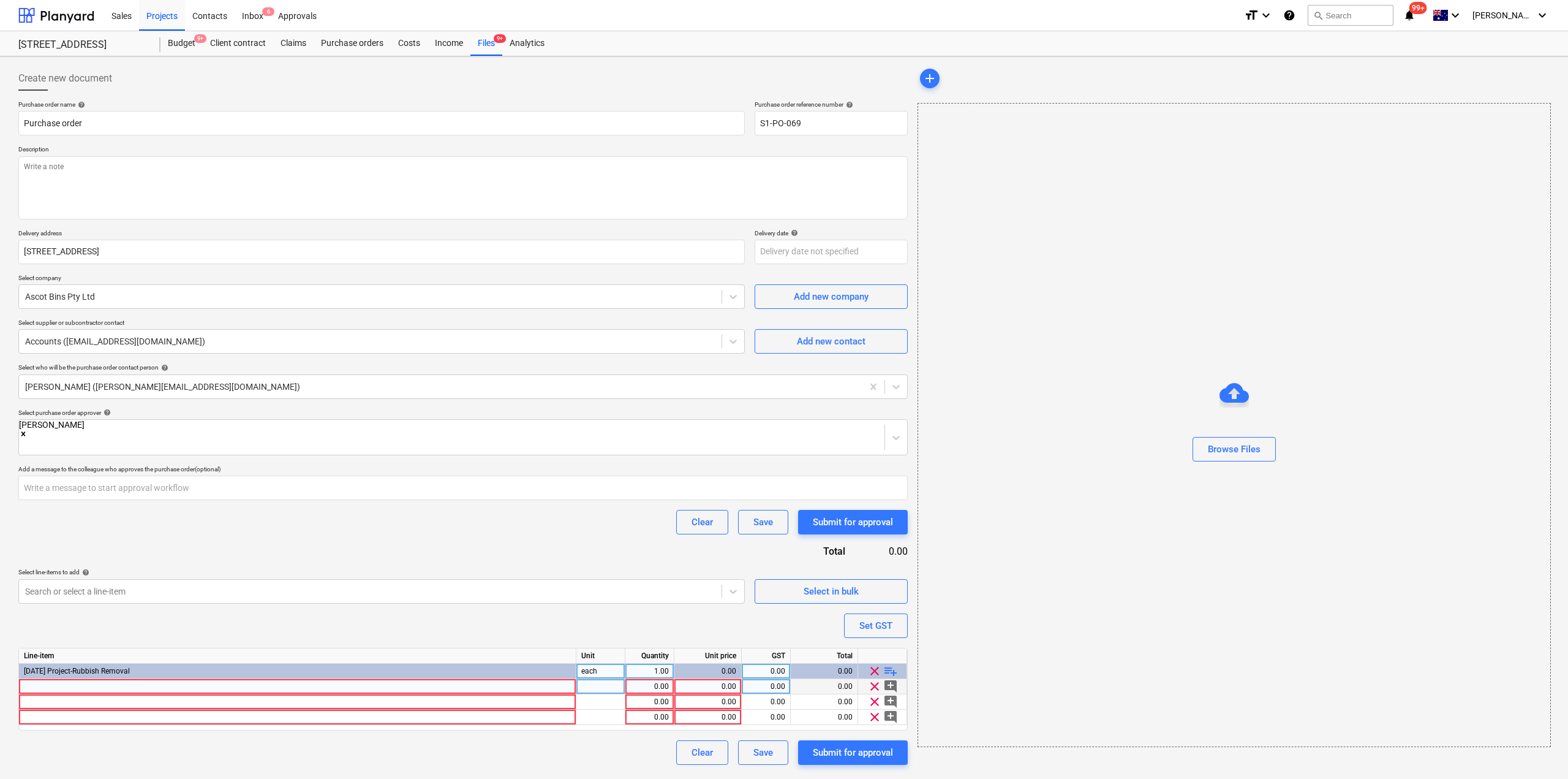
click at [128, 679] on div at bounding box center [297, 686] width 558 height 15
type input "INV#32074"
type input "11550"
click at [108, 695] on div at bounding box center [297, 702] width 558 height 15
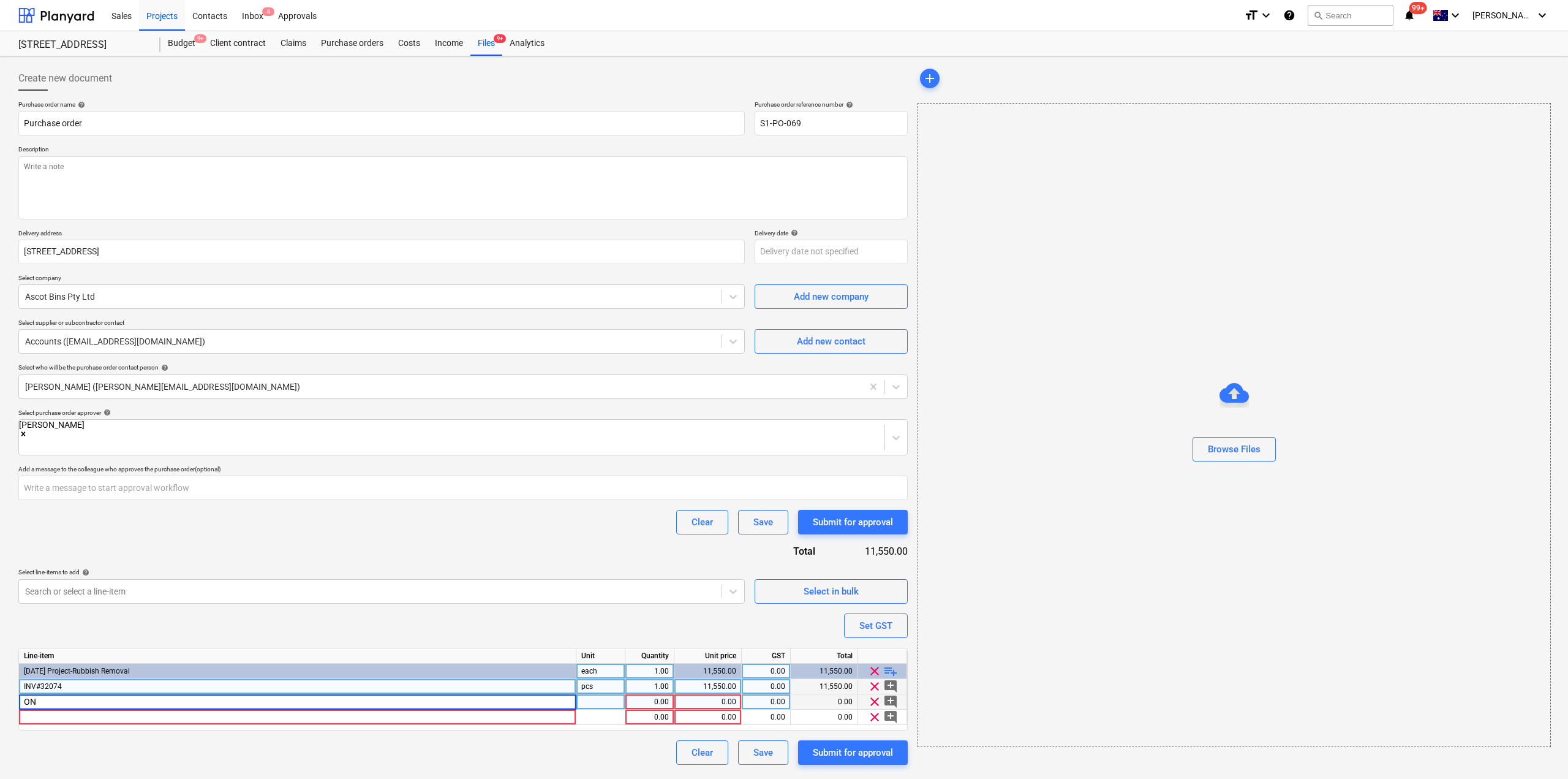
type input "O"
type input "INV#30901"
type input "825"
type input "INV#2475"
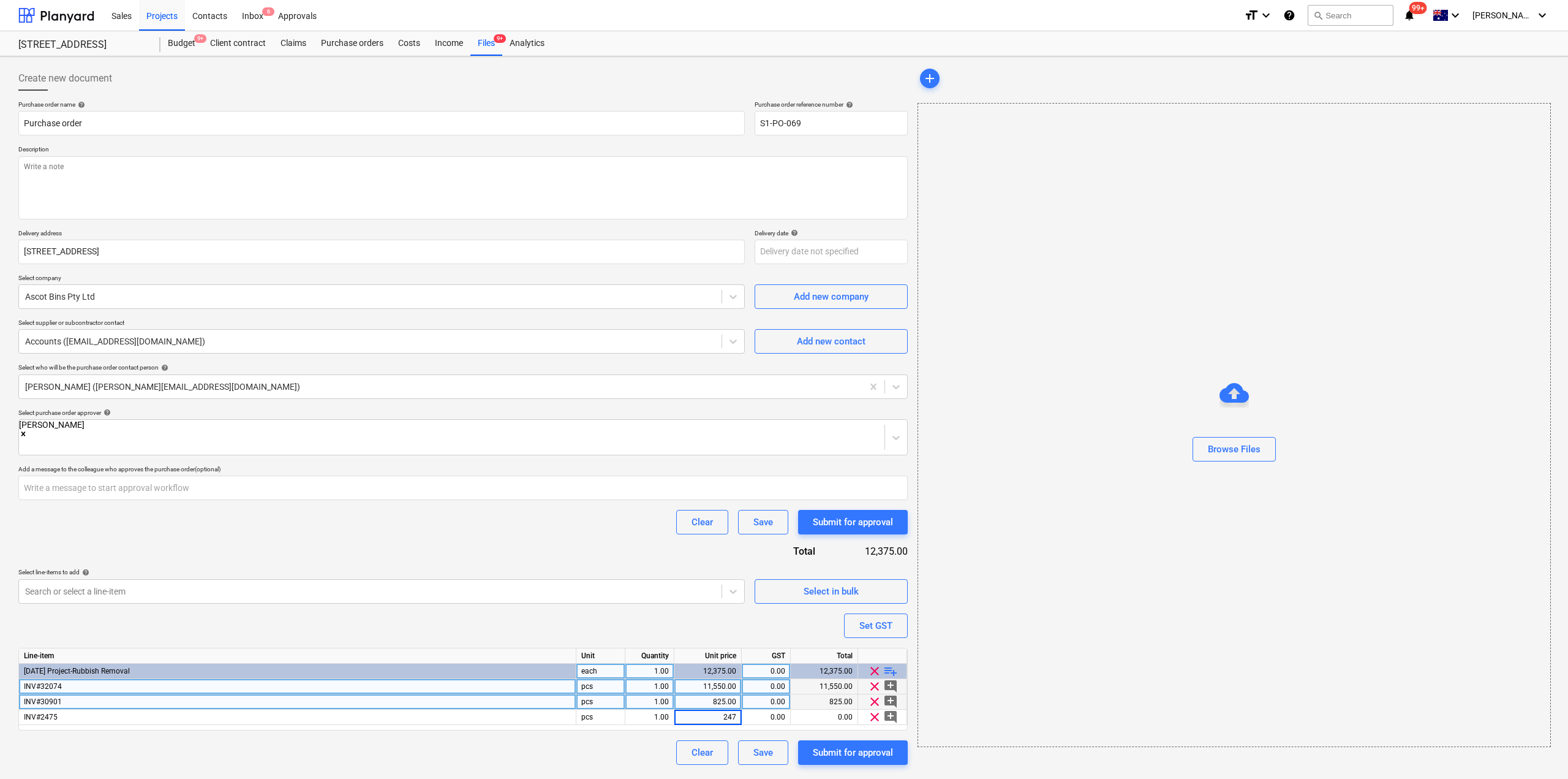
type input "2475"
click at [857, 745] on div "Submit for approval" at bounding box center [853, 753] width 80 height 16
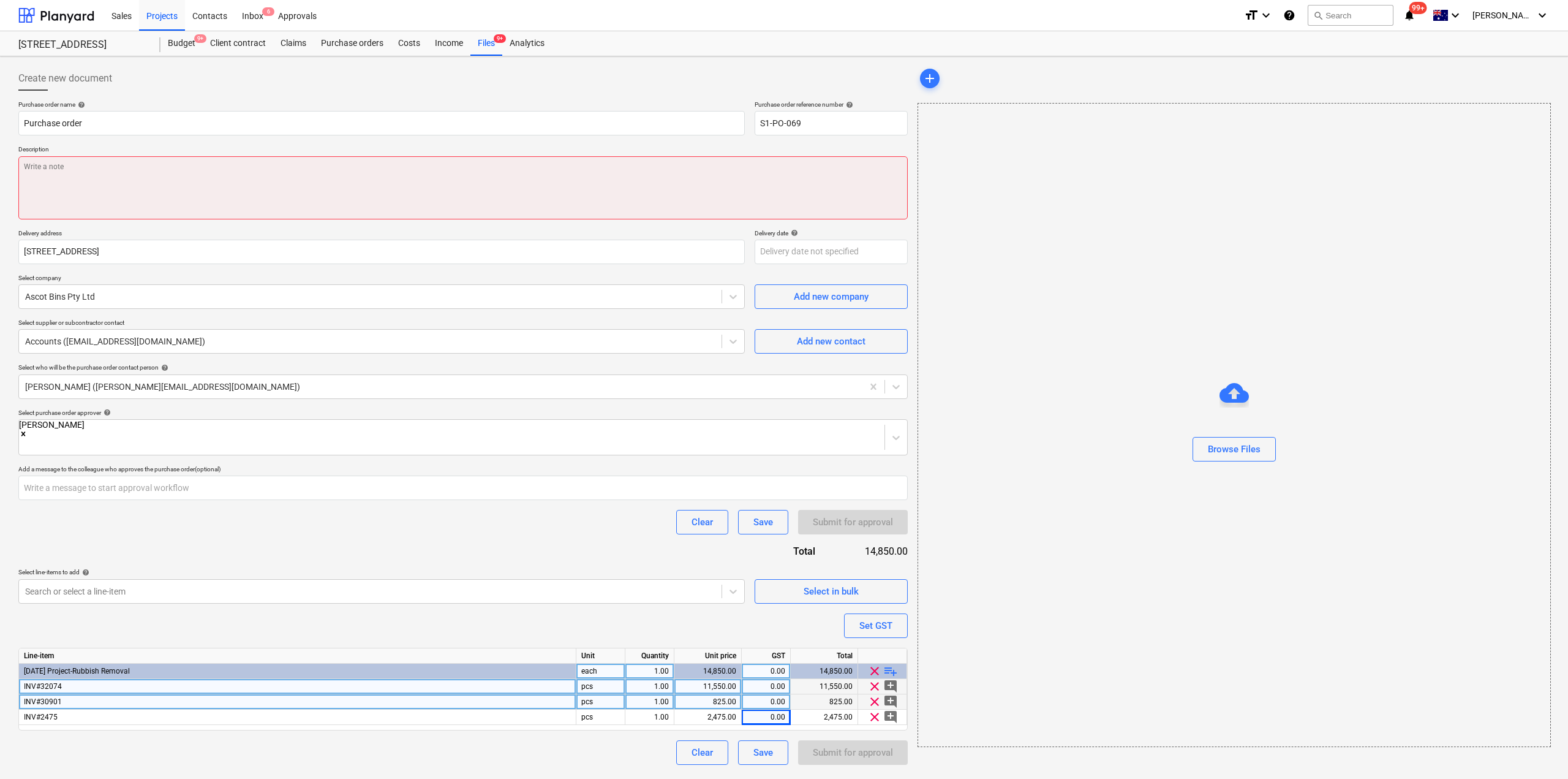
click at [323, 186] on textarea at bounding box center [463, 188] width 890 height 63
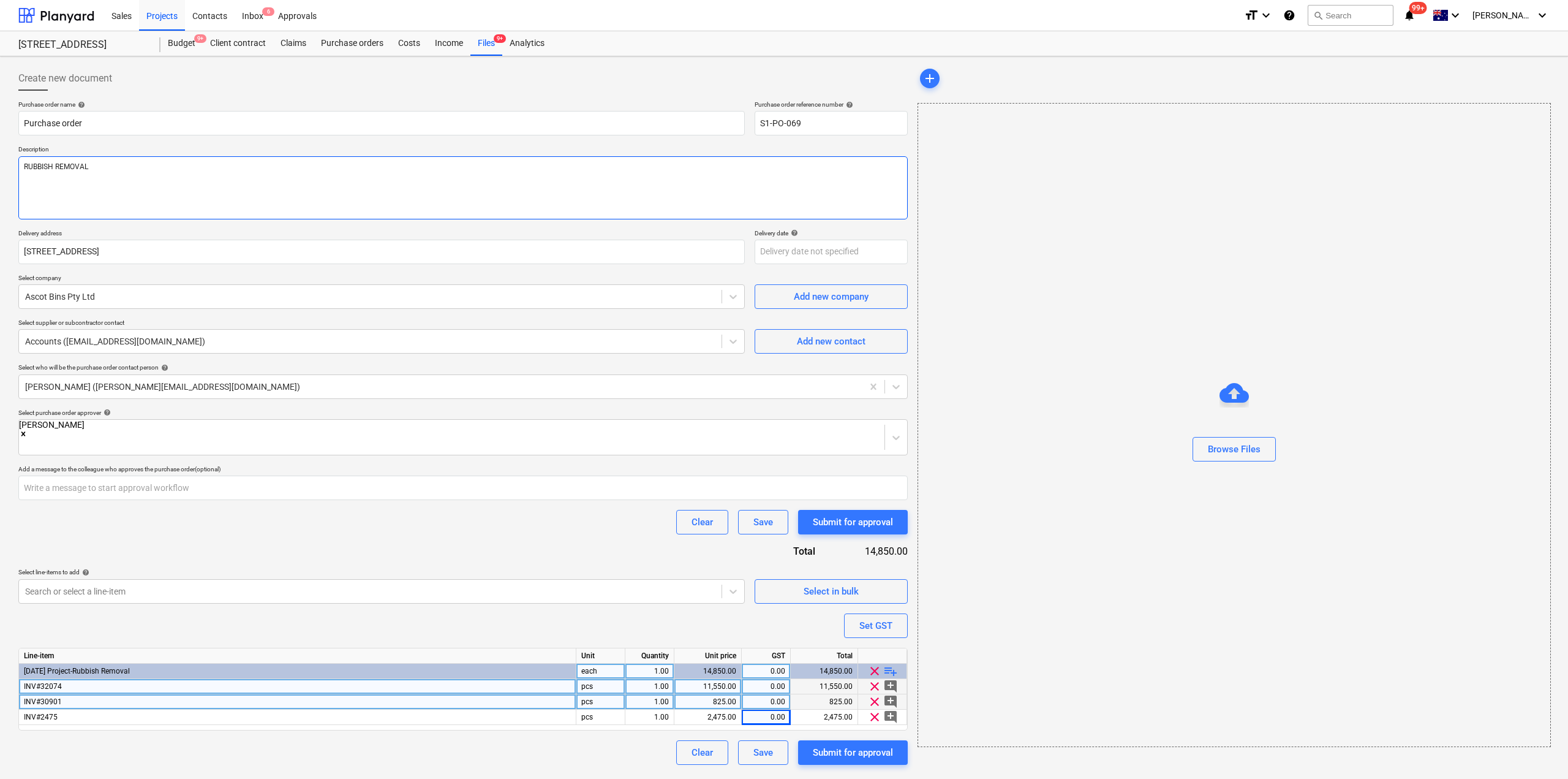
type textarea "RUBBISH REMOVAL"
click at [840, 728] on div "Purchase order name help Purchase order Purchase order reference number help S1…" at bounding box center [463, 432] width 890 height 664
click at [842, 740] on button "Submit for approval" at bounding box center [853, 752] width 110 height 25
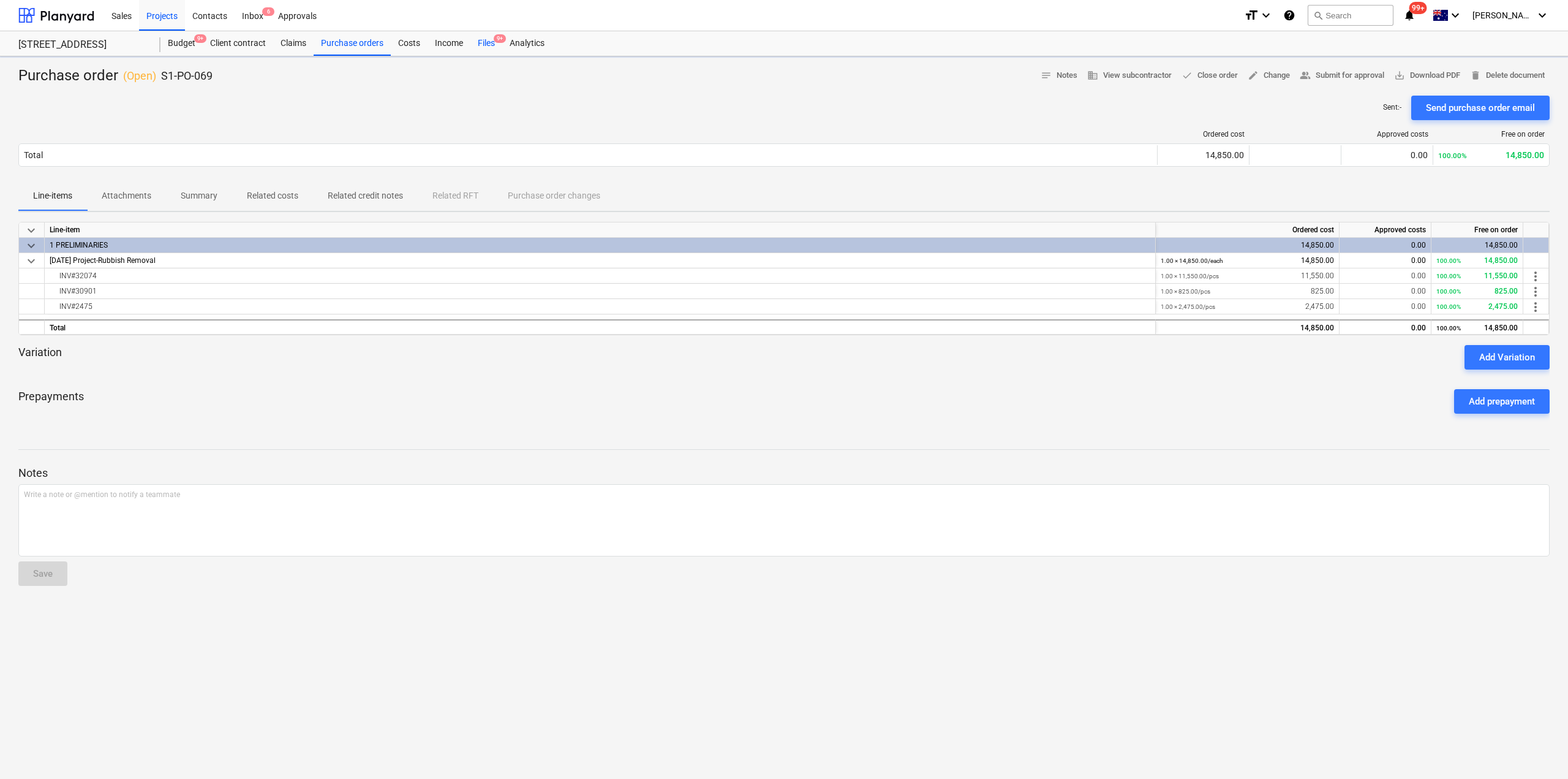
click at [482, 47] on div "Files 9+" at bounding box center [487, 43] width 32 height 25
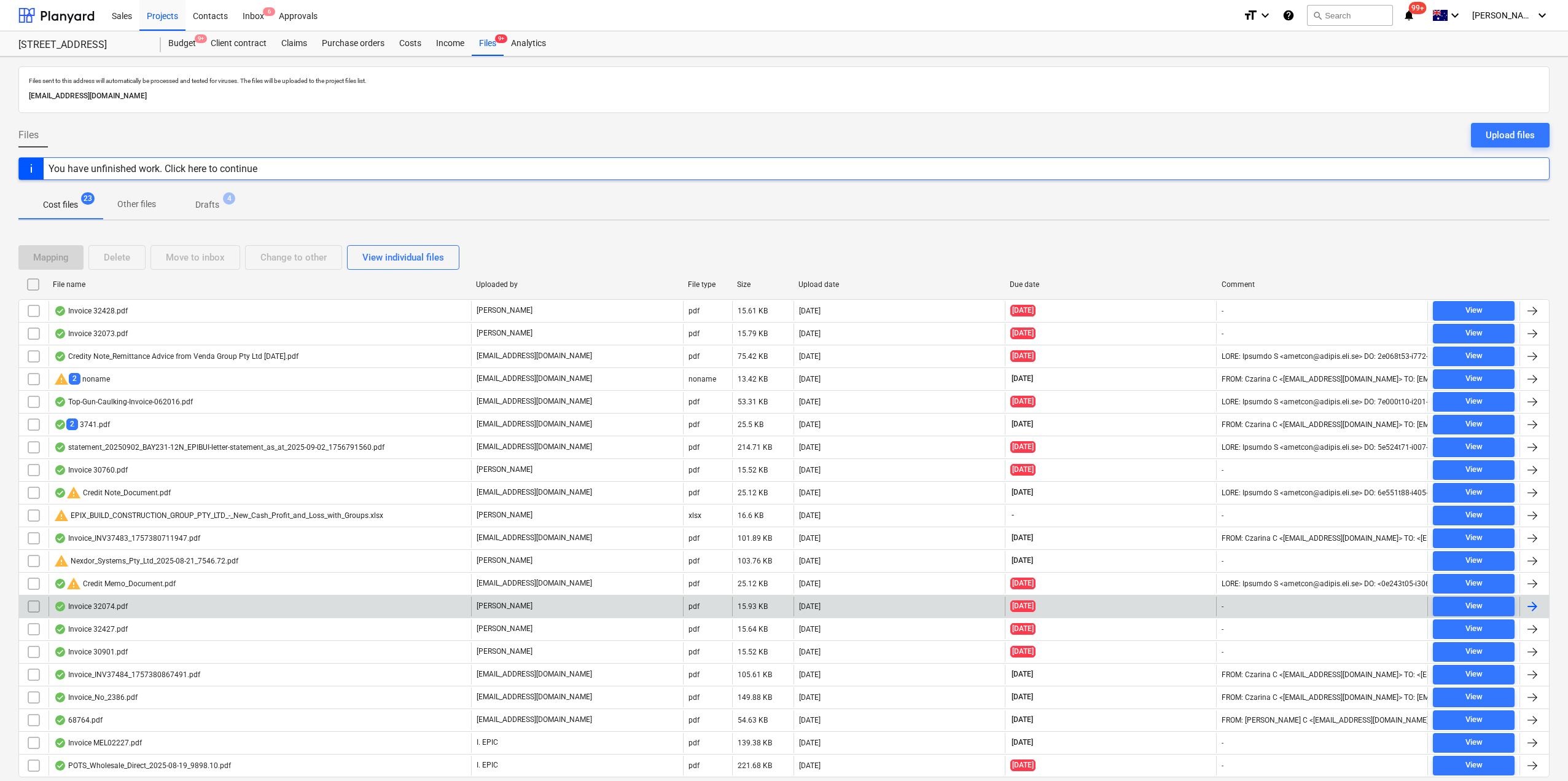
click at [153, 614] on div "Invoice 32074.pdf" at bounding box center [259, 606] width 422 height 19
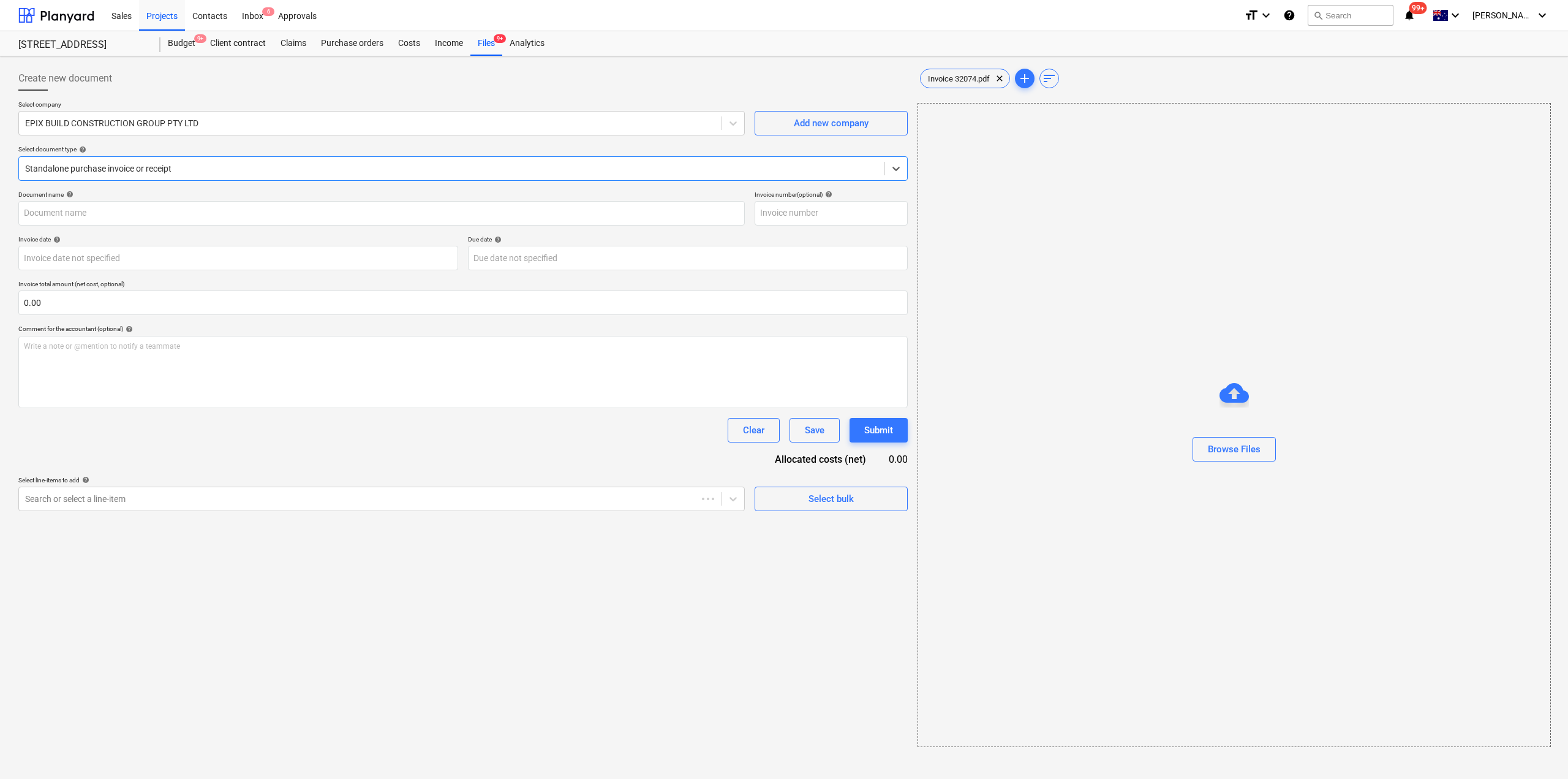
type input "32074"
type input "[DATE]"
click at [685, 171] on div at bounding box center [451, 168] width 851 height 12
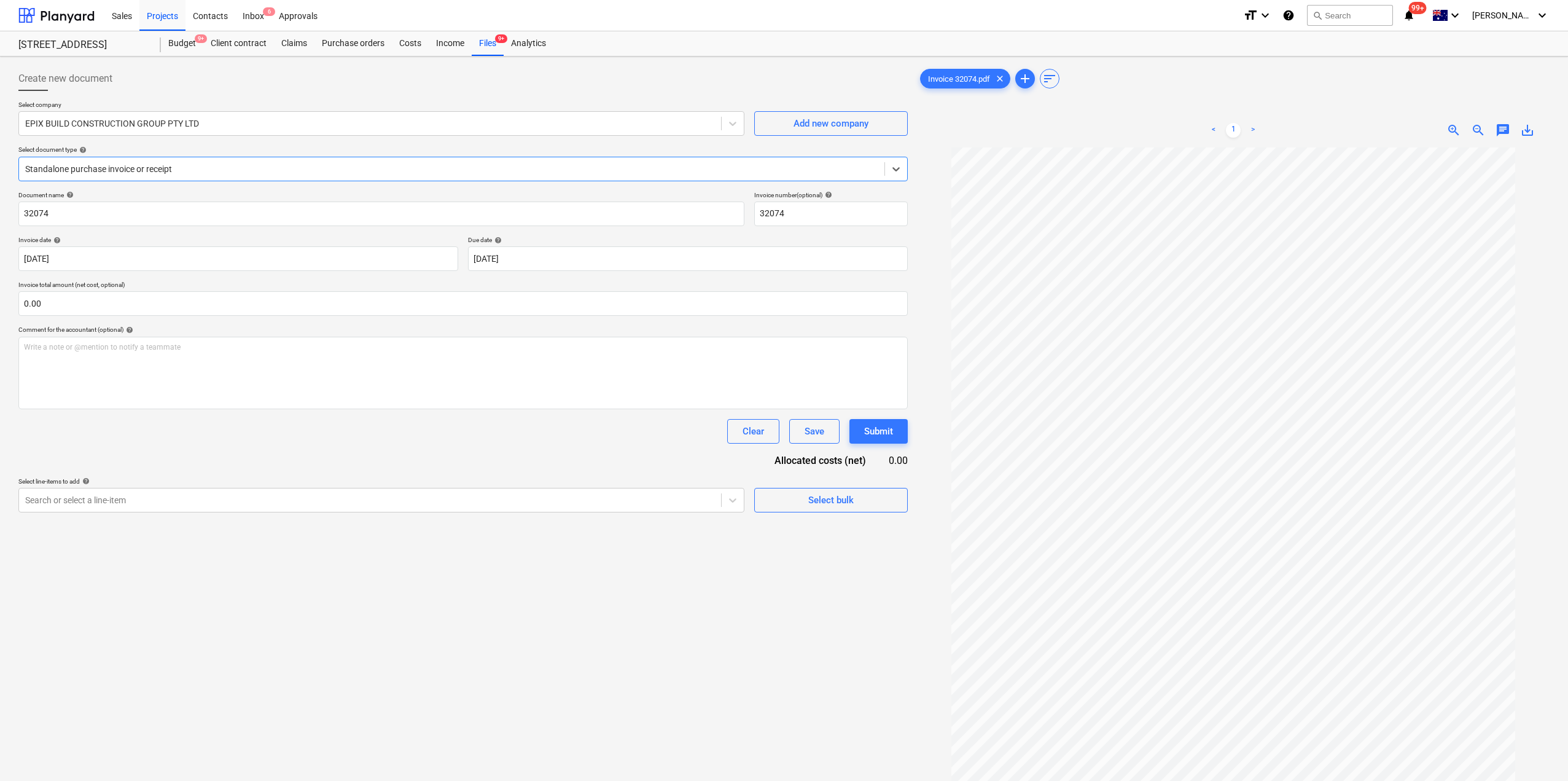
click at [333, 435] on div "Clear Save Submit" at bounding box center [463, 431] width 889 height 25
click at [171, 178] on div "Standalone purchase invoice or receipt" at bounding box center [451, 169] width 866 height 17
click at [200, 127] on div at bounding box center [370, 123] width 690 height 12
type input "ASC"
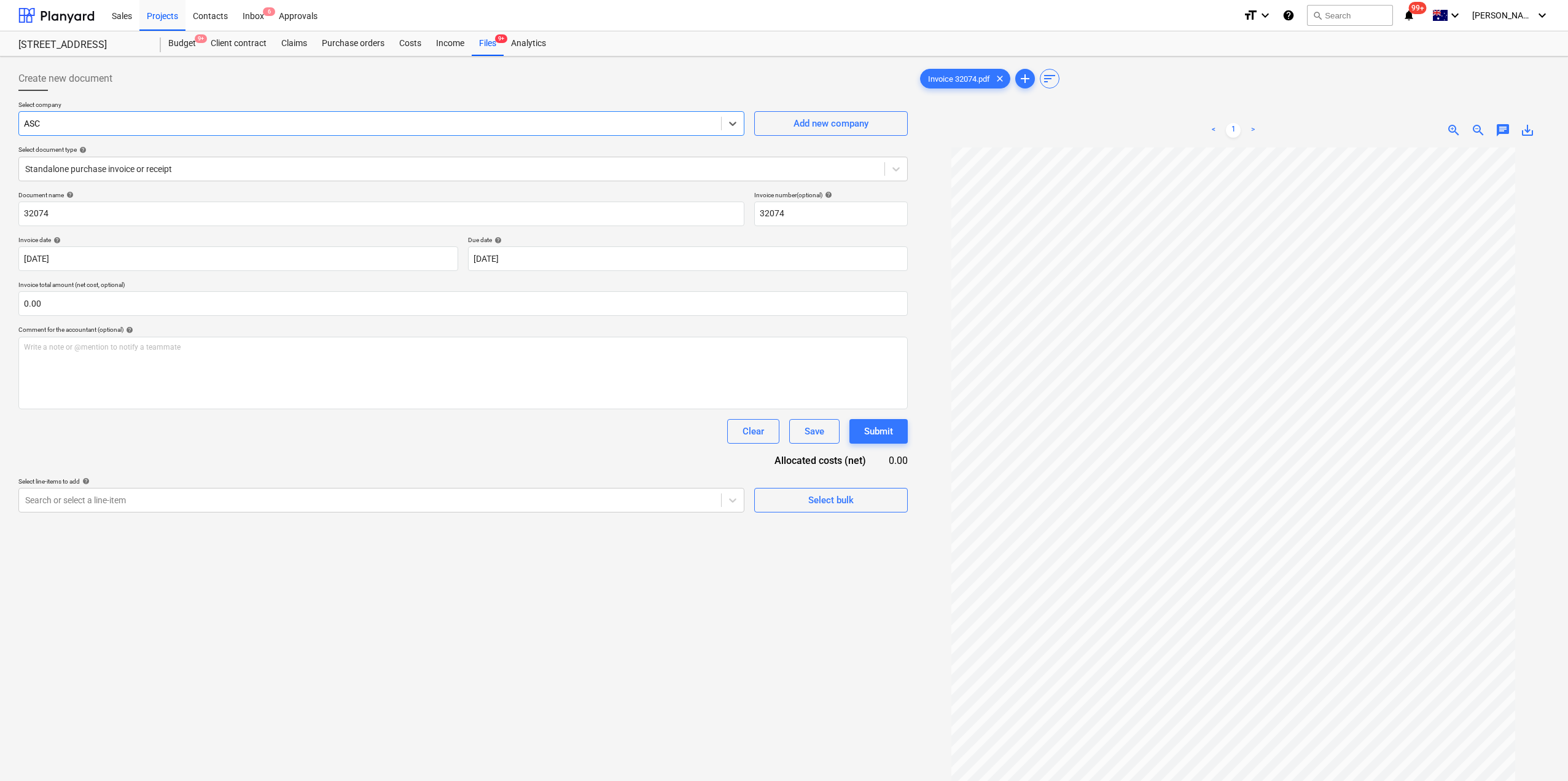
click at [112, 780] on div "Ascot Bins Pty Ltd" at bounding box center [784, 786] width 1568 height 10
click at [109, 175] on div at bounding box center [452, 169] width 853 height 12
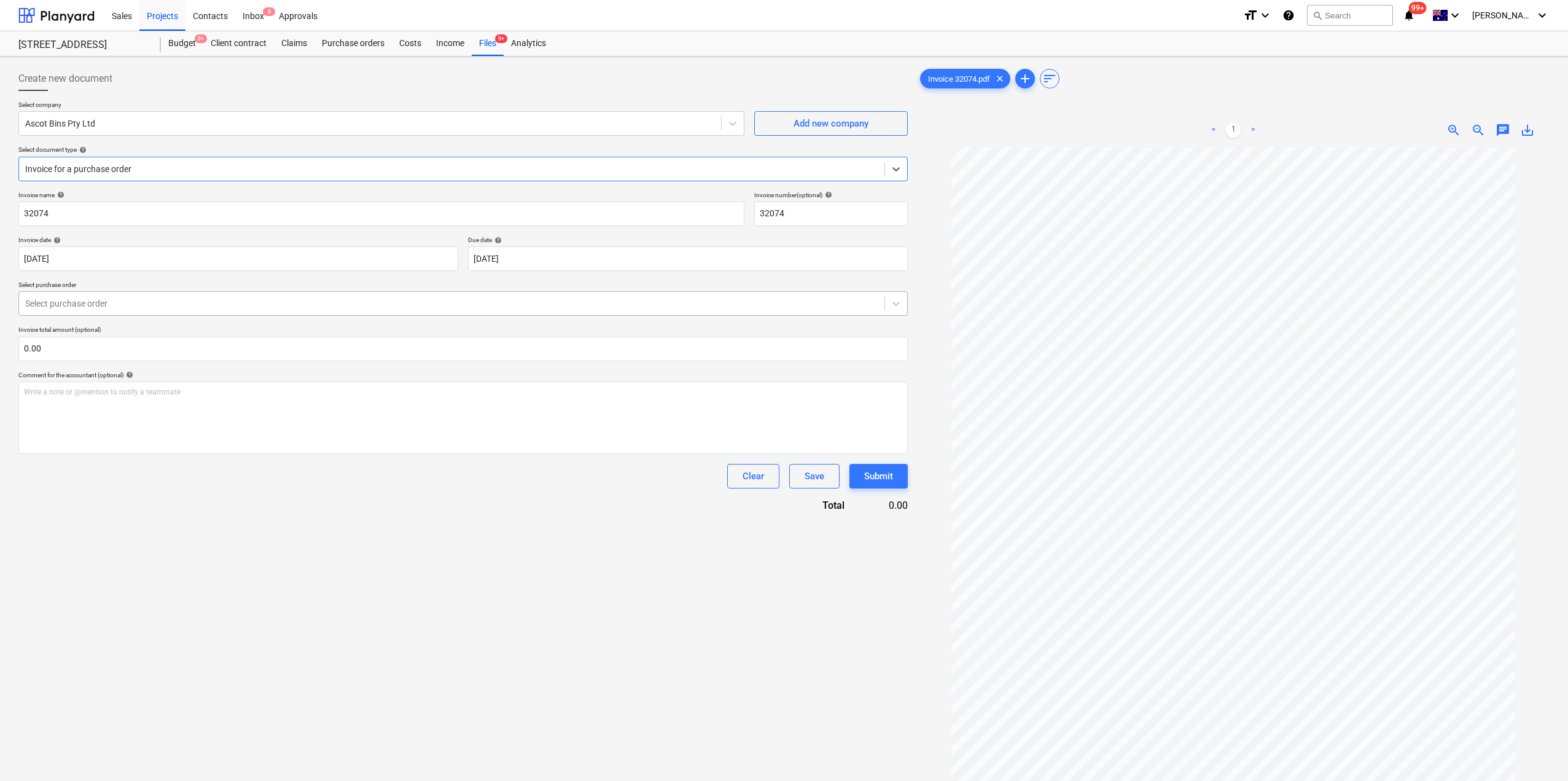
click at [108, 295] on div "Select purchase order" at bounding box center [451, 303] width 866 height 17
click at [94, 780] on div "S1-PO-069 | Purchase order" at bounding box center [784, 786] width 1568 height 10
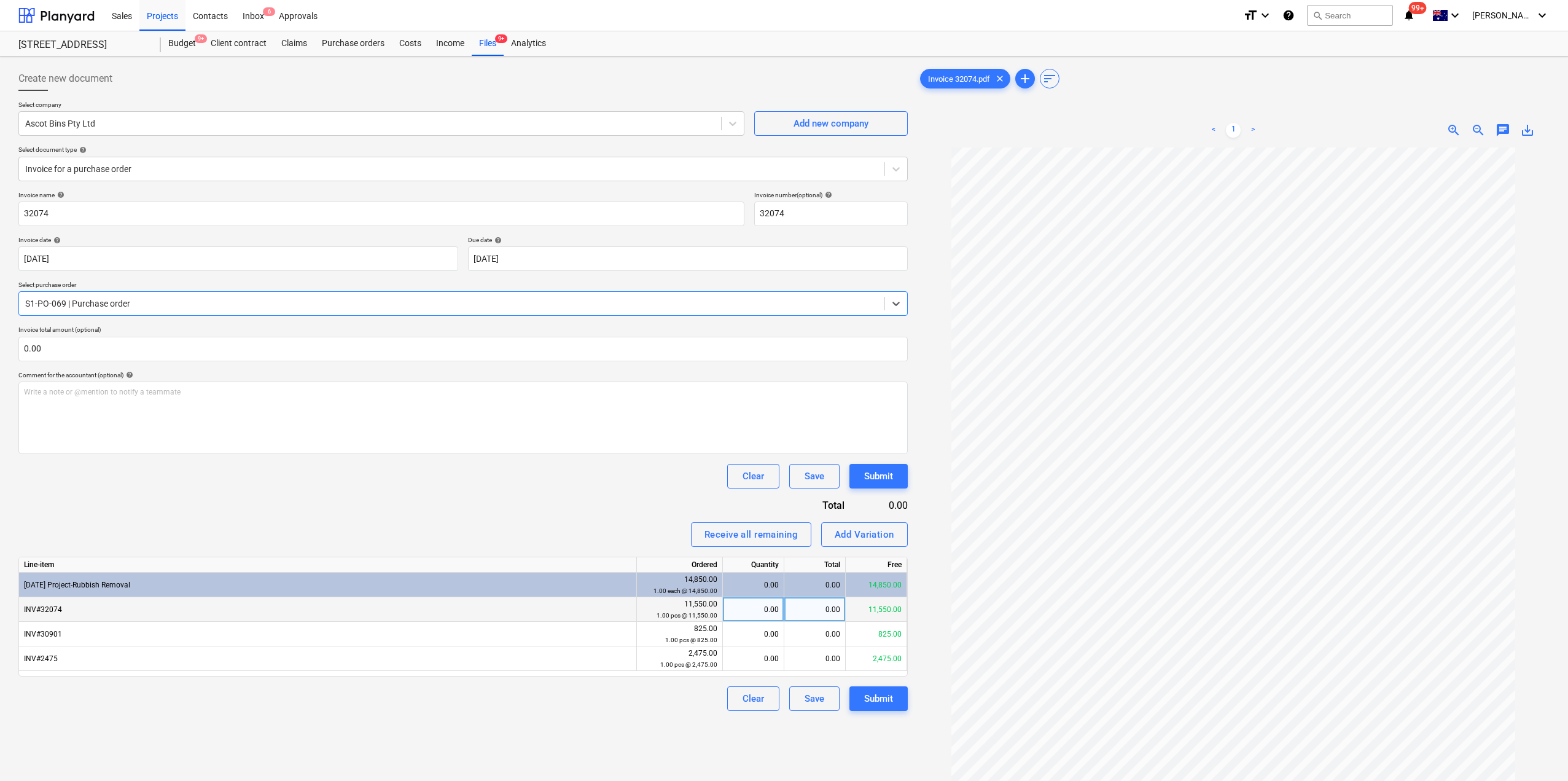
click at [766, 615] on div "0.00" at bounding box center [753, 610] width 51 height 25
click at [733, 735] on div "Create new document Select company Ascot Bins Pty Ltd Add new company Select do…" at bounding box center [463, 480] width 899 height 837
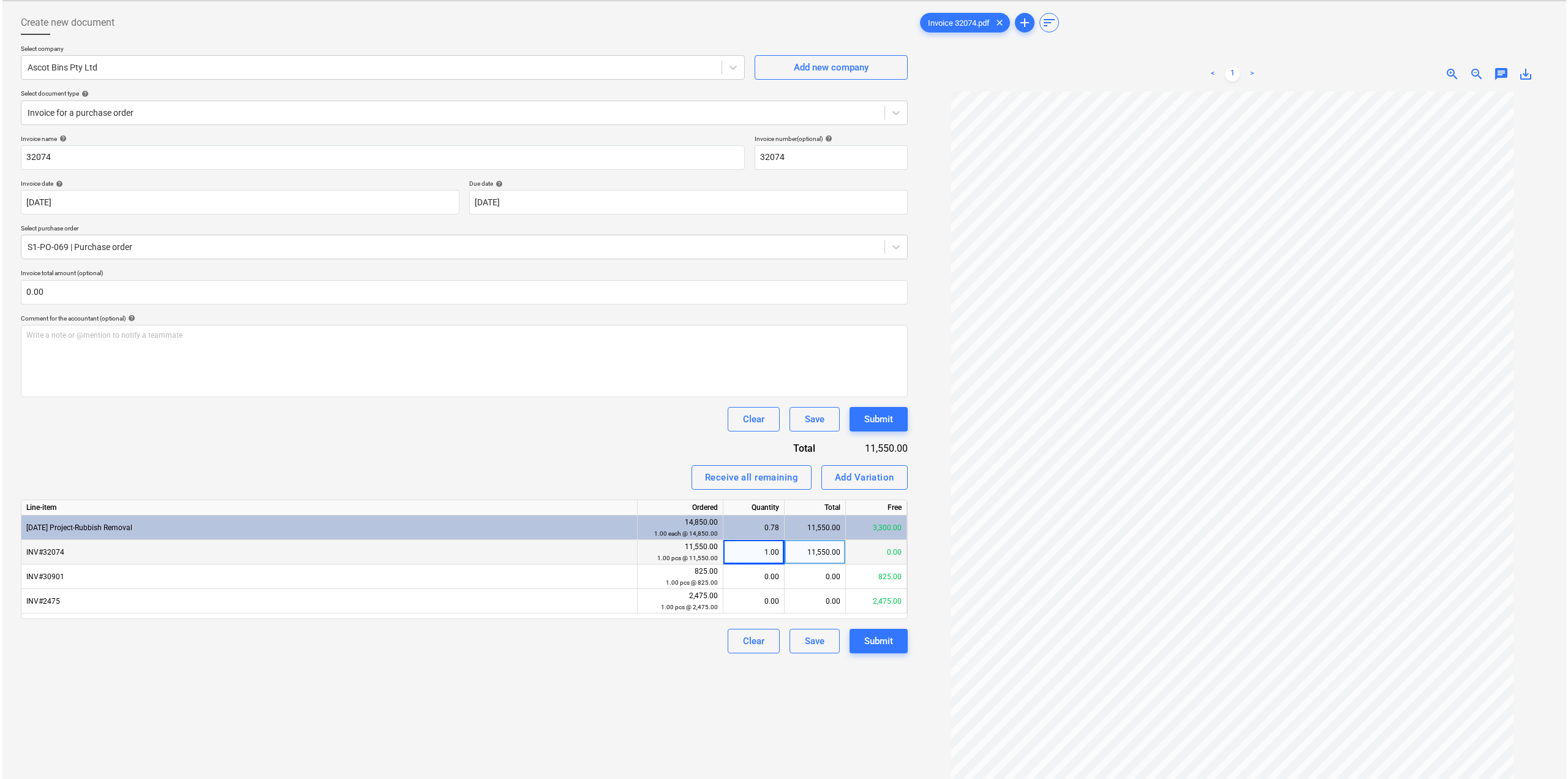
scroll to position [122, 0]
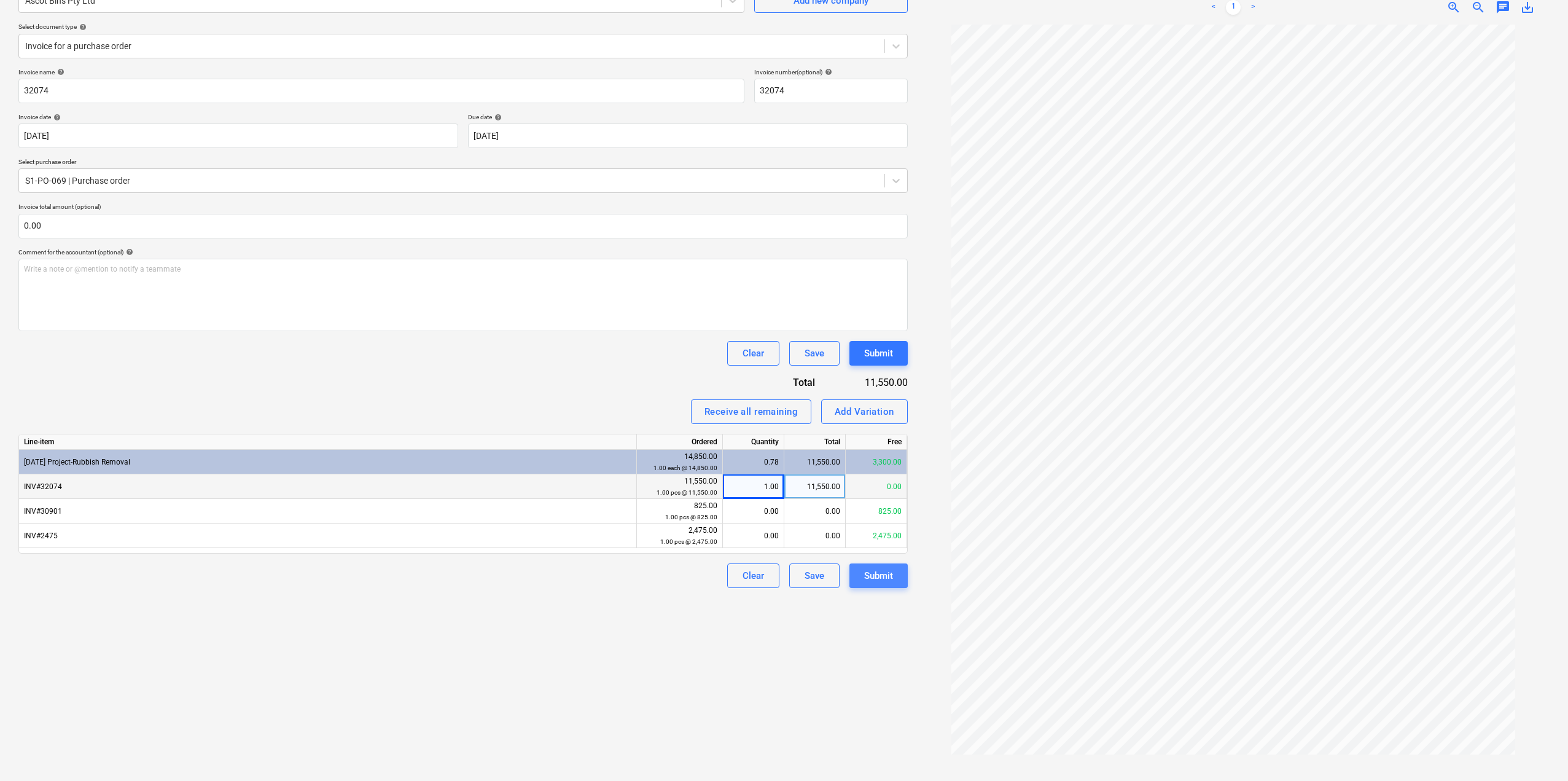
click at [879, 583] on div "Submit" at bounding box center [878, 576] width 29 height 16
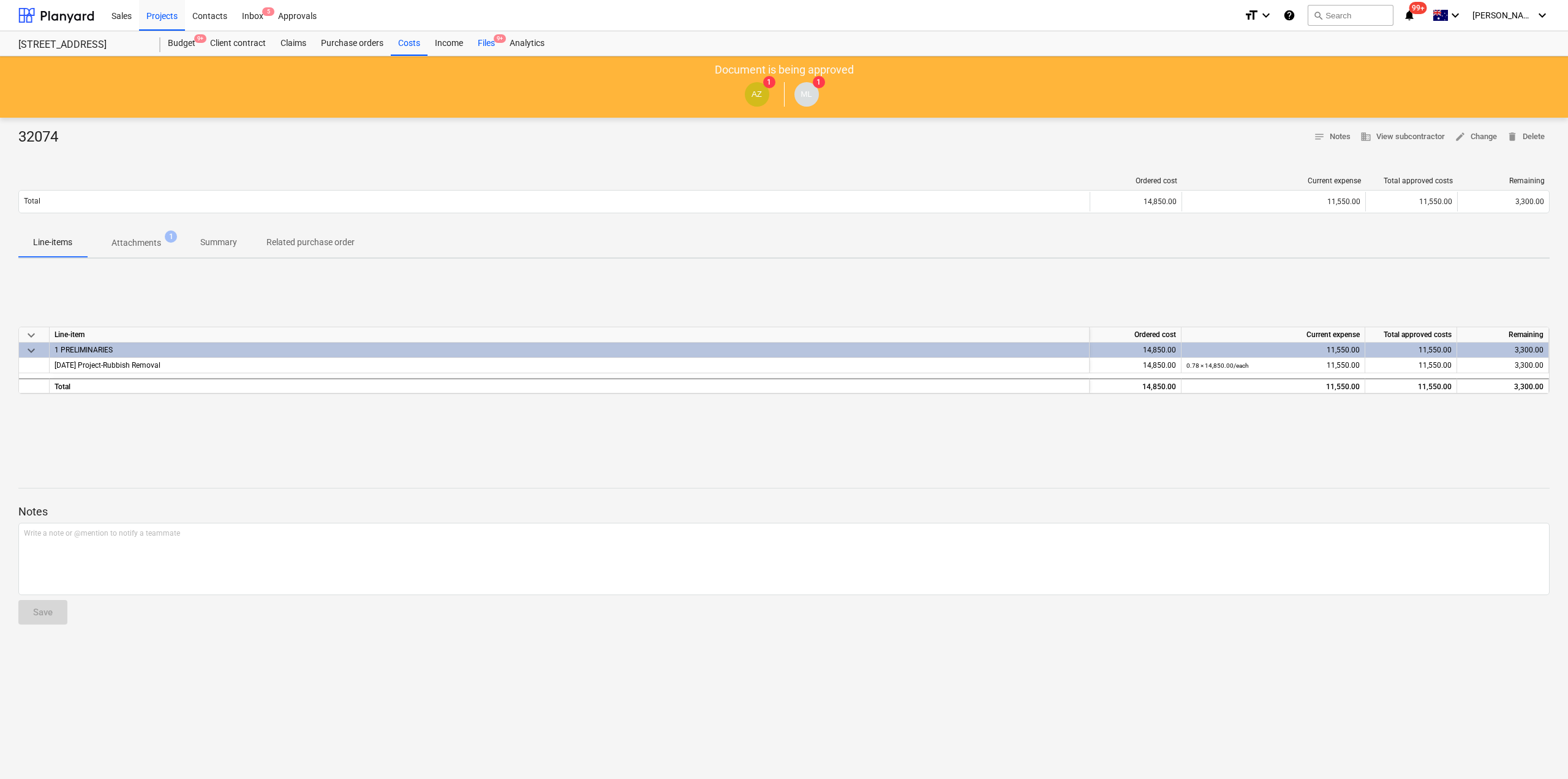
click at [480, 38] on div "Files 9+" at bounding box center [487, 43] width 32 height 25
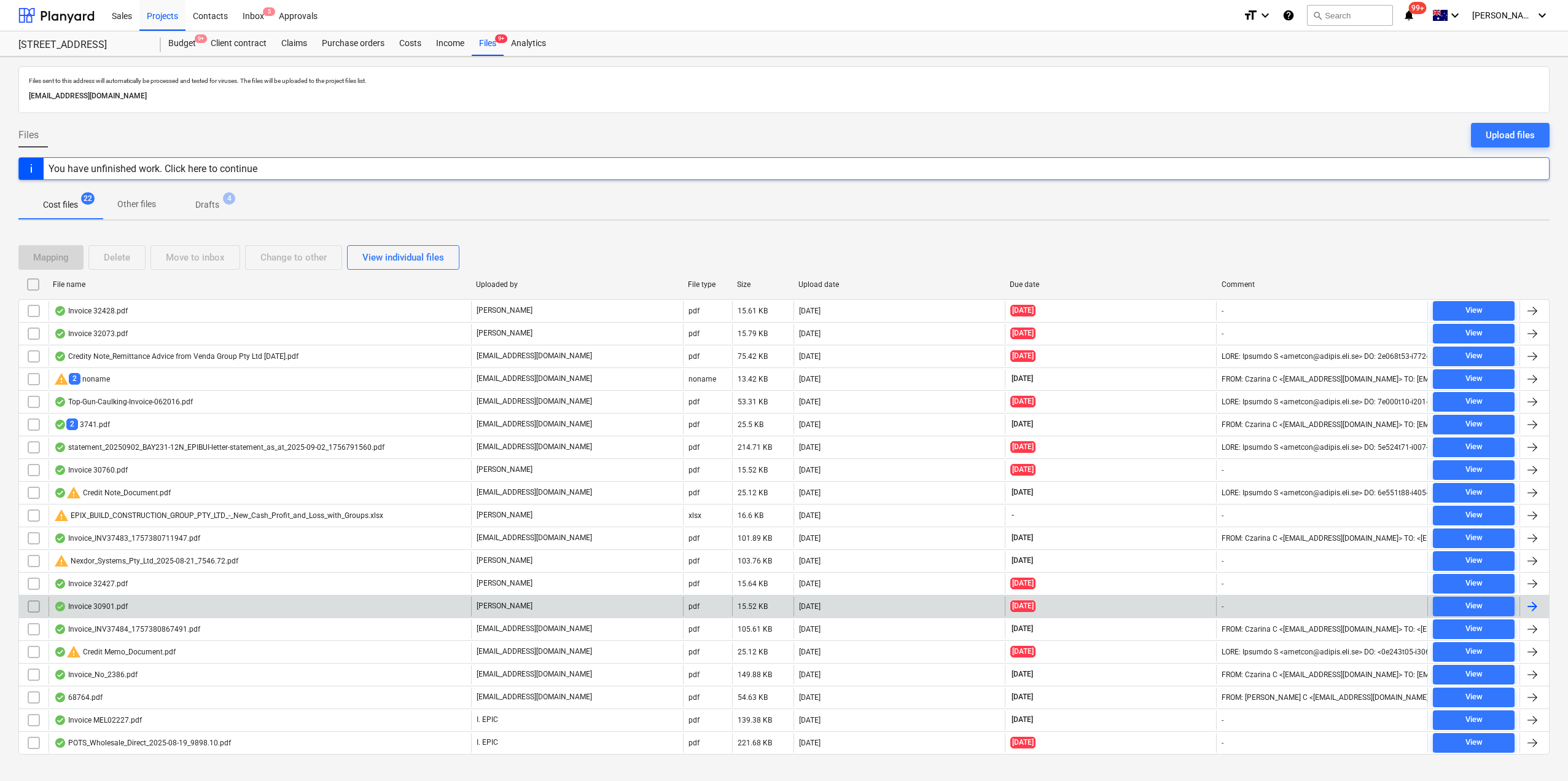
click at [136, 612] on div "Invoice 30901.pdf" at bounding box center [259, 606] width 422 height 19
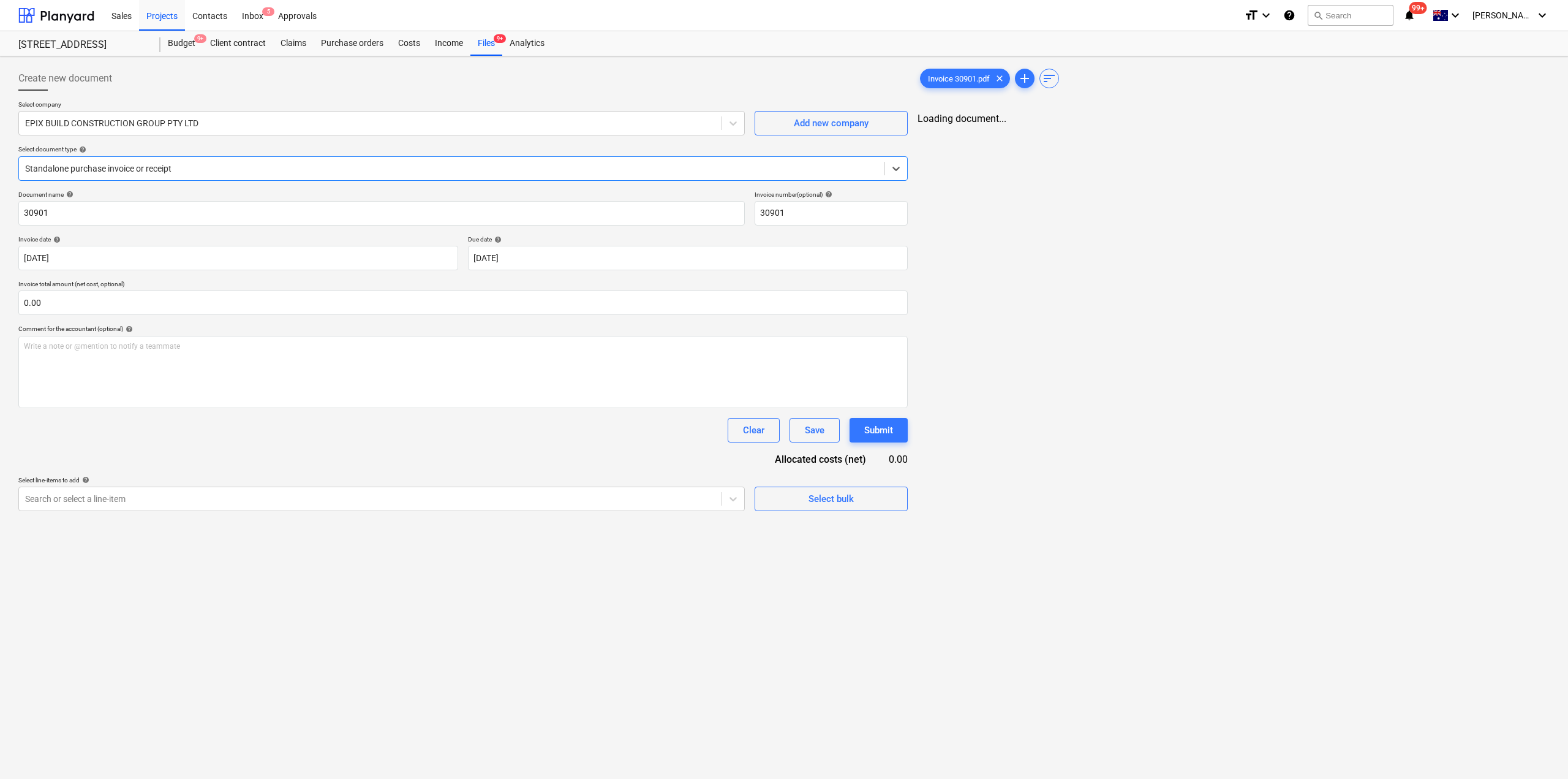
type input "30901"
type input "[DATE]"
click at [145, 169] on div at bounding box center [451, 168] width 851 height 12
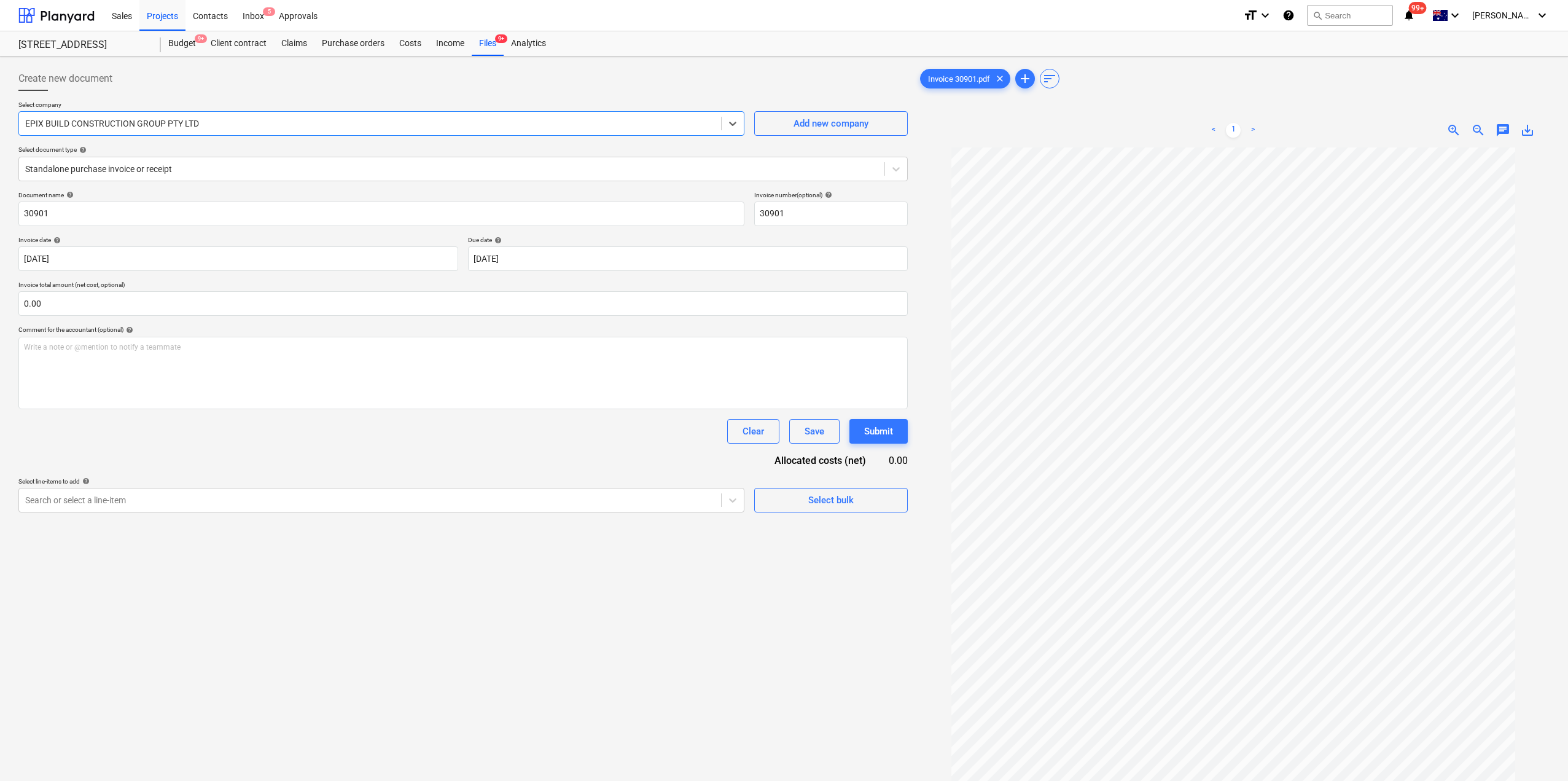
click at [152, 116] on div "EPIX BUILD CONSTRUCTION GROUP PTY LTD" at bounding box center [370, 124] width 702 height 17
type input "ASC"
click at [116, 780] on div "Ascot Bins Pty Ltd" at bounding box center [784, 786] width 1568 height 10
click at [116, 170] on div at bounding box center [452, 169] width 853 height 12
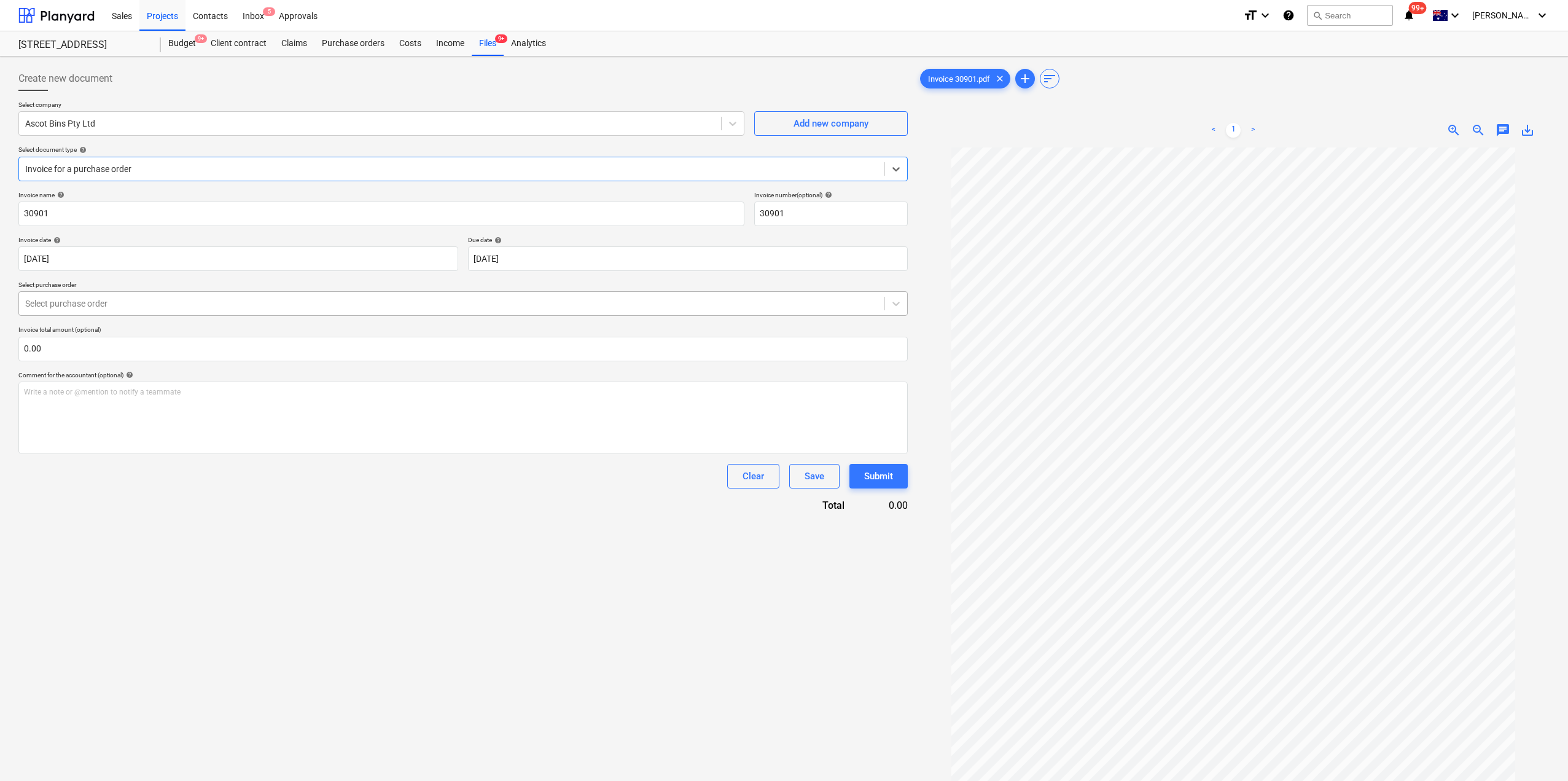
click at [83, 312] on div "Select purchase order" at bounding box center [463, 303] width 889 height 25
click at [88, 780] on div "S1-PO-069 | Purchase order" at bounding box center [784, 786] width 1568 height 10
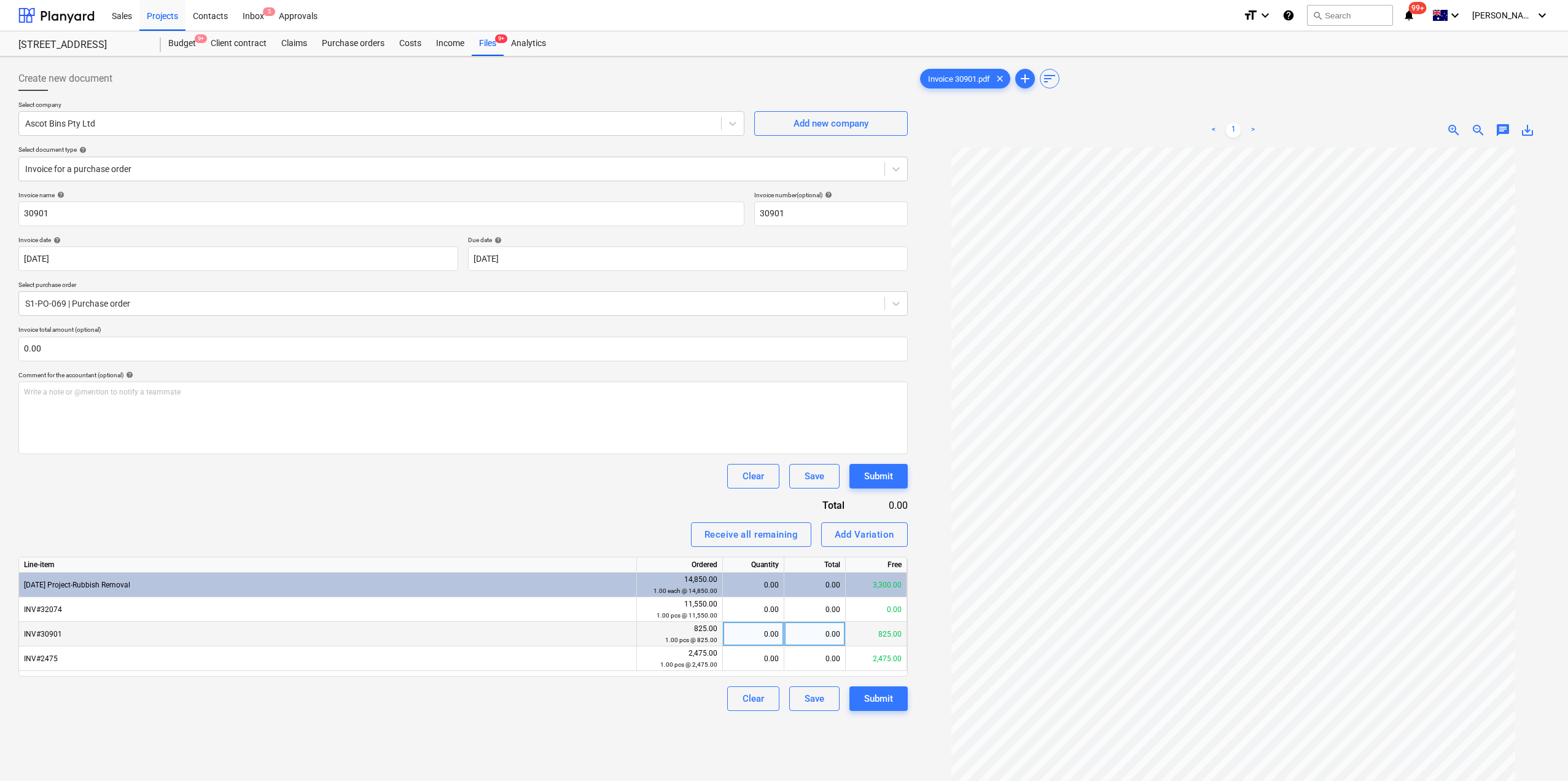
click at [755, 643] on div "0.00" at bounding box center [753, 634] width 51 height 25
click at [580, 729] on div "Create new document Select company Ascot Bins Pty Ltd Add new company Select do…" at bounding box center [463, 480] width 899 height 837
click at [868, 710] on button "Submit" at bounding box center [878, 699] width 58 height 25
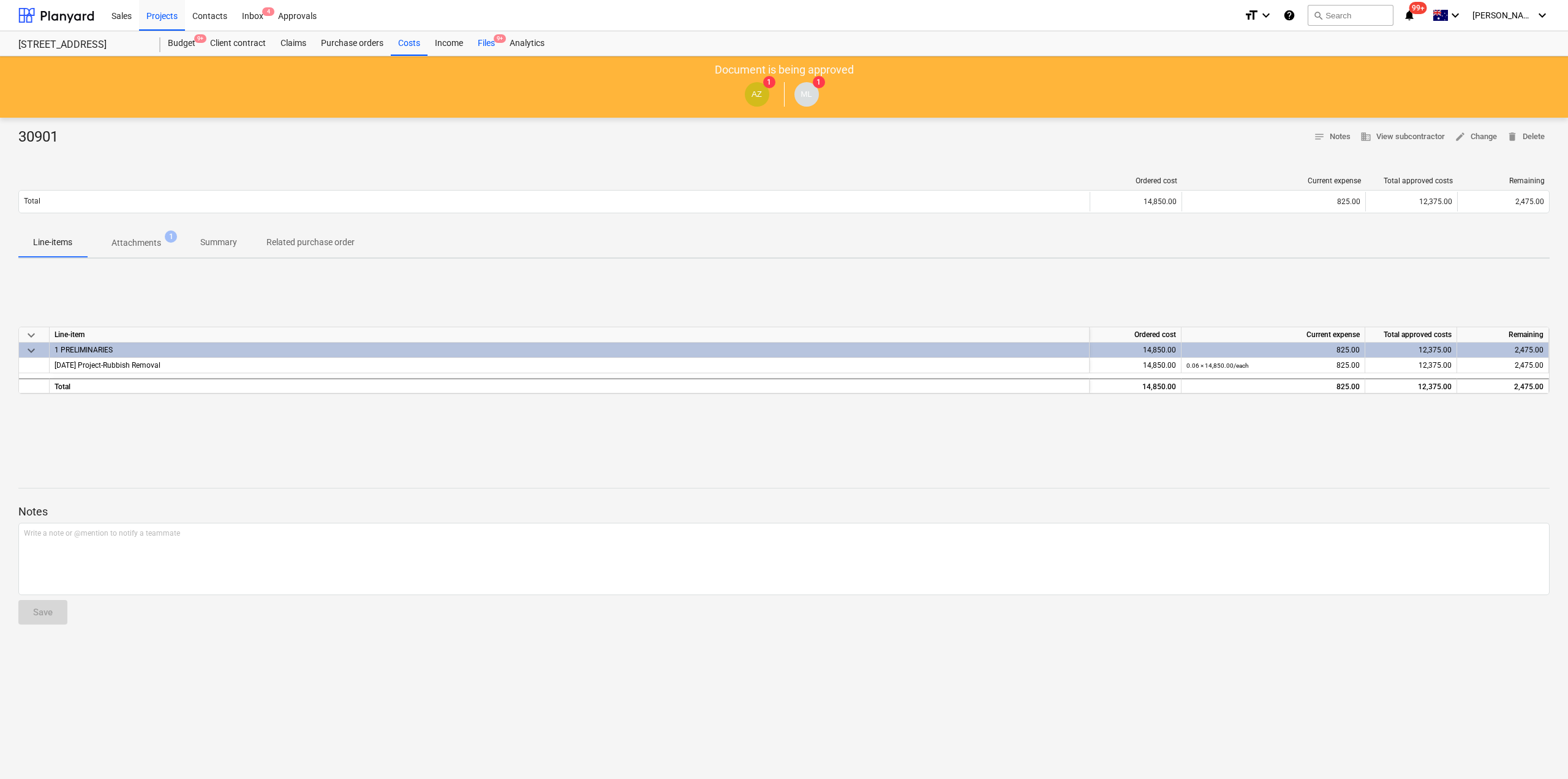
click at [486, 40] on div "Files 9+" at bounding box center [487, 43] width 32 height 25
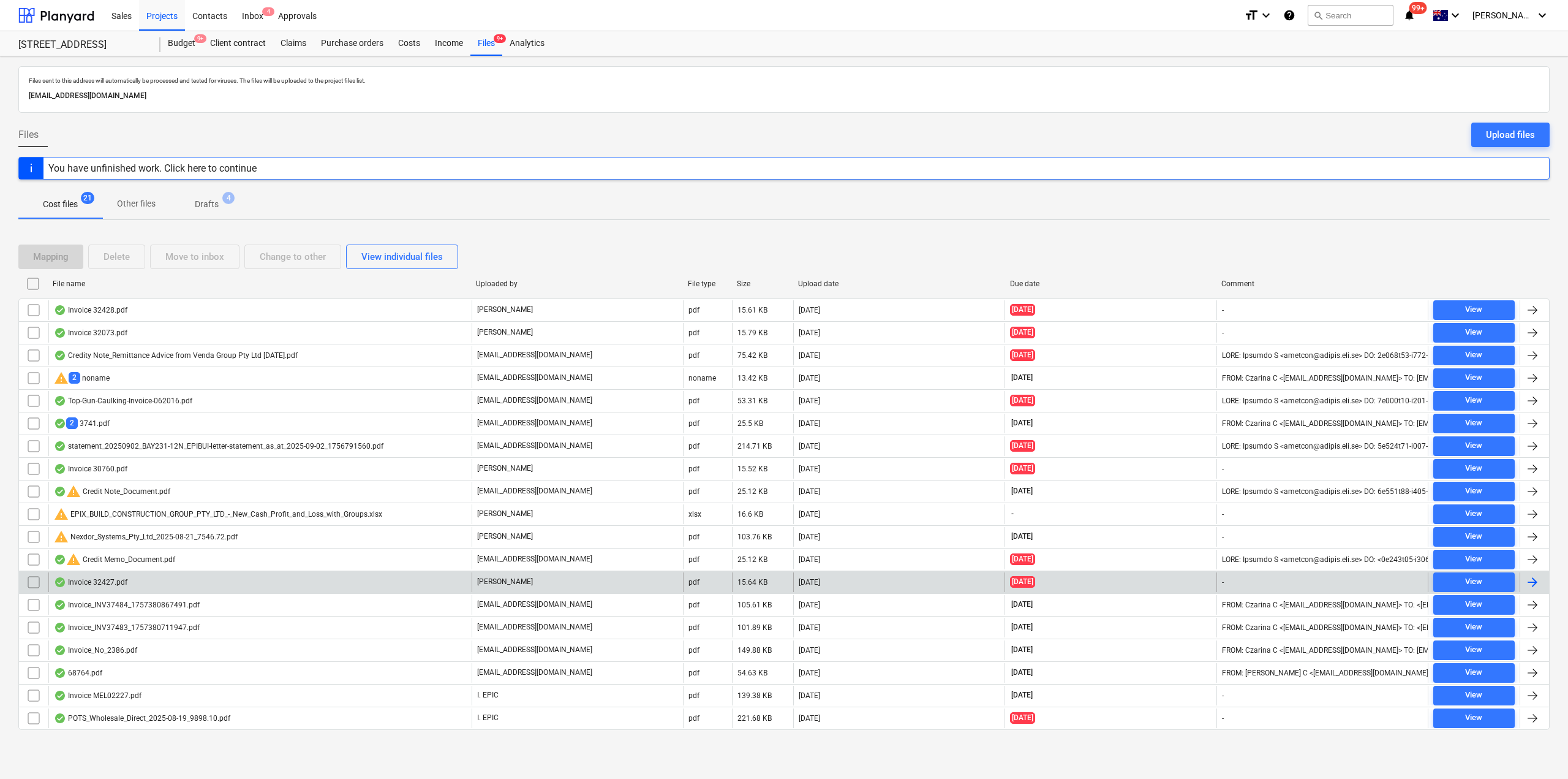
click at [124, 578] on div "Invoice 32427.pdf" at bounding box center [91, 582] width 73 height 10
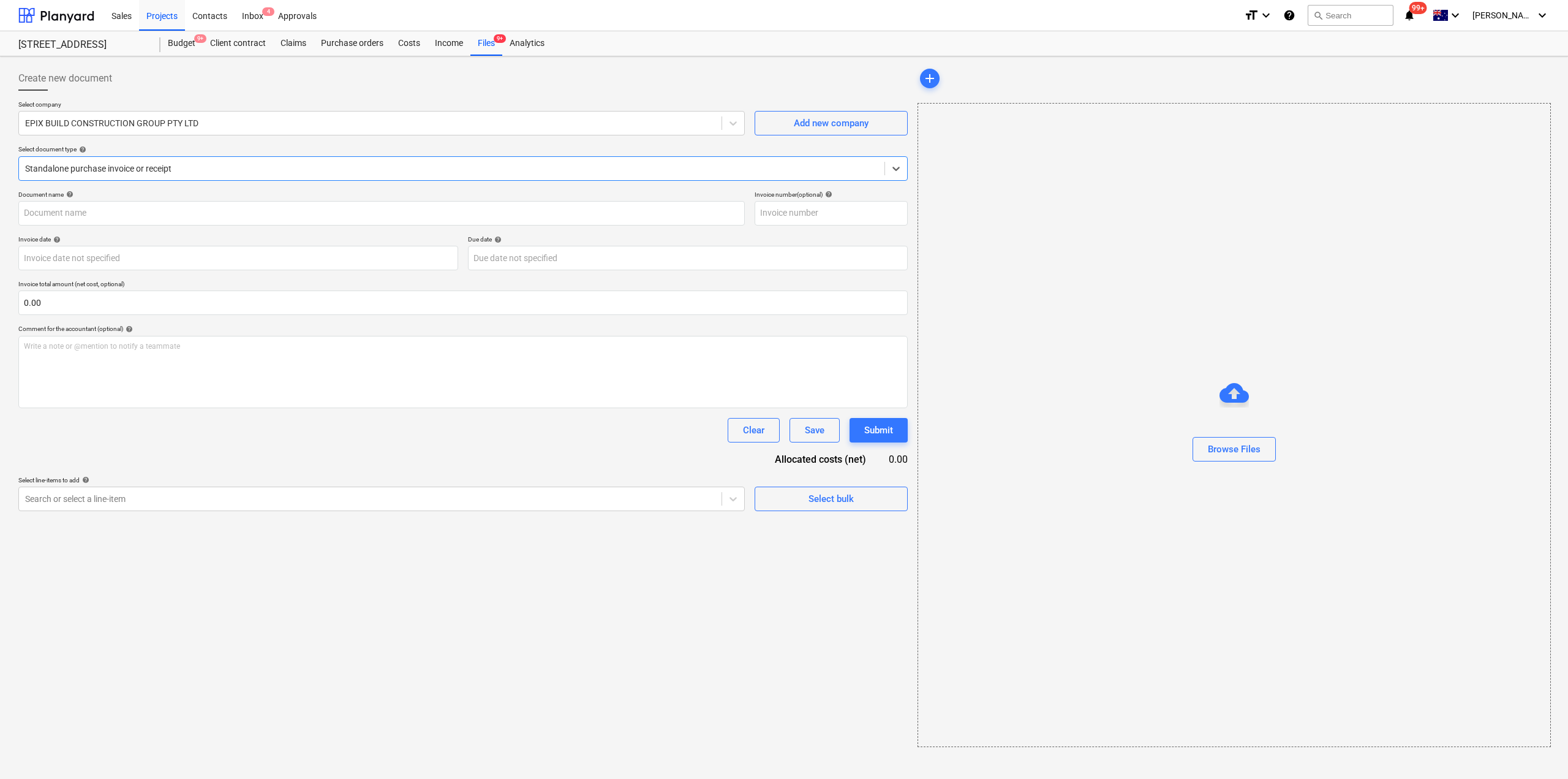
type input "32427"
type input "[DATE]"
click at [475, 40] on div "Files 9+" at bounding box center [487, 43] width 32 height 25
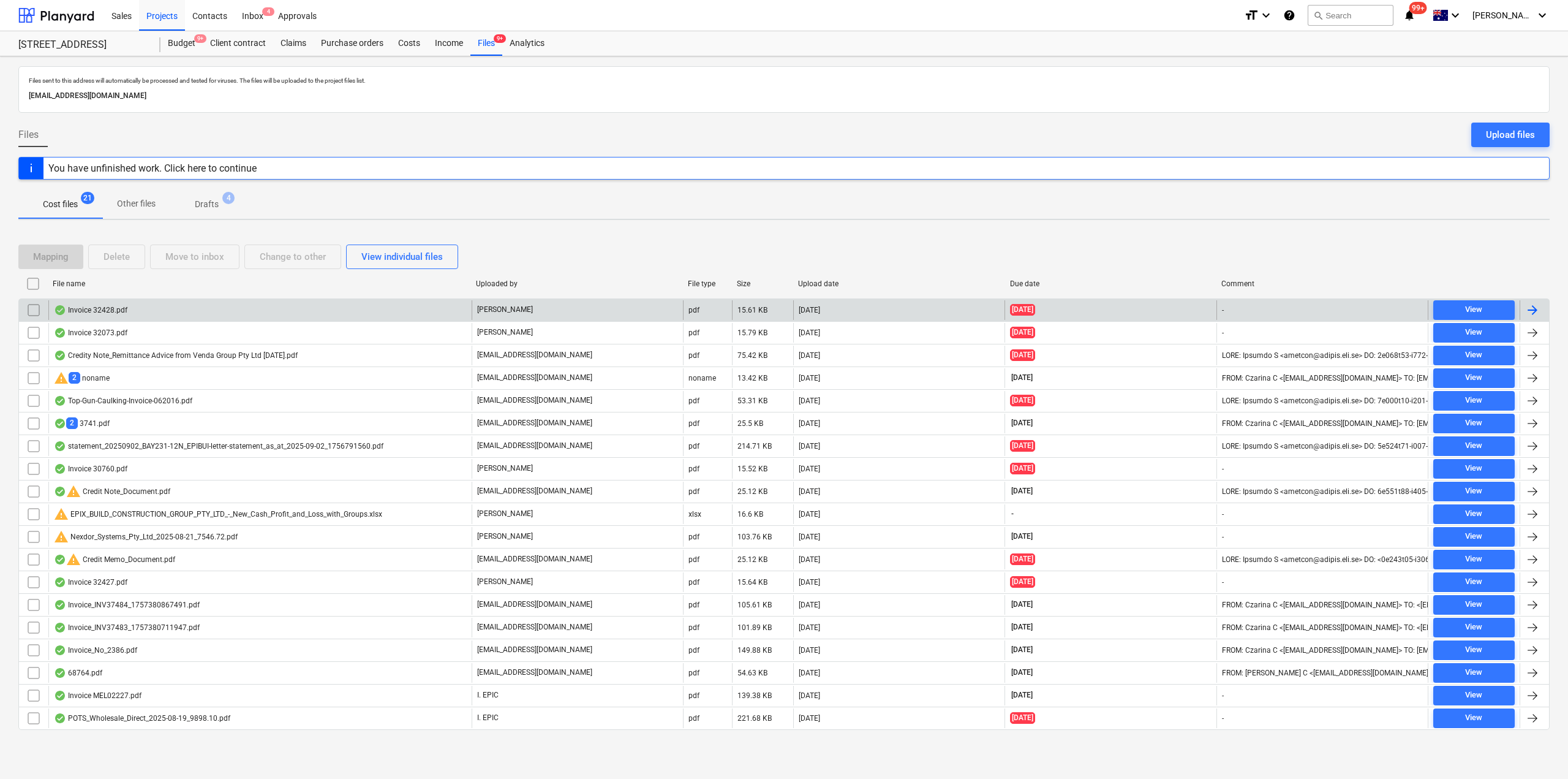
click at [132, 313] on div "Invoice 32428.pdf" at bounding box center [260, 309] width 423 height 19
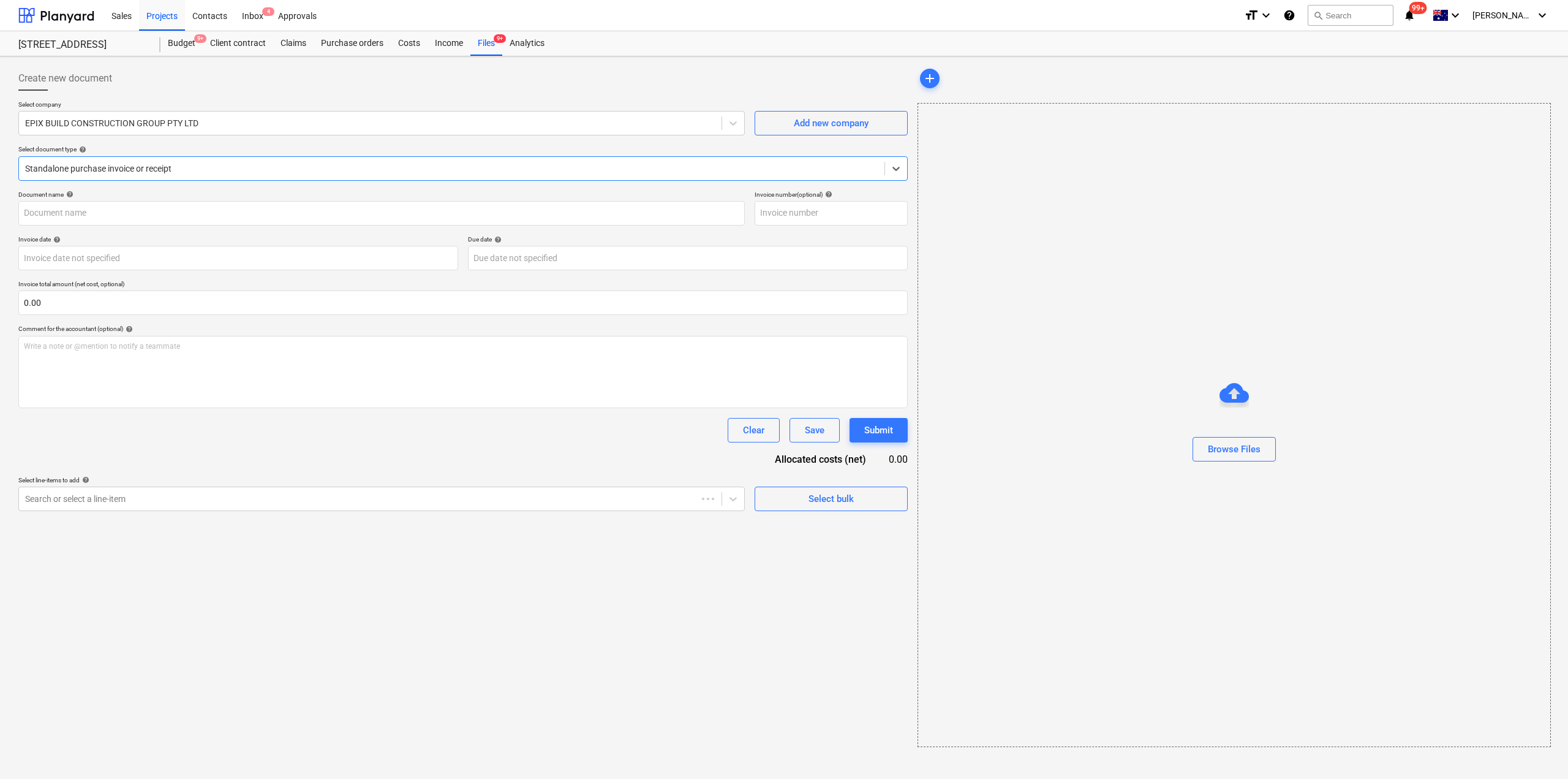
type input "32428"
type input "[DATE]"
click at [181, 170] on div at bounding box center [451, 168] width 851 height 12
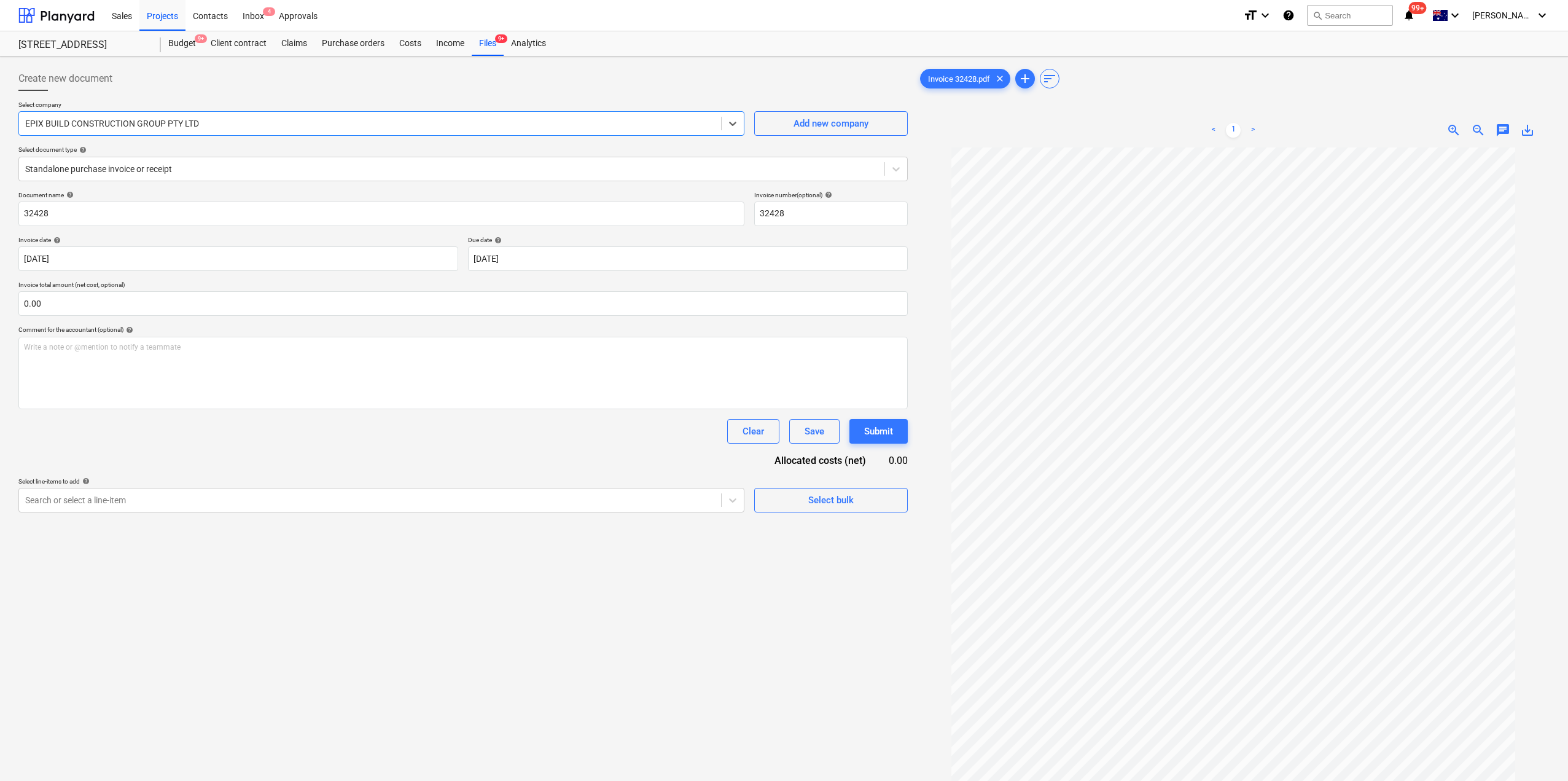
click at [167, 117] on div at bounding box center [370, 123] width 690 height 12
type input "ASC"
click at [110, 780] on div "Ascot Bins Pty Ltd" at bounding box center [784, 786] width 1568 height 10
click at [113, 167] on div at bounding box center [452, 169] width 853 height 12
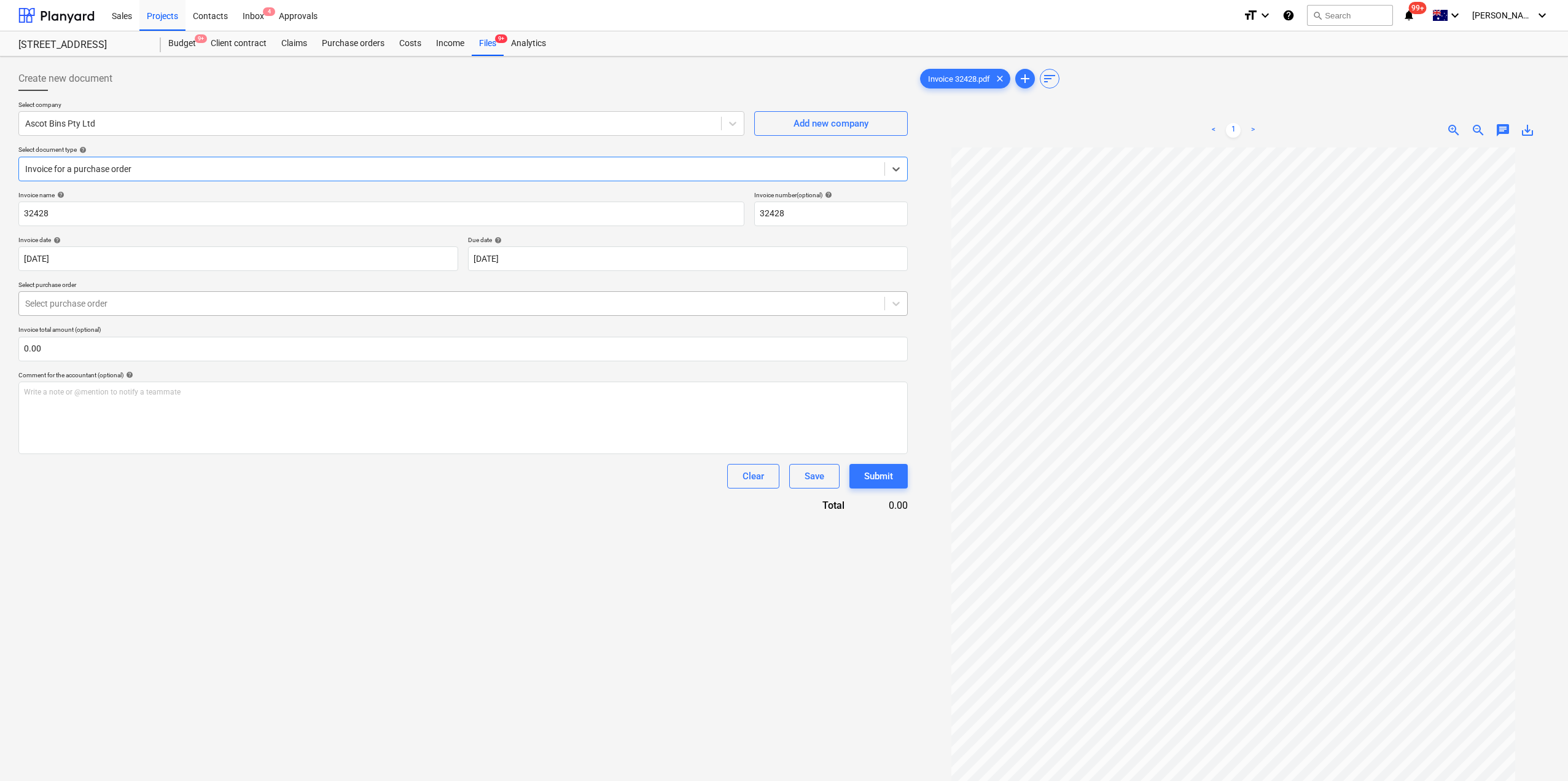
click at [97, 303] on div at bounding box center [452, 303] width 853 height 12
click at [96, 780] on div "S1-PO-069 | Purchase order" at bounding box center [784, 786] width 1568 height 10
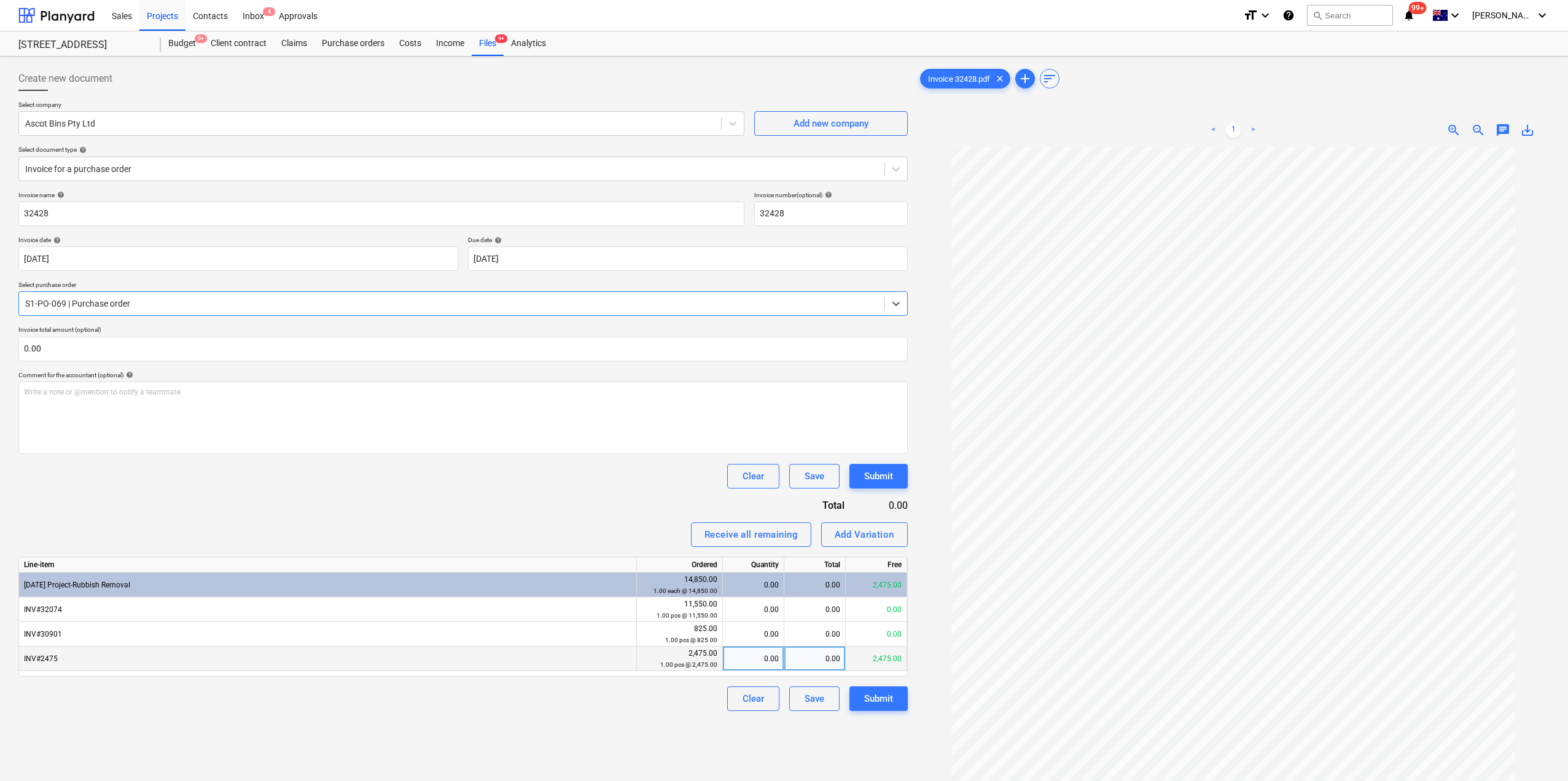
click at [760, 653] on div "0.00" at bounding box center [753, 658] width 51 height 25
type input "1"
drag, startPoint x: 606, startPoint y: 717, endPoint x: 641, endPoint y: 717, distance: 35.0
click at [605, 717] on div "Create new document Select company Ascot Bins Pty Ltd Add new company Select do…" at bounding box center [463, 480] width 899 height 837
click at [870, 702] on div "Submit" at bounding box center [878, 699] width 29 height 16
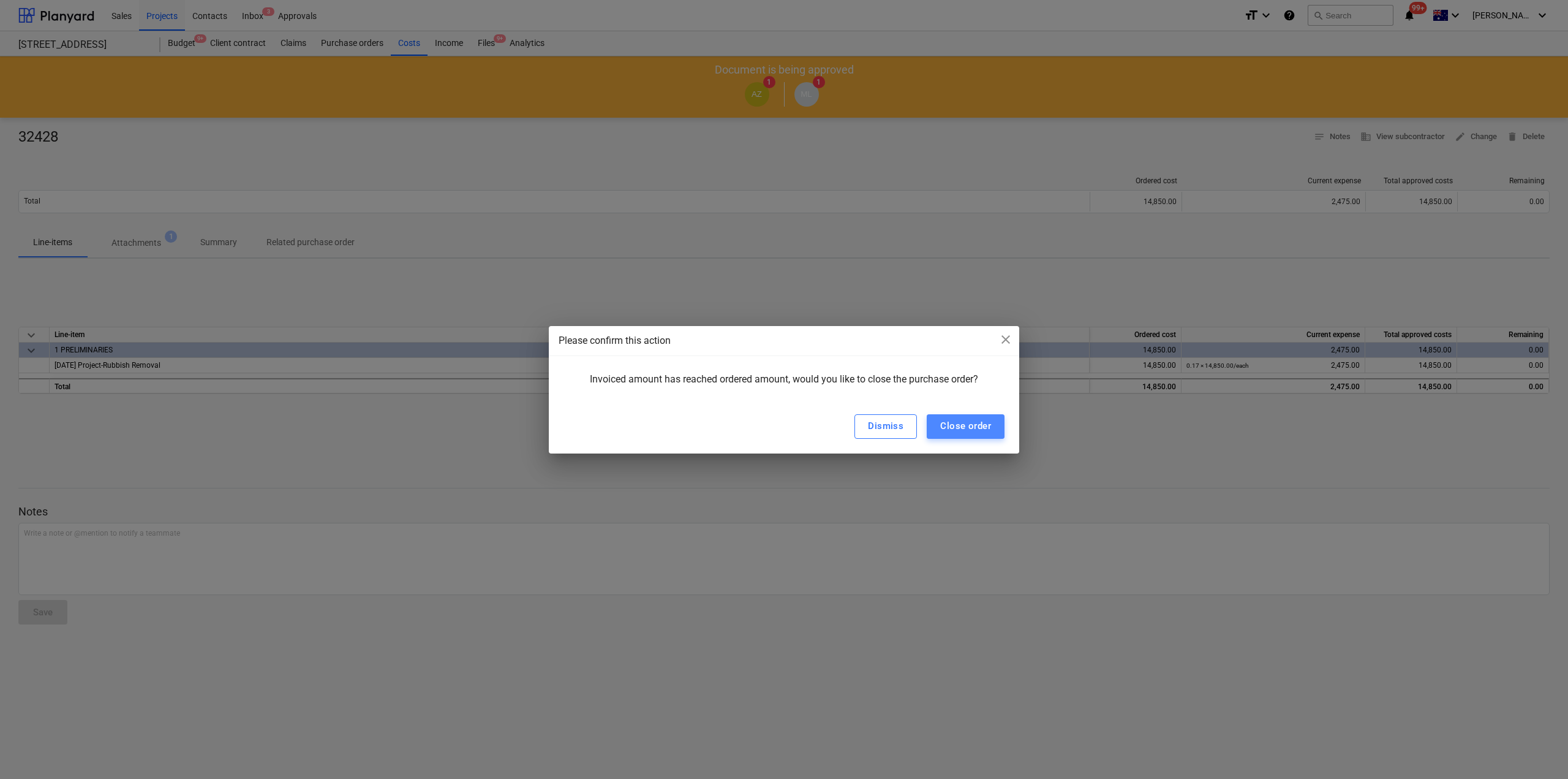
click at [976, 430] on div "Close order" at bounding box center [966, 426] width 51 height 16
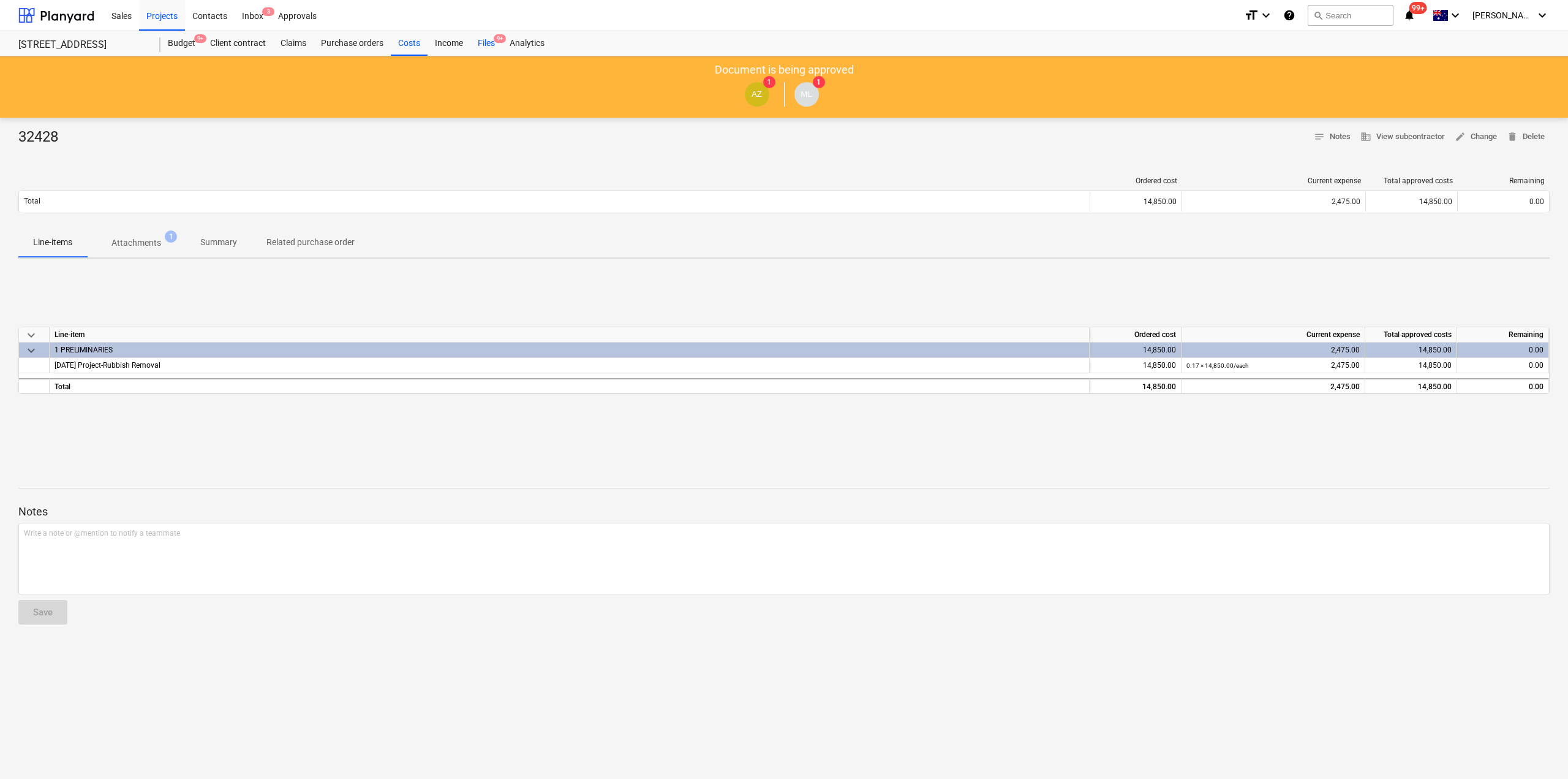
click at [481, 39] on div "Files 9+" at bounding box center [487, 43] width 32 height 25
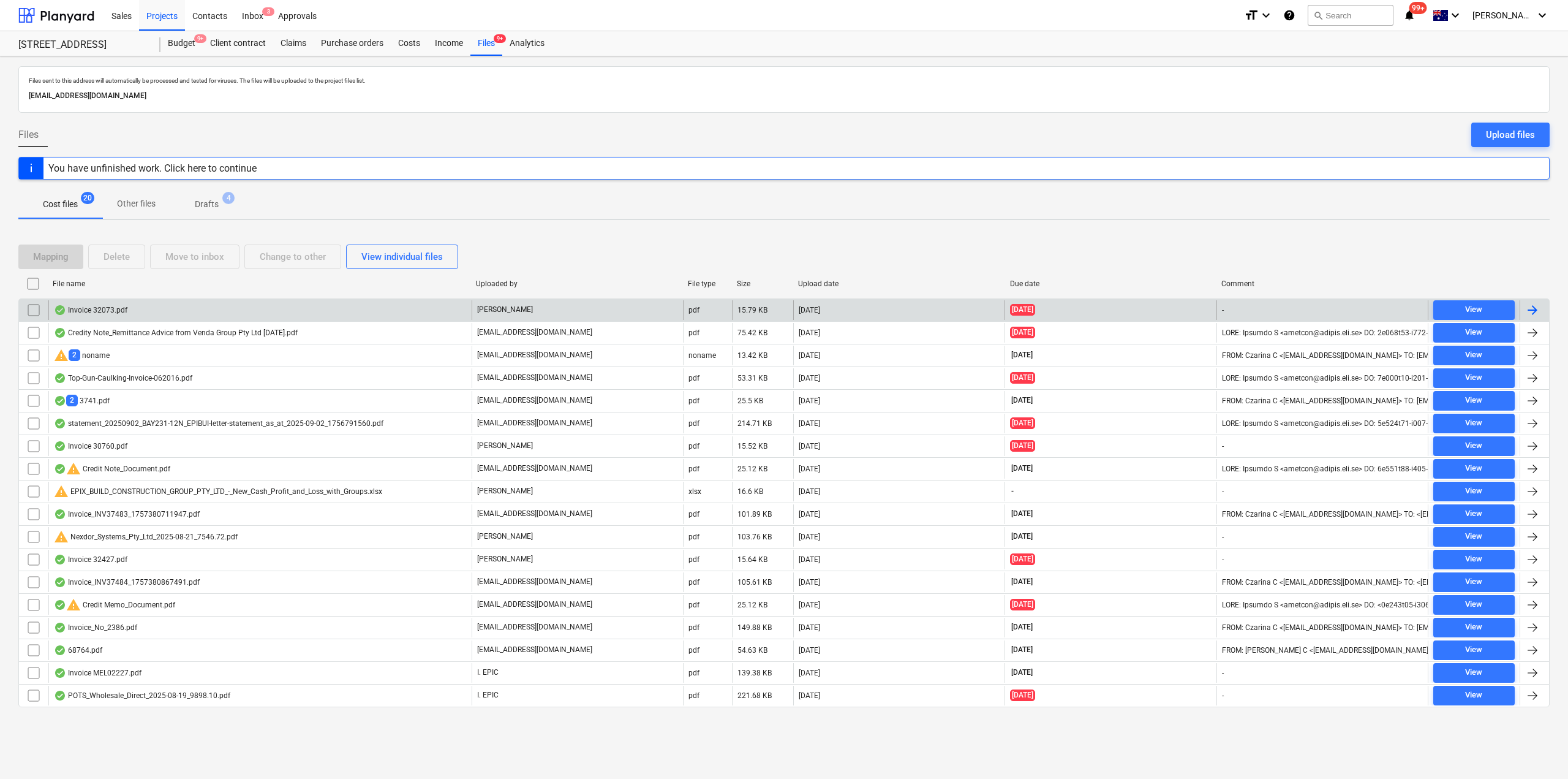
click at [88, 317] on div "Invoice 32073.pdf" at bounding box center [260, 309] width 423 height 19
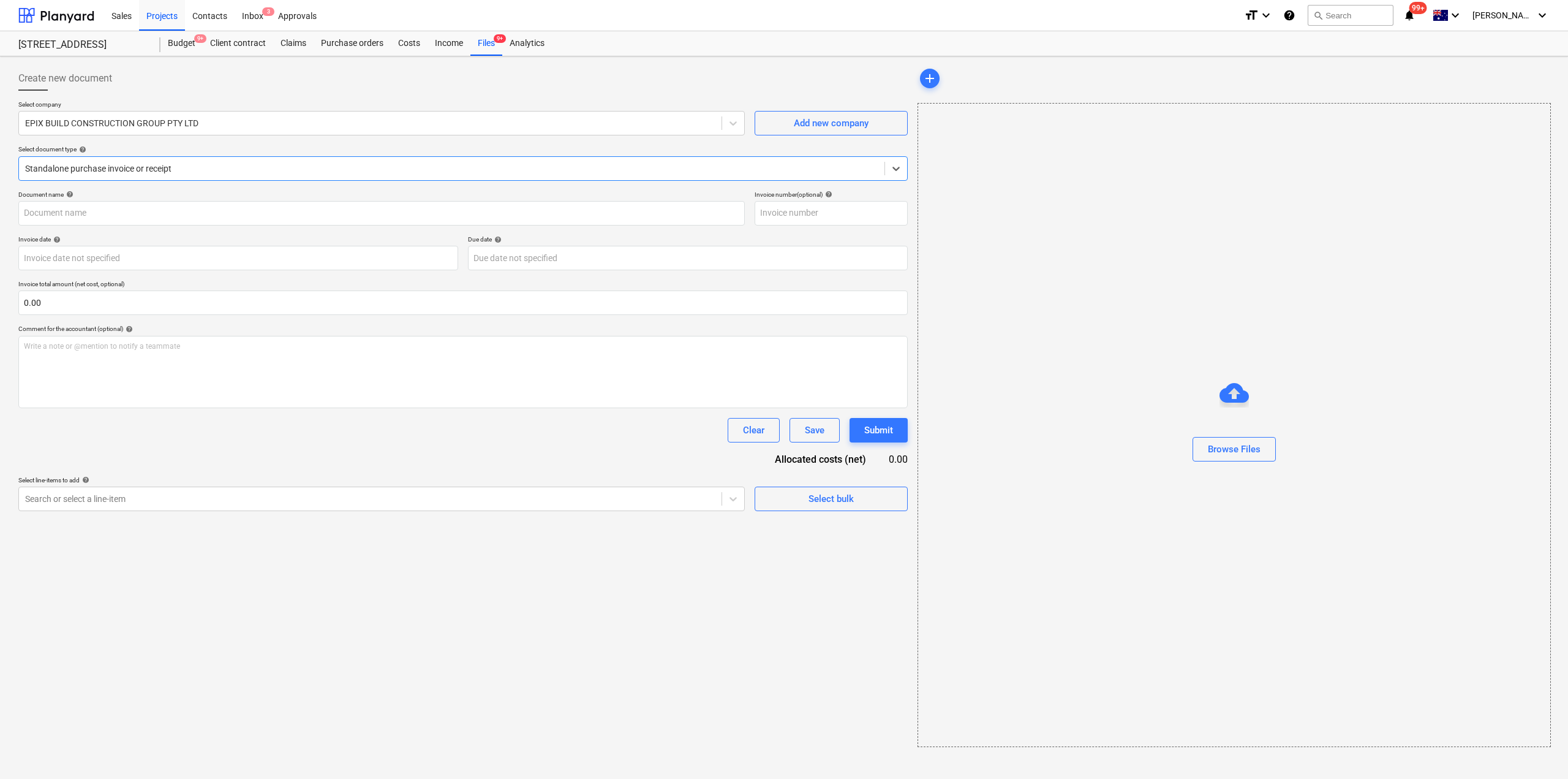
type input "32073"
type input "[DATE]"
click at [500, 48] on div "Files 9+" at bounding box center [487, 43] width 32 height 25
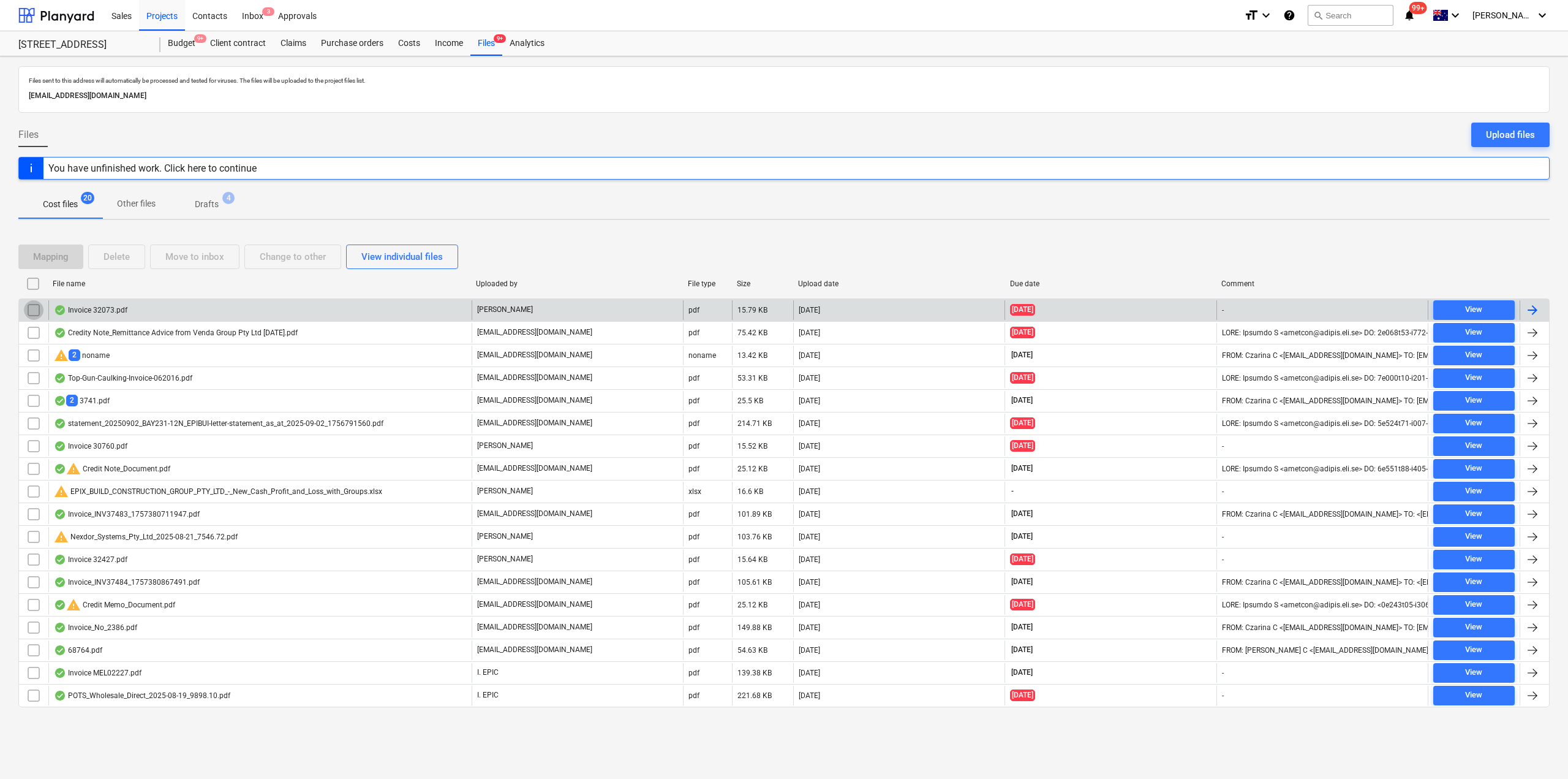
click at [31, 311] on input "checkbox" at bounding box center [33, 309] width 19 height 19
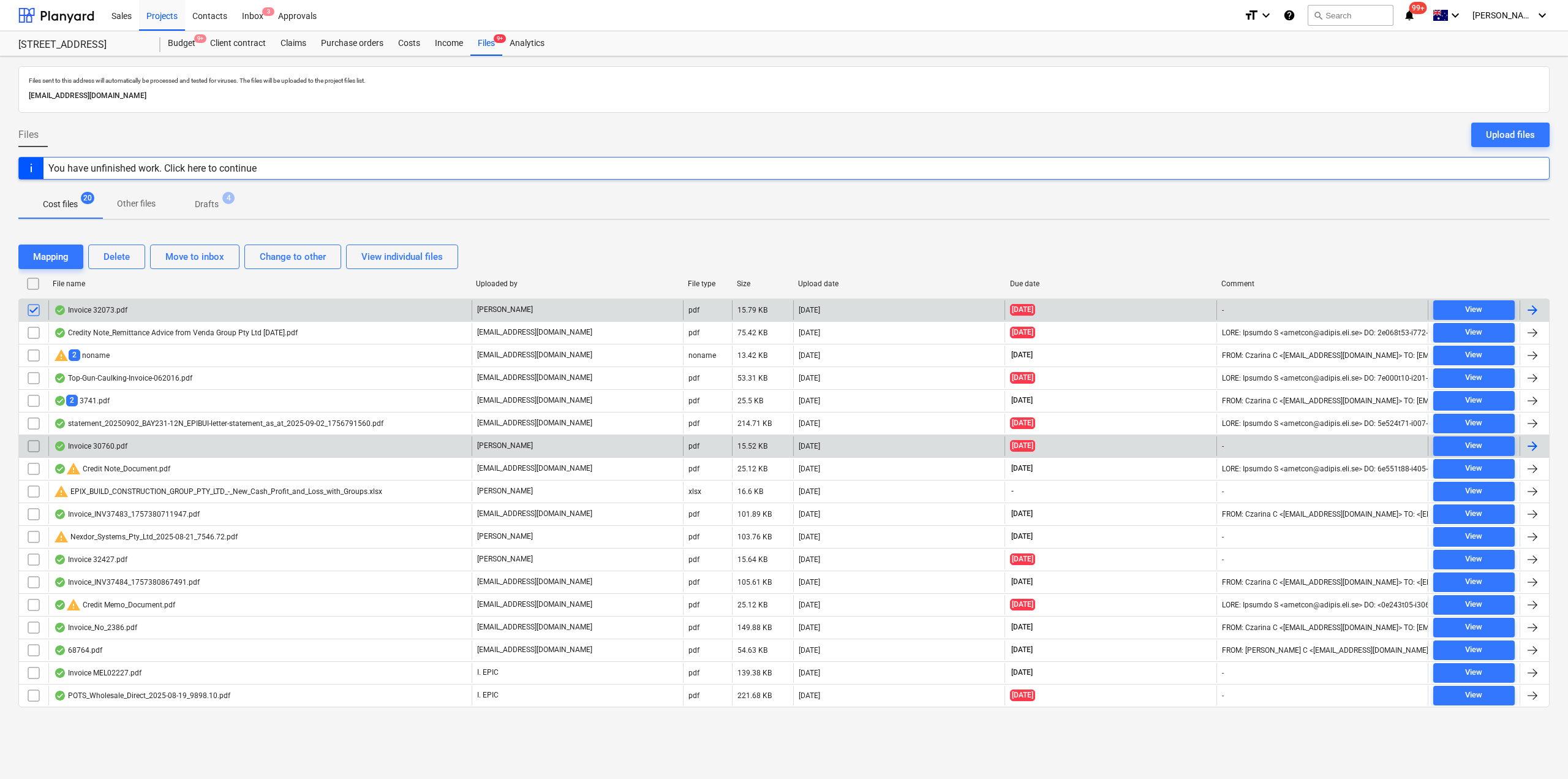
click at [29, 446] on input "checkbox" at bounding box center [33, 446] width 19 height 19
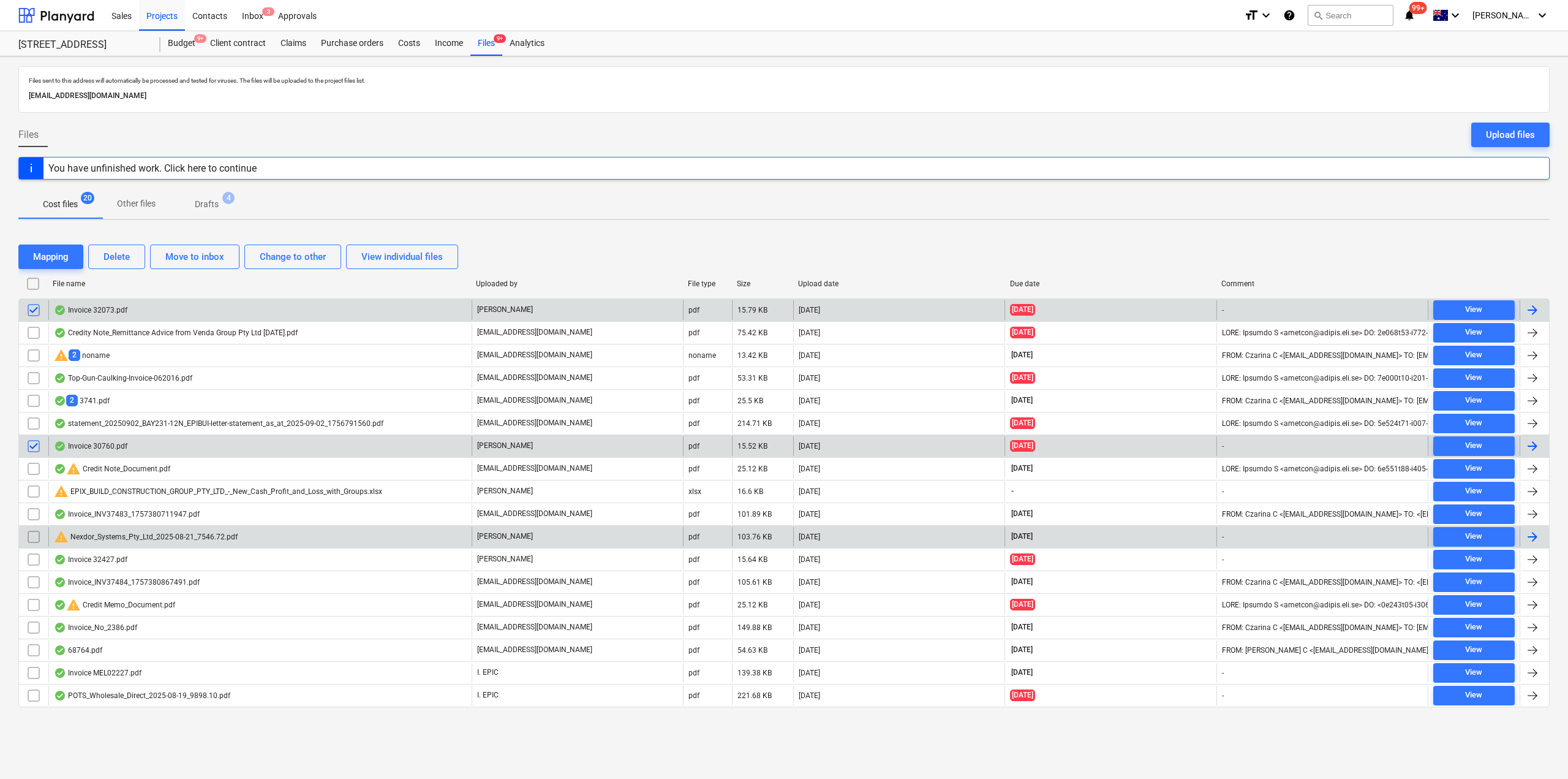
drag, startPoint x: 32, startPoint y: 558, endPoint x: 48, endPoint y: 545, distance: 20.6
click at [33, 558] on input "checkbox" at bounding box center [33, 559] width 19 height 19
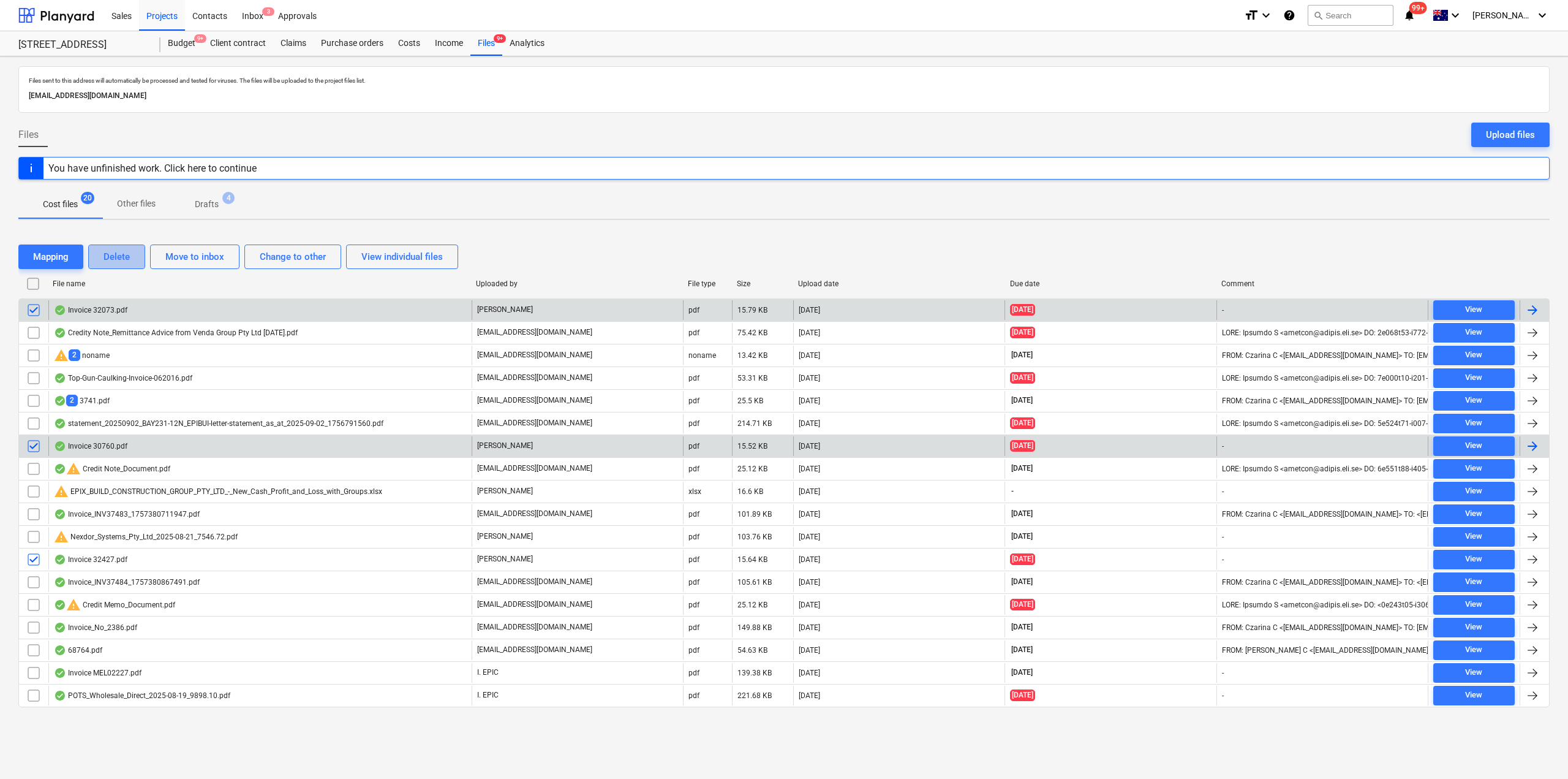
click at [120, 262] on div "Delete" at bounding box center [116, 257] width 26 height 16
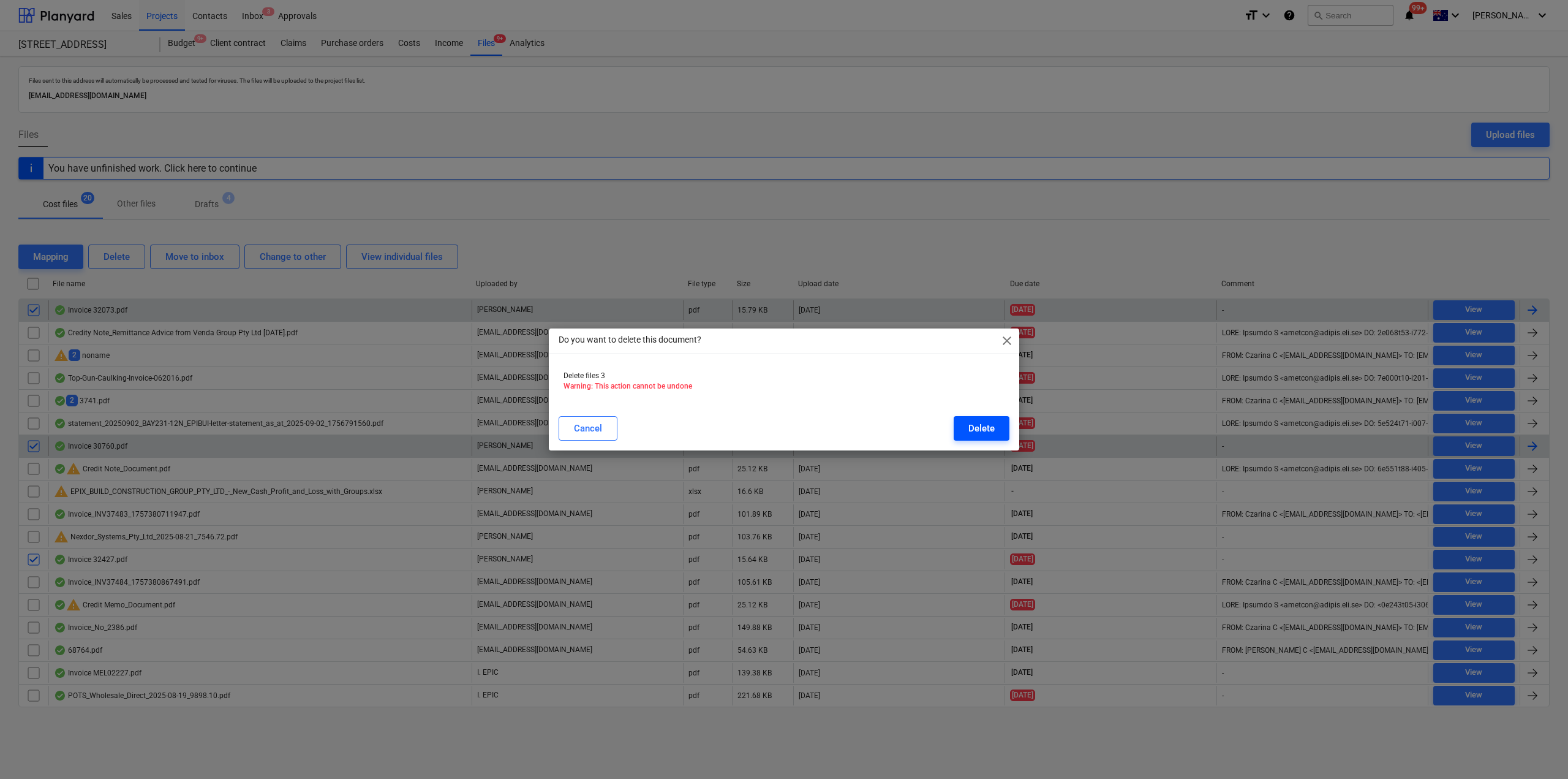
click at [989, 427] on div "Delete" at bounding box center [981, 428] width 26 height 16
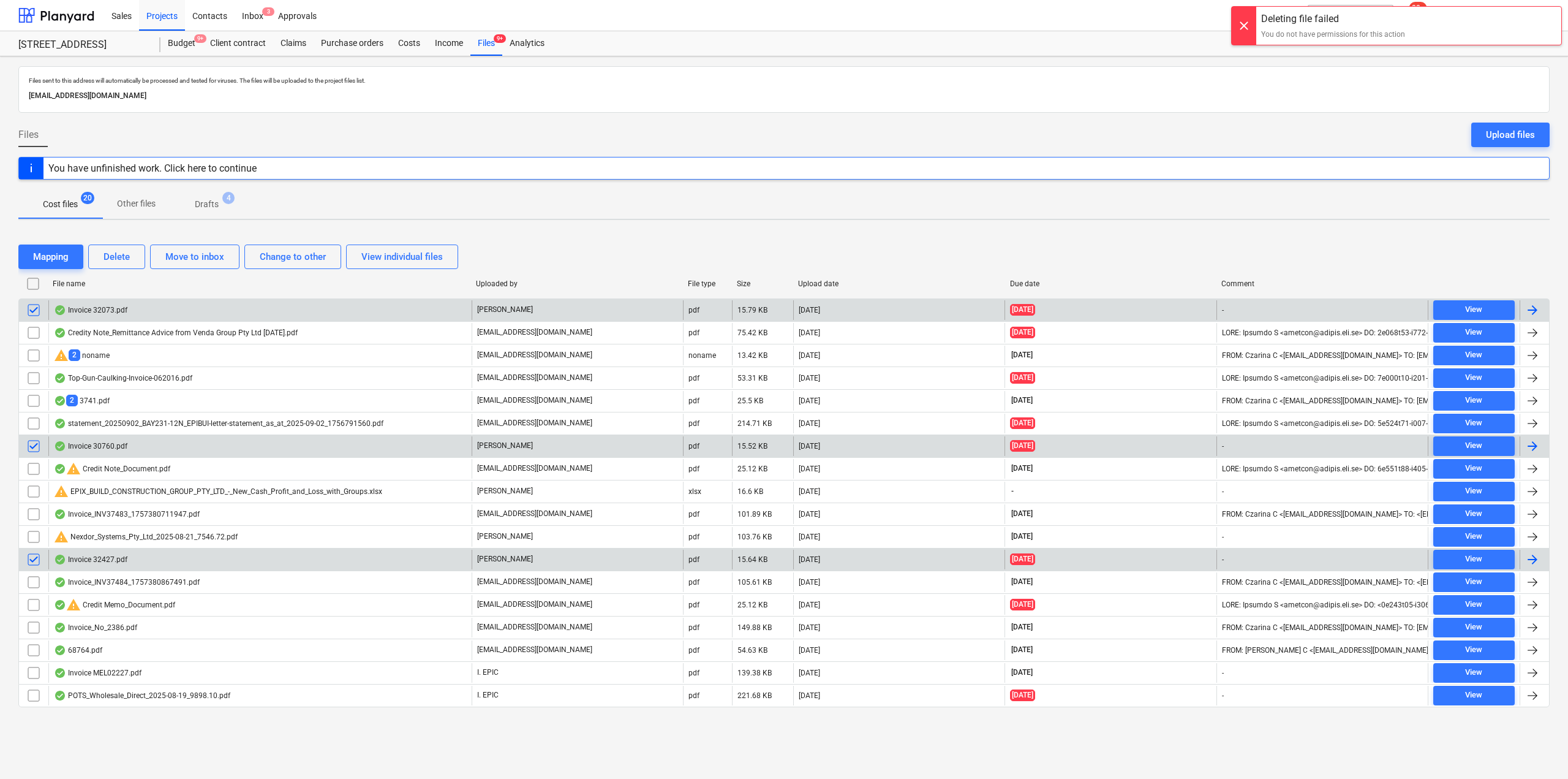
click at [183, 567] on div "Invoice 32427.pdf" at bounding box center [260, 559] width 423 height 19
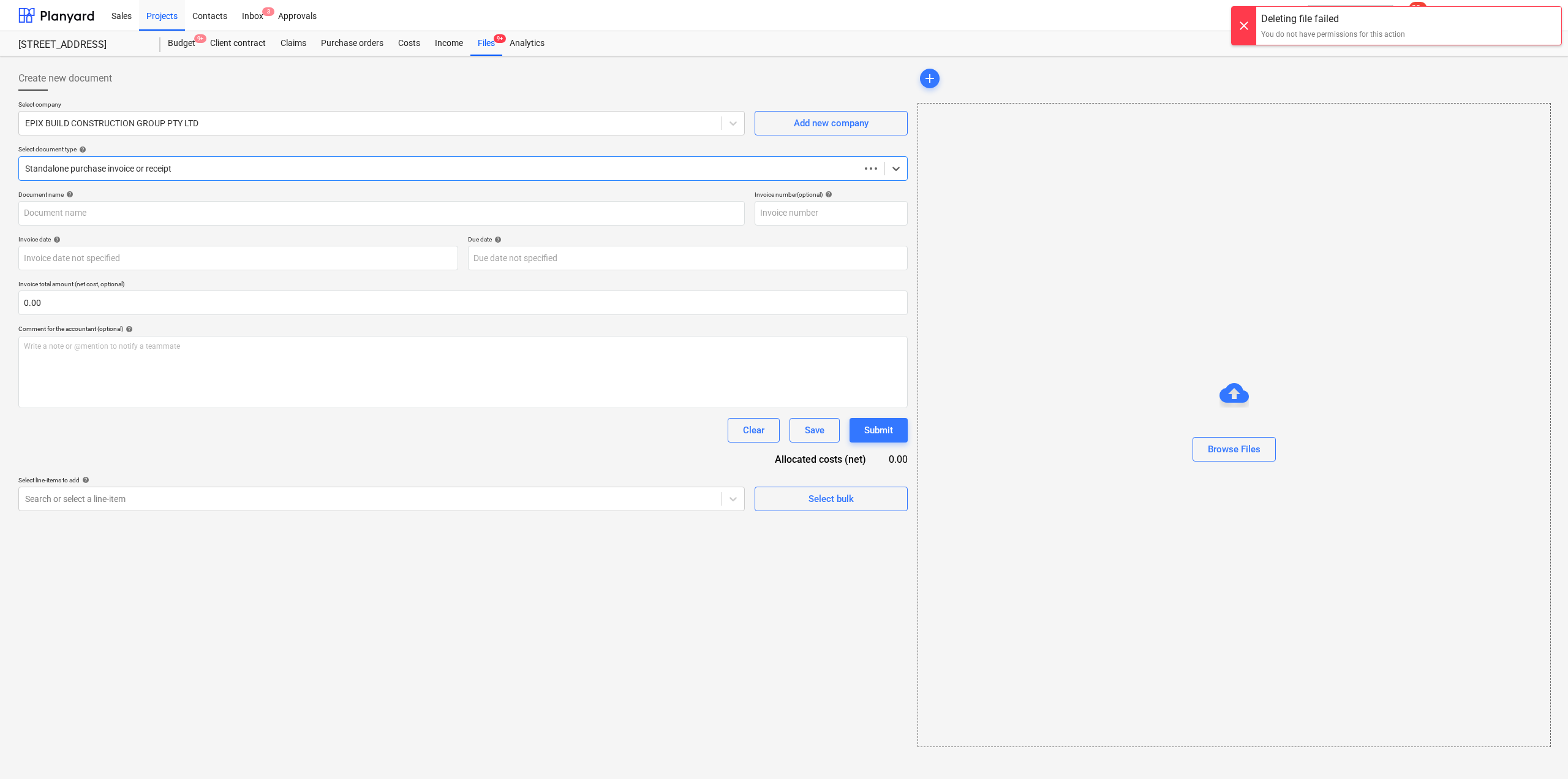
type input "32427"
type input "[DATE]"
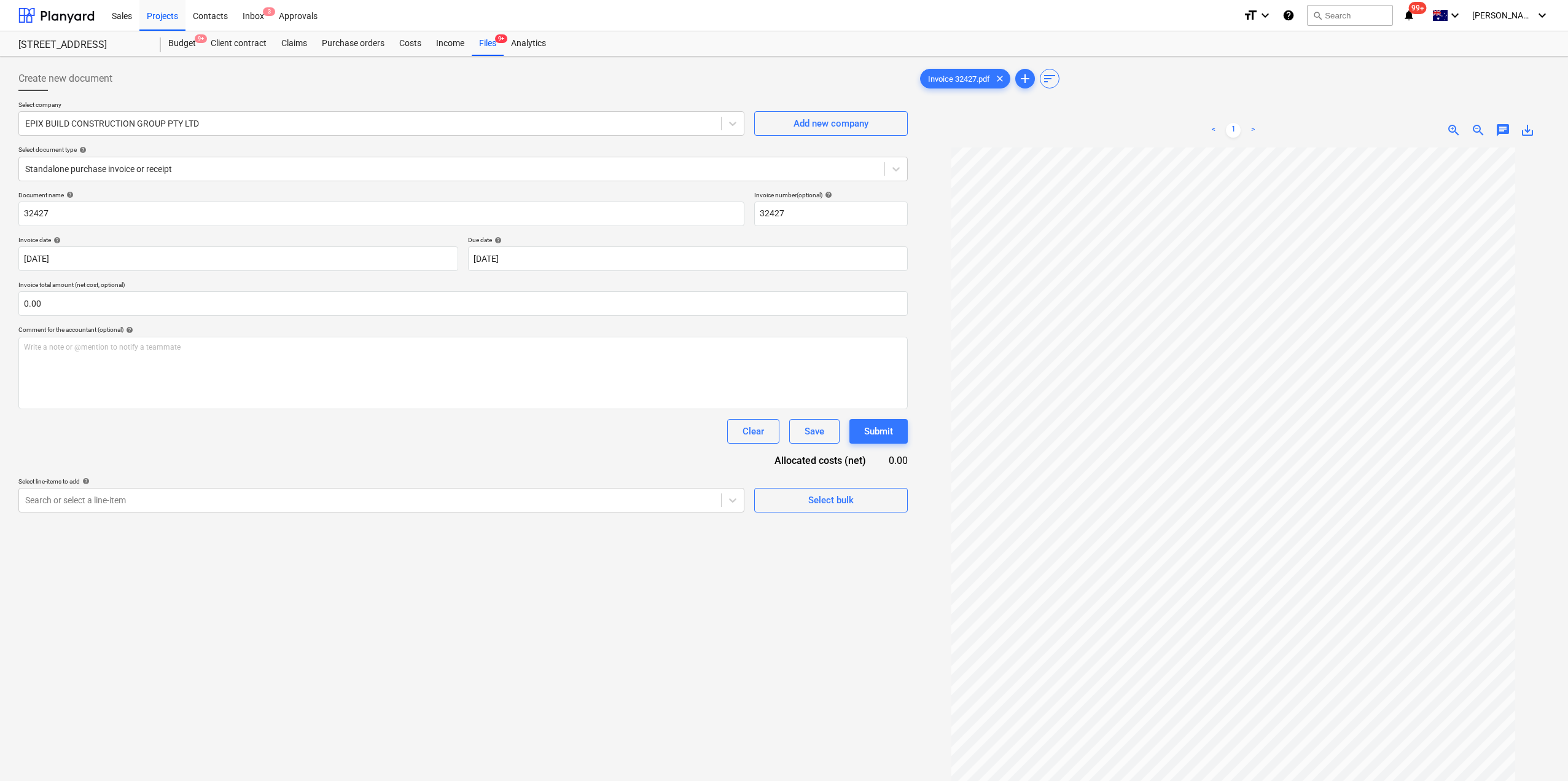
click at [1499, 137] on div "< 1 > zoom_in zoom_out chat 0 save_alt" at bounding box center [1233, 130] width 632 height 34
click at [1500, 133] on span "chat" at bounding box center [1503, 130] width 15 height 15
click at [1379, 255] on div "Write a note or @mention to notify a teammate [PERSON_NAME]" at bounding box center [1417, 259] width 246 height 72
click at [1329, 317] on button "Save" at bounding box center [1318, 313] width 49 height 25
click at [1530, 163] on span "close" at bounding box center [1533, 165] width 15 height 15
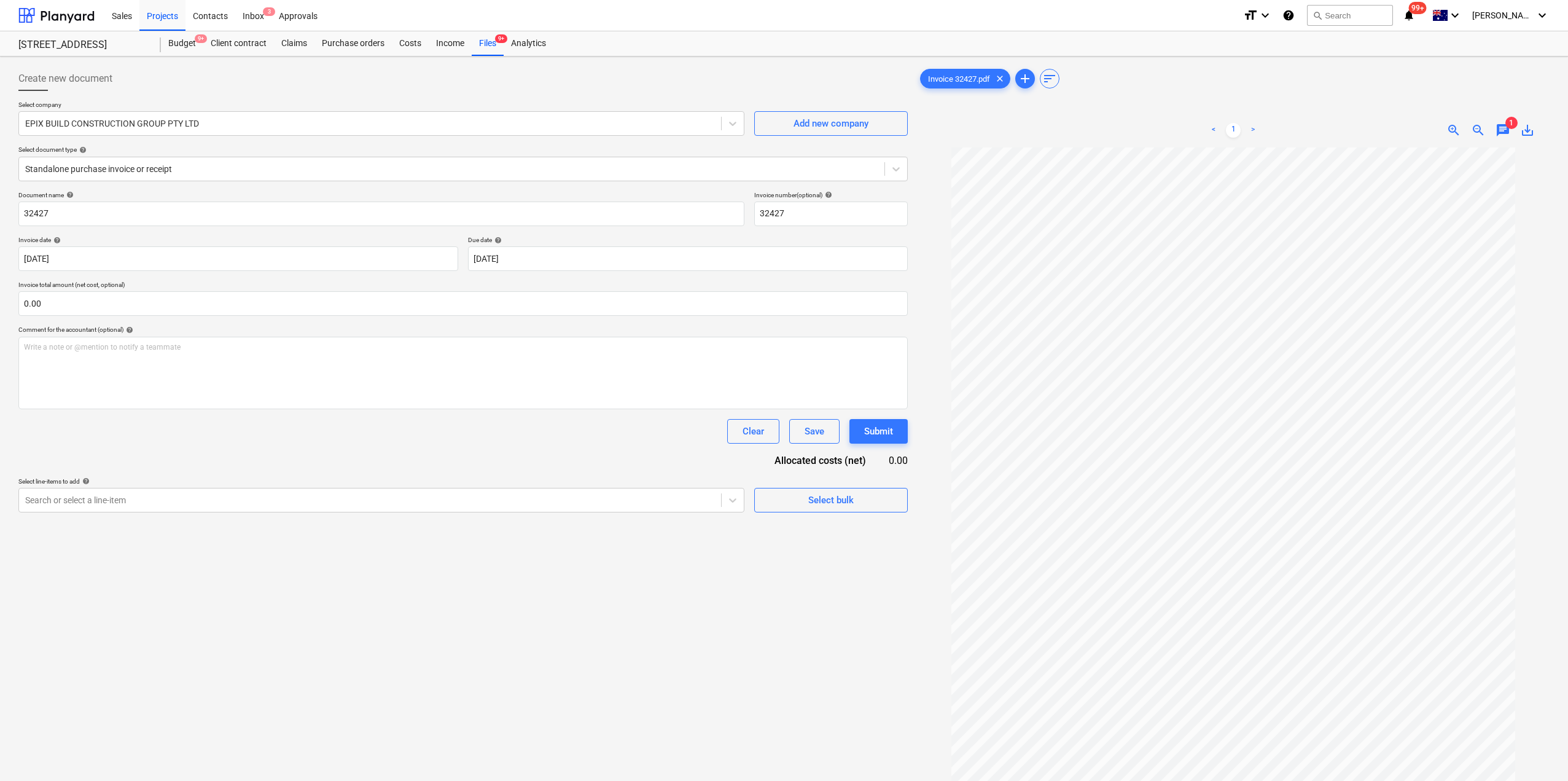
click at [1508, 127] on span "1" at bounding box center [1511, 123] width 12 height 12
click at [1499, 117] on div "< 1 > zoom_in zoom_out chat 1 save_alt" at bounding box center [1233, 130] width 632 height 34
click at [1502, 123] on span "chat" at bounding box center [1503, 130] width 15 height 15
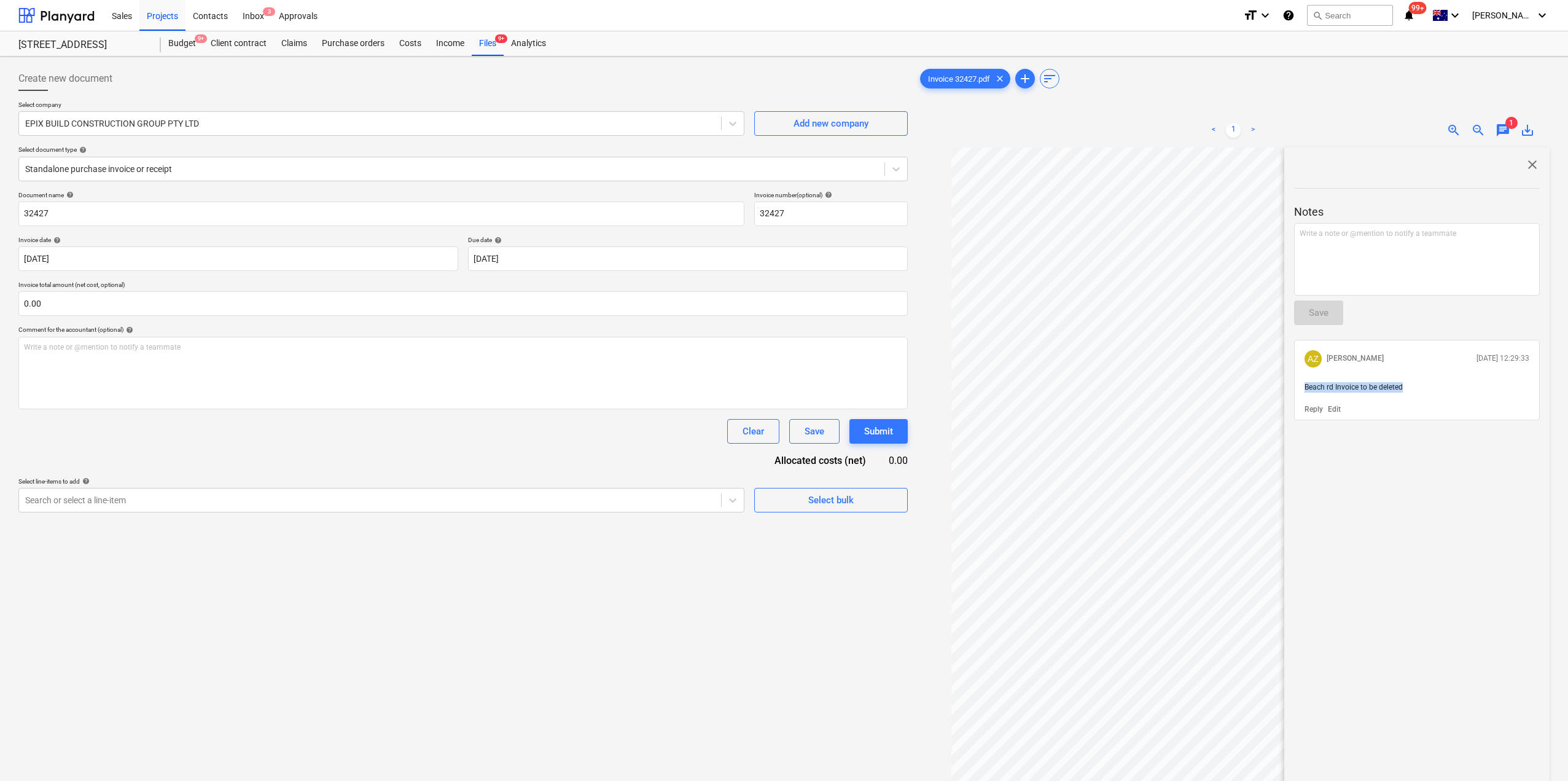
drag, startPoint x: 1407, startPoint y: 388, endPoint x: 1300, endPoint y: 384, distance: 107.1
click at [1300, 384] on div "Beach rd Invoice to be deleted" at bounding box center [1417, 387] width 234 height 20
copy span "Beach rd Invoice to be deleted"
click at [799, 630] on div "Create new document Select company EPIX BUILD CONSTRUCTION GROUP PTY LTD Add ne…" at bounding box center [463, 480] width 899 height 837
click at [479, 44] on div "Files 9+" at bounding box center [488, 44] width 32 height 25
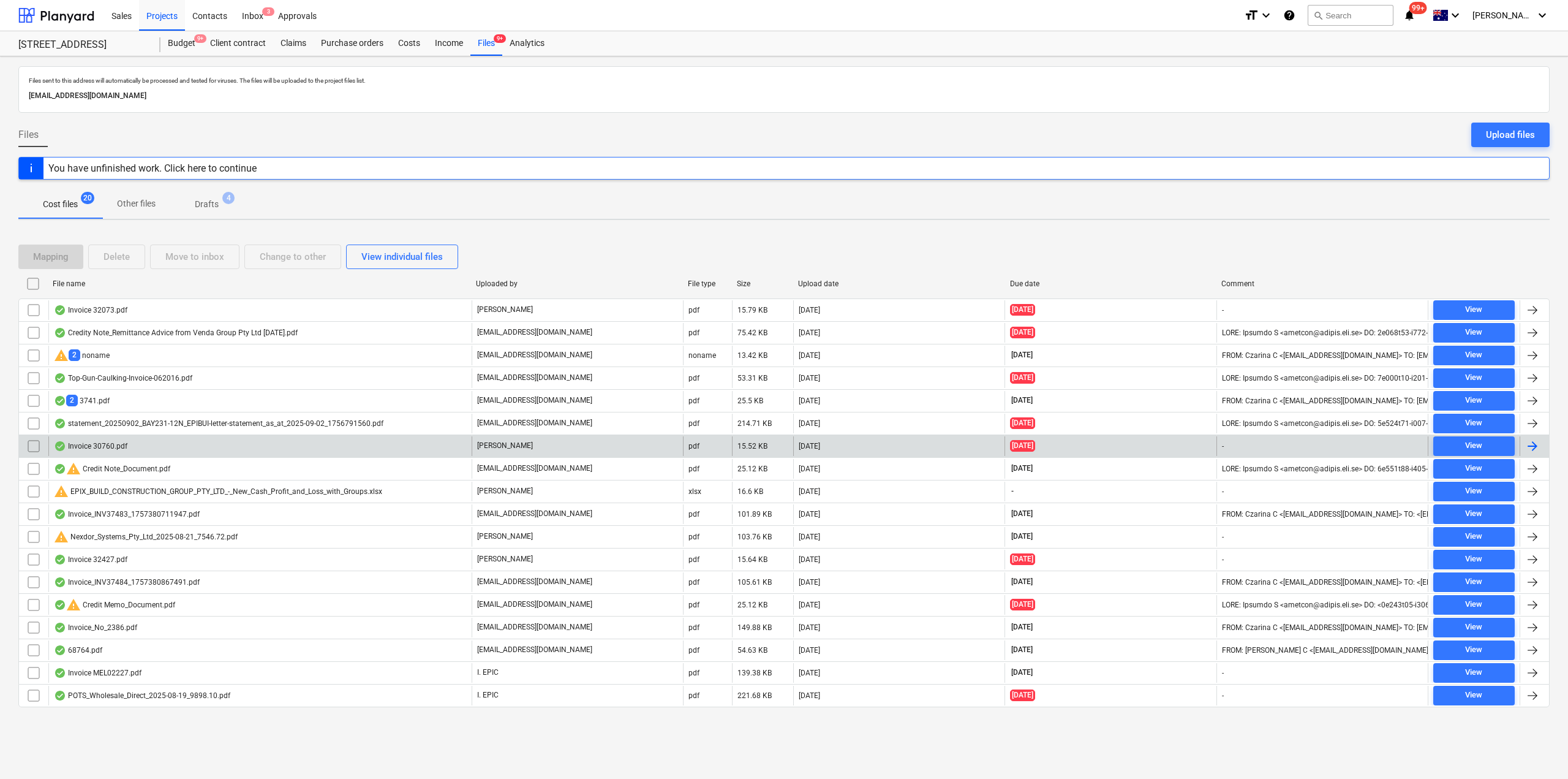
click at [138, 448] on div "Invoice 30760.pdf" at bounding box center [260, 446] width 423 height 19
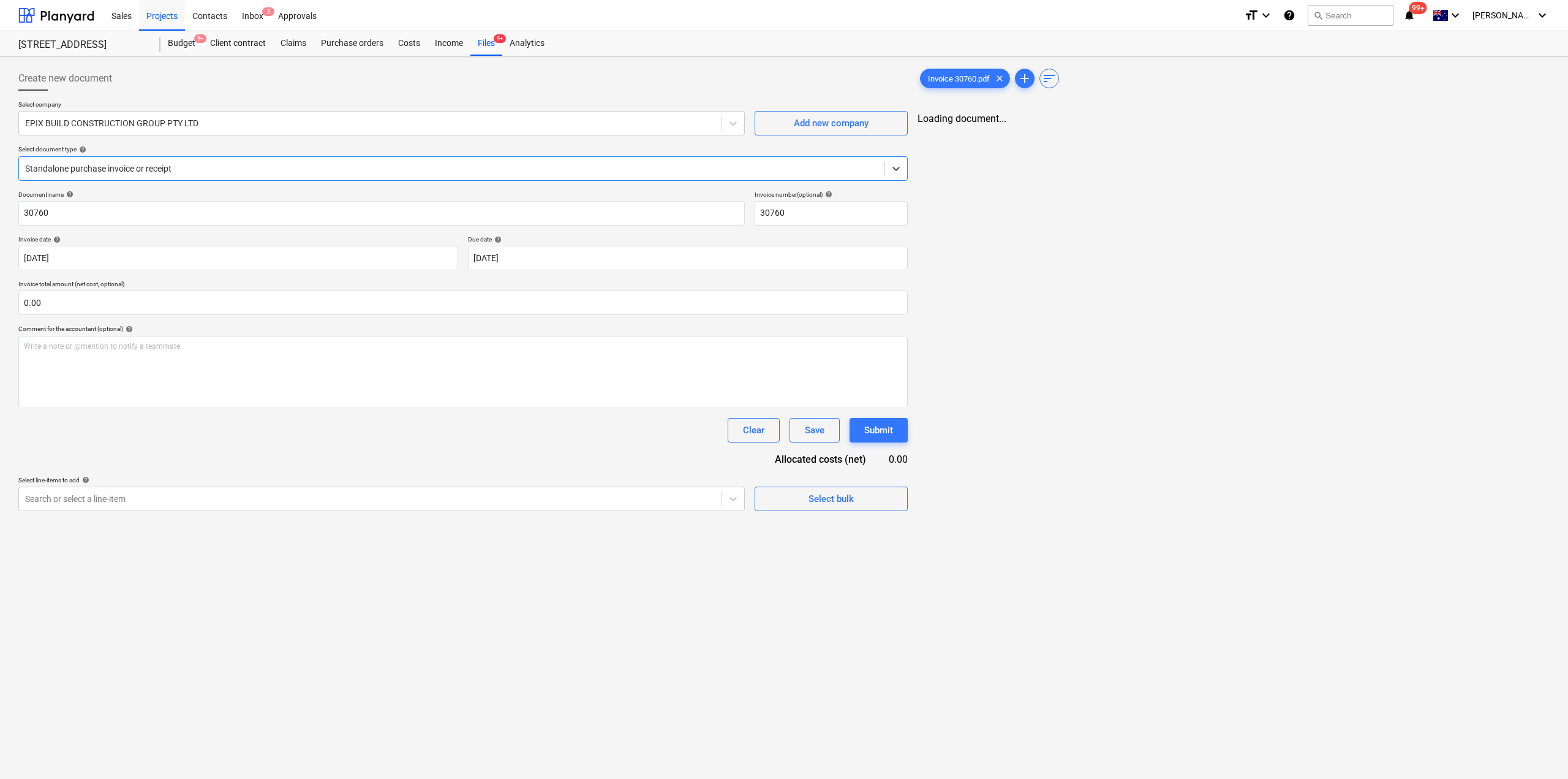
type input "30760"
type input "[DATE]"
click at [1497, 130] on span "chat" at bounding box center [1499, 130] width 15 height 15
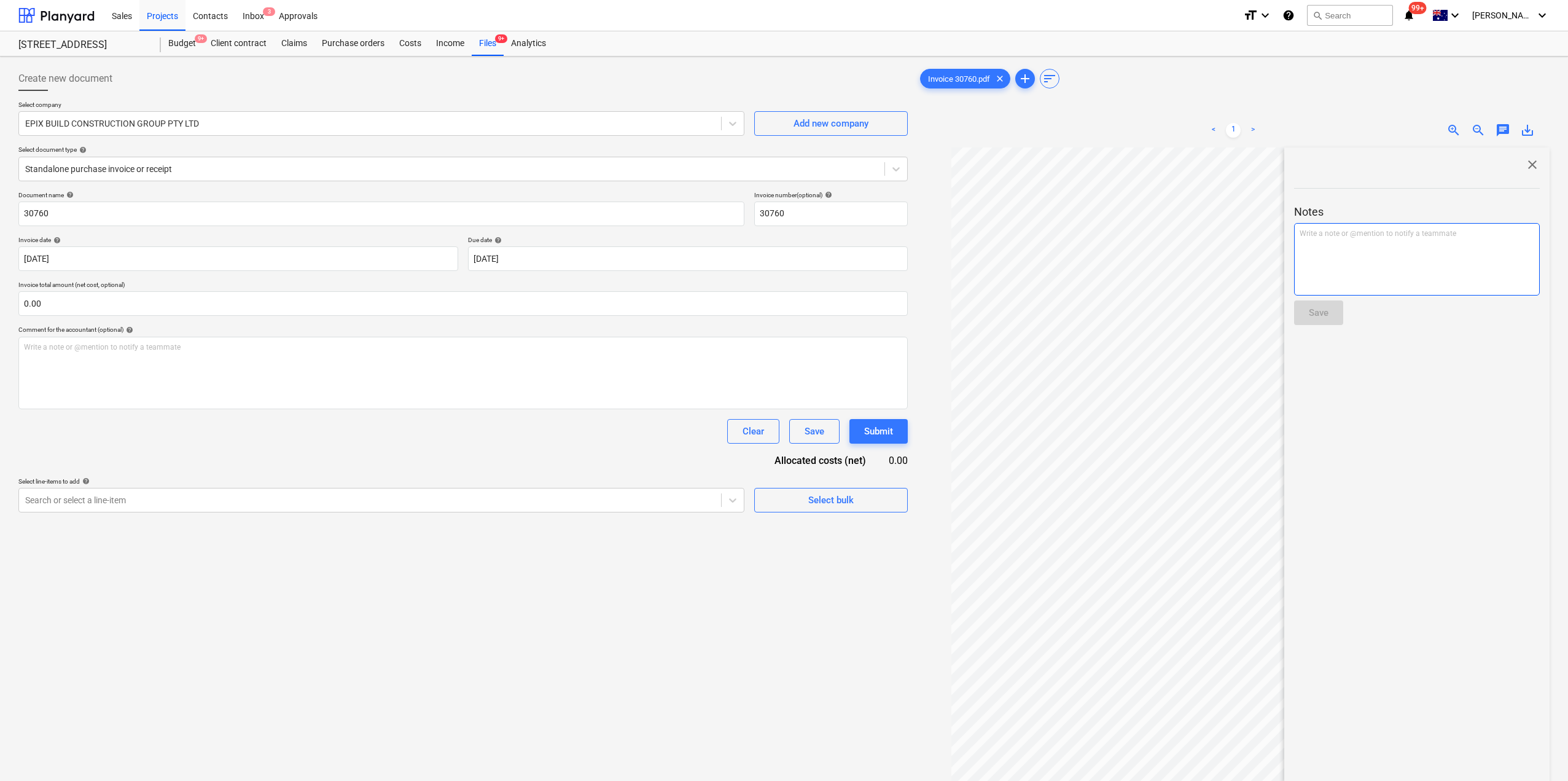
click at [1349, 242] on div "Write a note or @mention to notify a teammate [PERSON_NAME]" at bounding box center [1417, 259] width 246 height 72
click at [1322, 310] on div "Save" at bounding box center [1318, 313] width 19 height 16
click at [482, 38] on div "Files 9+" at bounding box center [488, 44] width 32 height 25
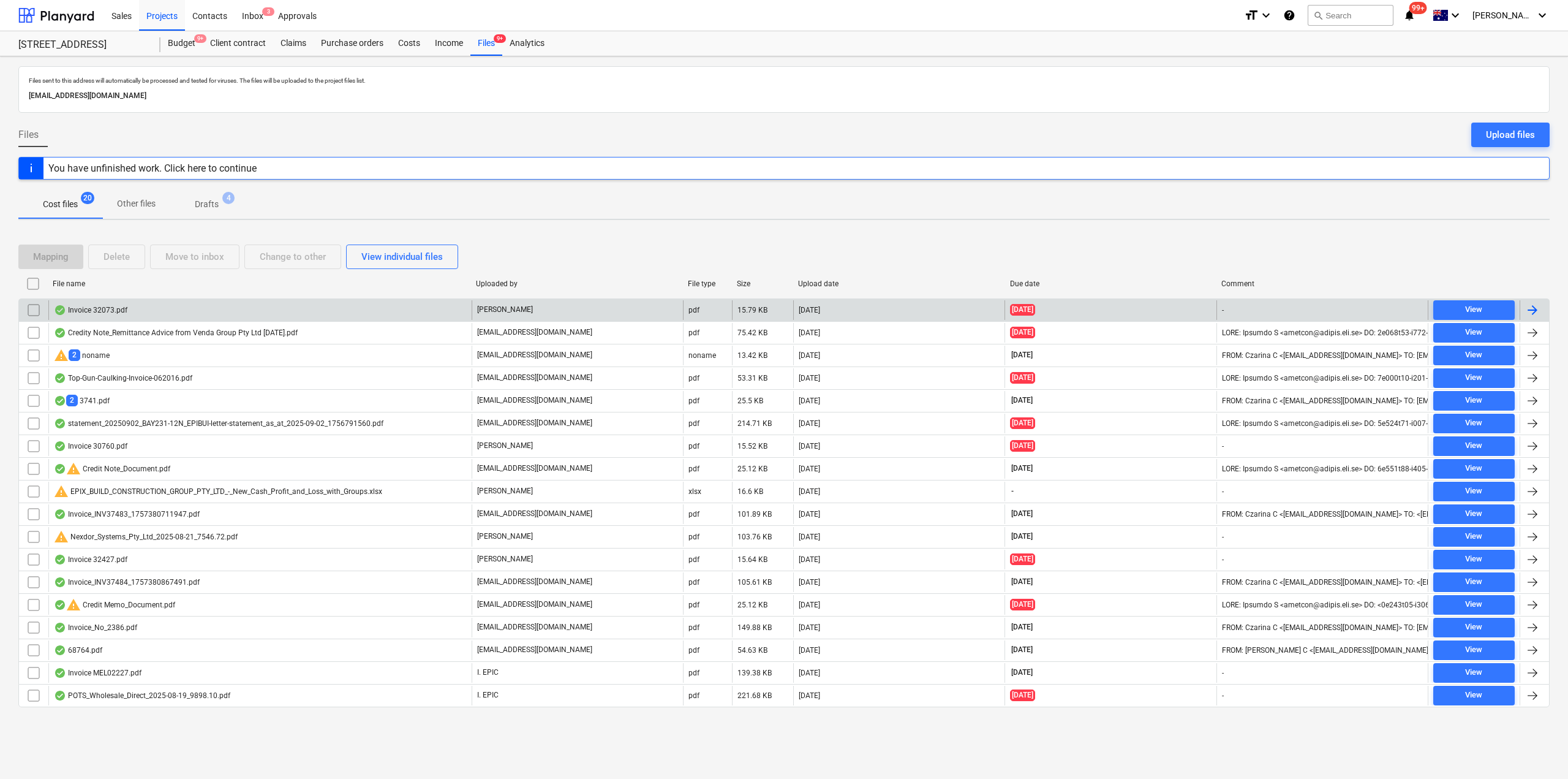
click at [108, 315] on div "Invoice 32073.pdf" at bounding box center [91, 310] width 73 height 10
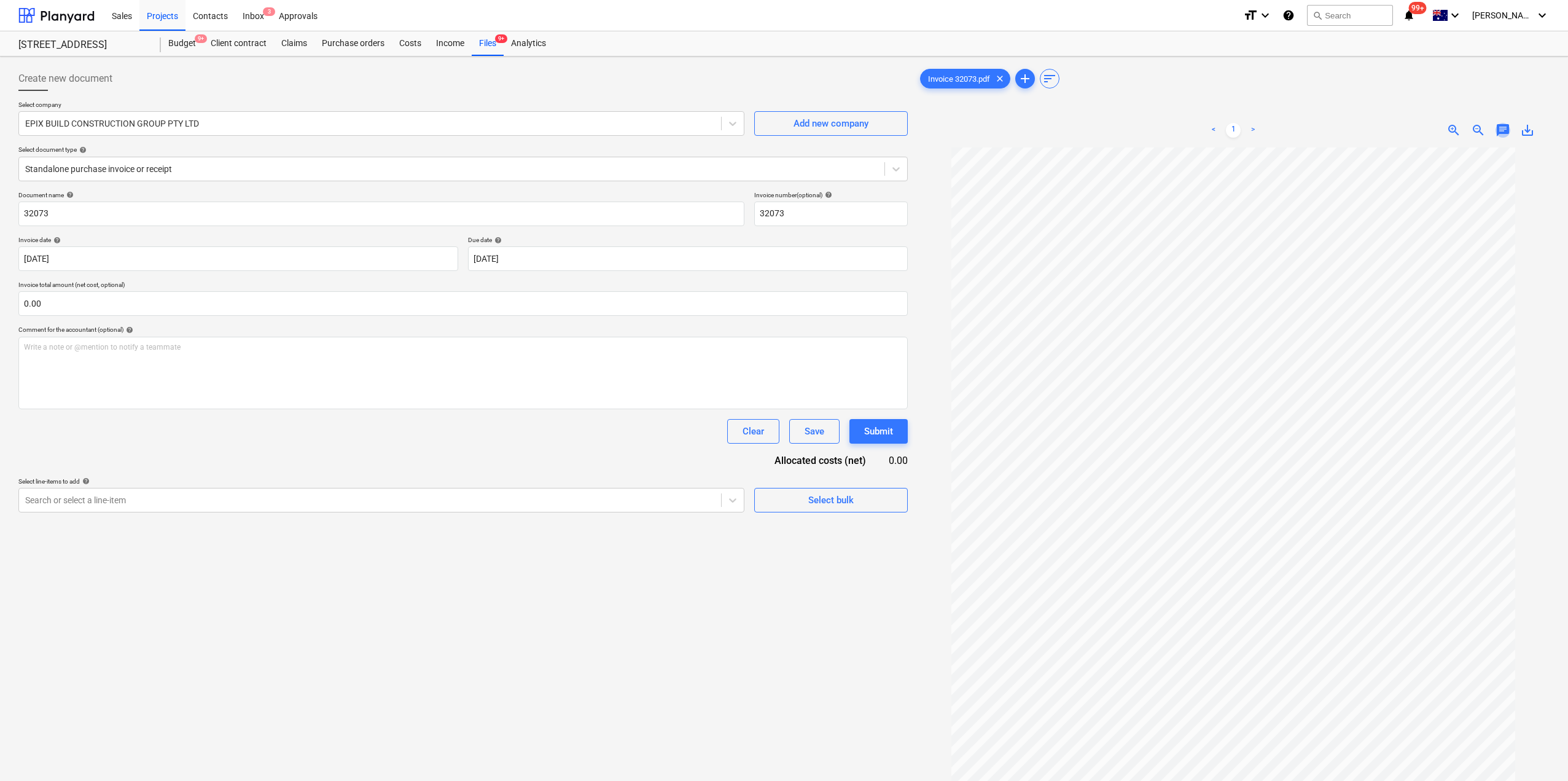
click at [1498, 128] on span "chat" at bounding box center [1503, 130] width 15 height 15
click at [1381, 252] on div "Write a note or @mention to notify a teammate [PERSON_NAME]" at bounding box center [1417, 259] width 246 height 72
click at [1323, 320] on div "Save" at bounding box center [1318, 313] width 19 height 16
click at [1520, 156] on div "close Notes Write a note or @mention to notify a teammate ﻿ Save AZ [PERSON_NAM…" at bounding box center [1417, 530] width 265 height 766
click at [1529, 162] on span "close" at bounding box center [1533, 165] width 15 height 15
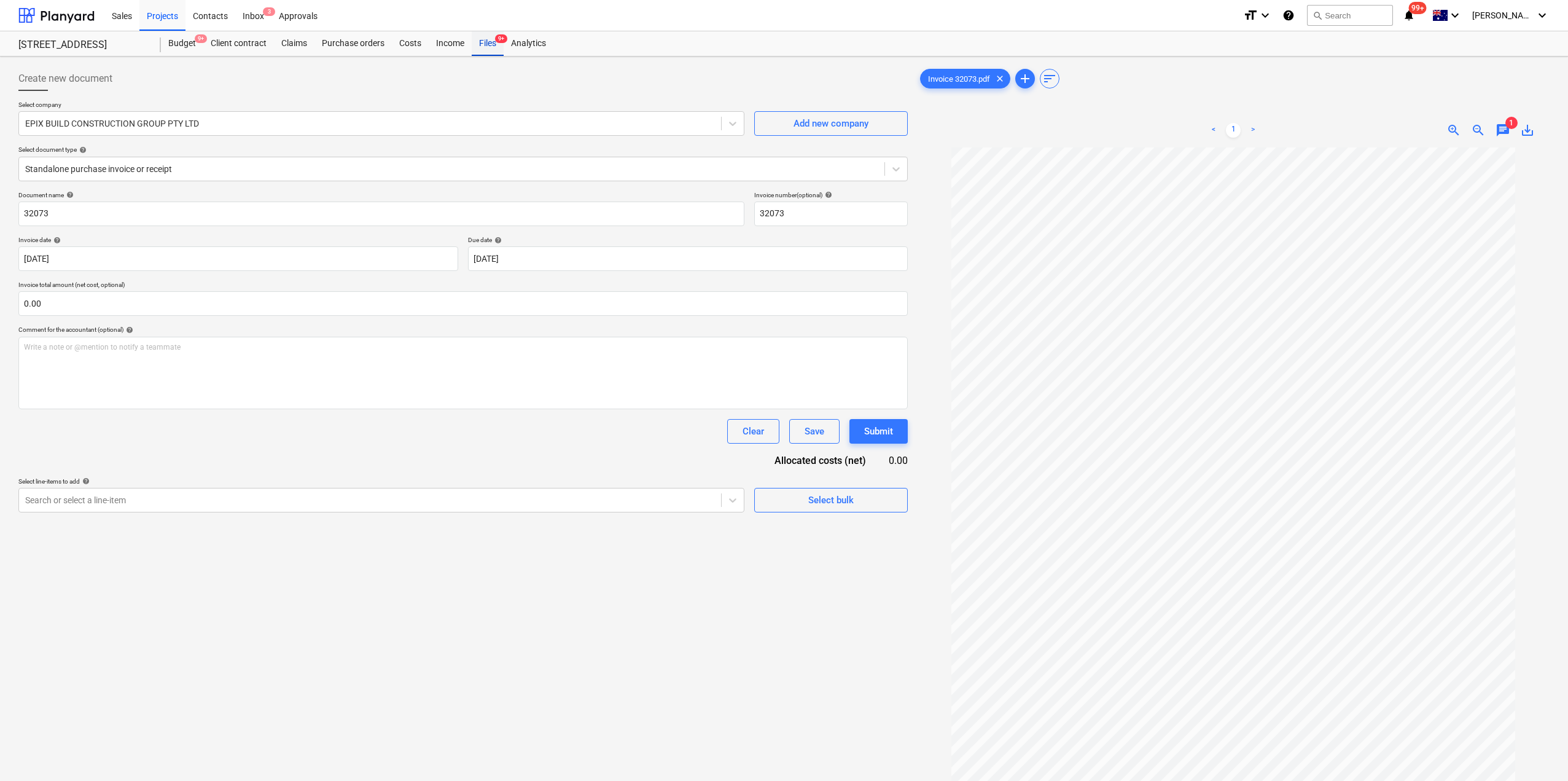
click at [487, 46] on div "Files 9+" at bounding box center [488, 44] width 32 height 25
